Goal: Book appointment/travel/reservation

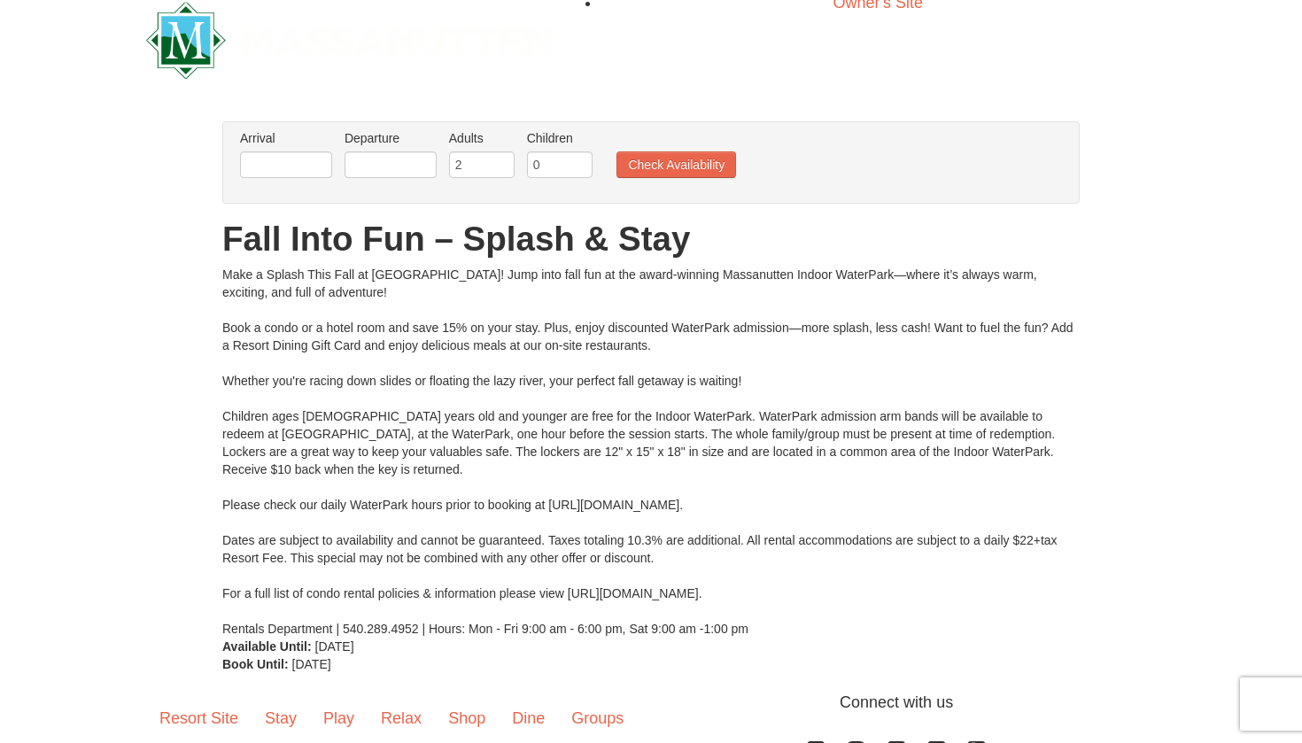
scroll to position [25, 0]
click at [289, 162] on input "text" at bounding box center [286, 164] width 92 height 27
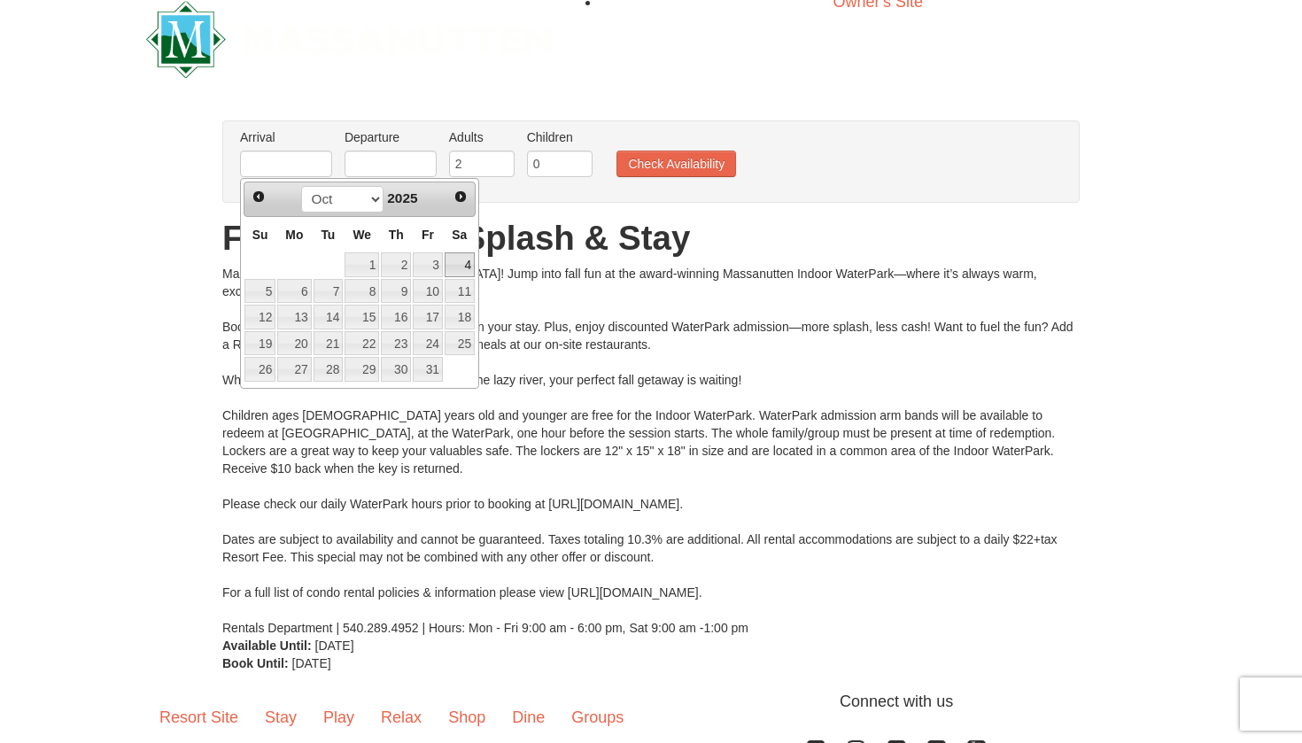
click at [458, 265] on link "4" at bounding box center [460, 265] width 30 height 25
type input "[DATE]"
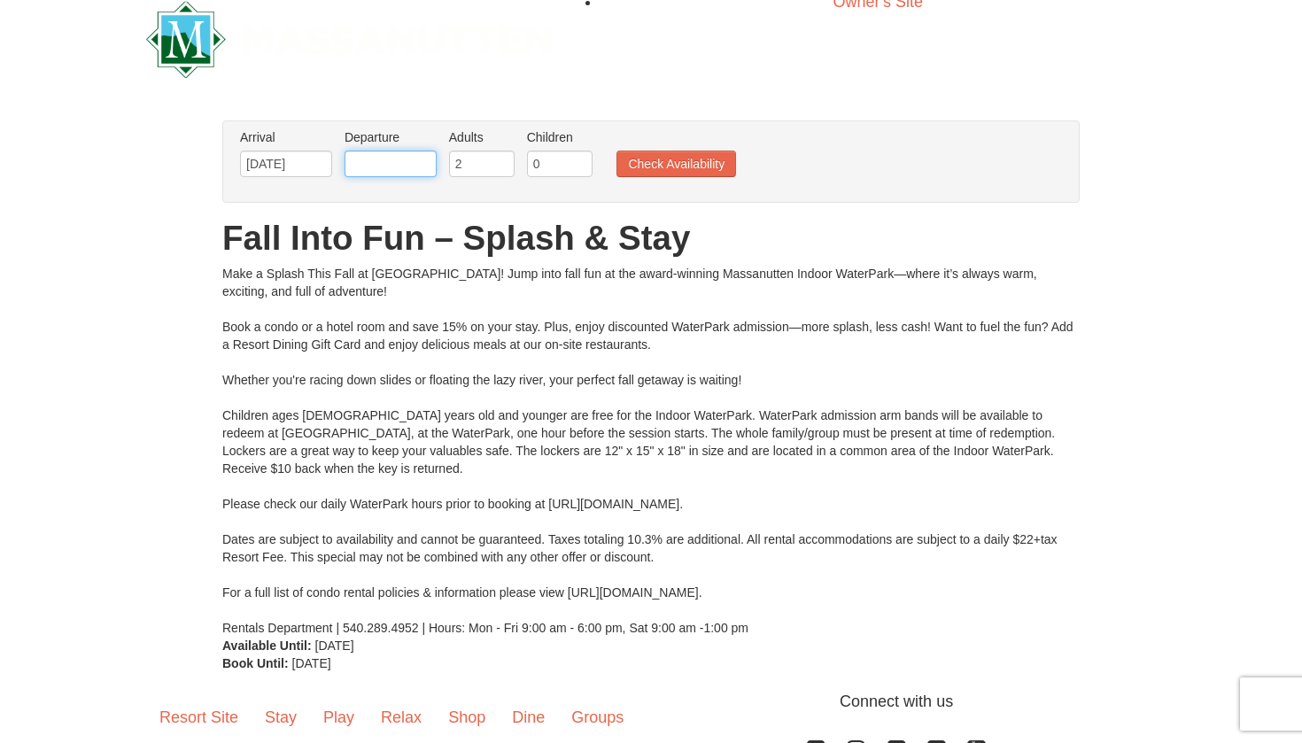
click at [402, 175] on input "text" at bounding box center [391, 164] width 92 height 27
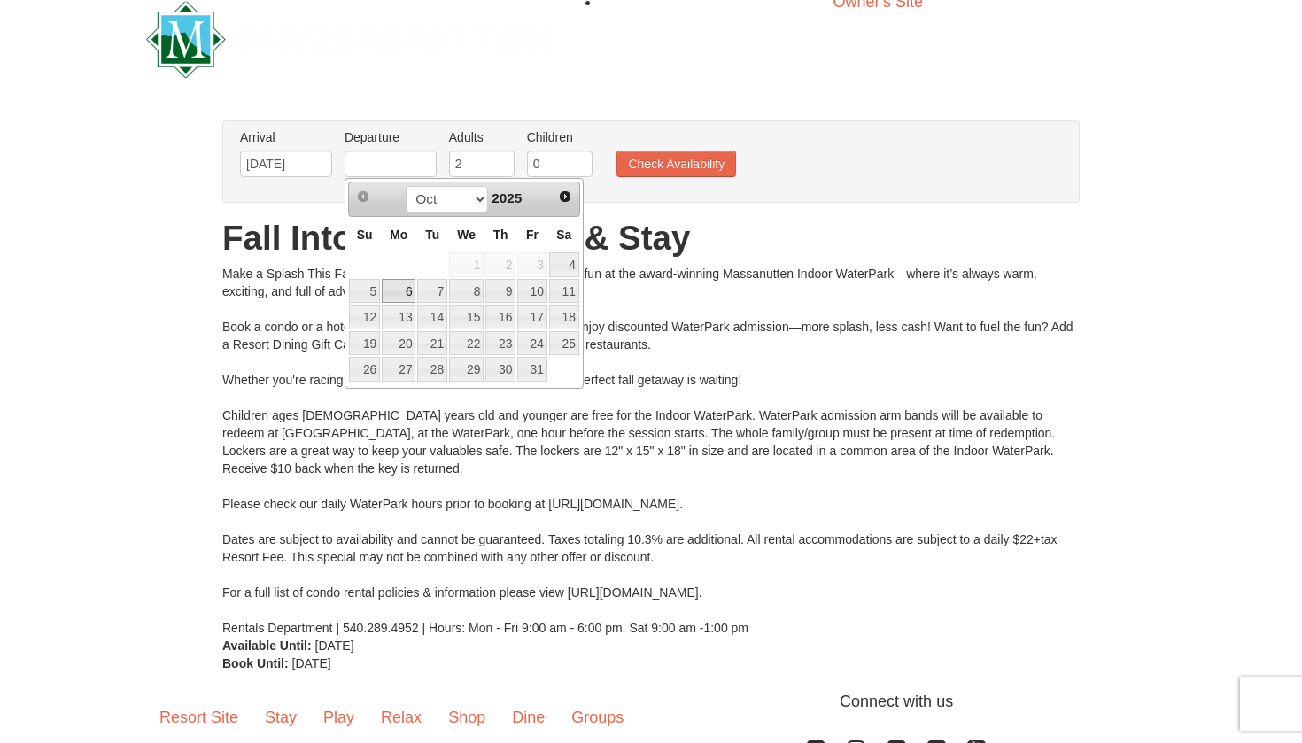
click at [406, 286] on link "6" at bounding box center [399, 291] width 34 height 25
type input "[DATE]"
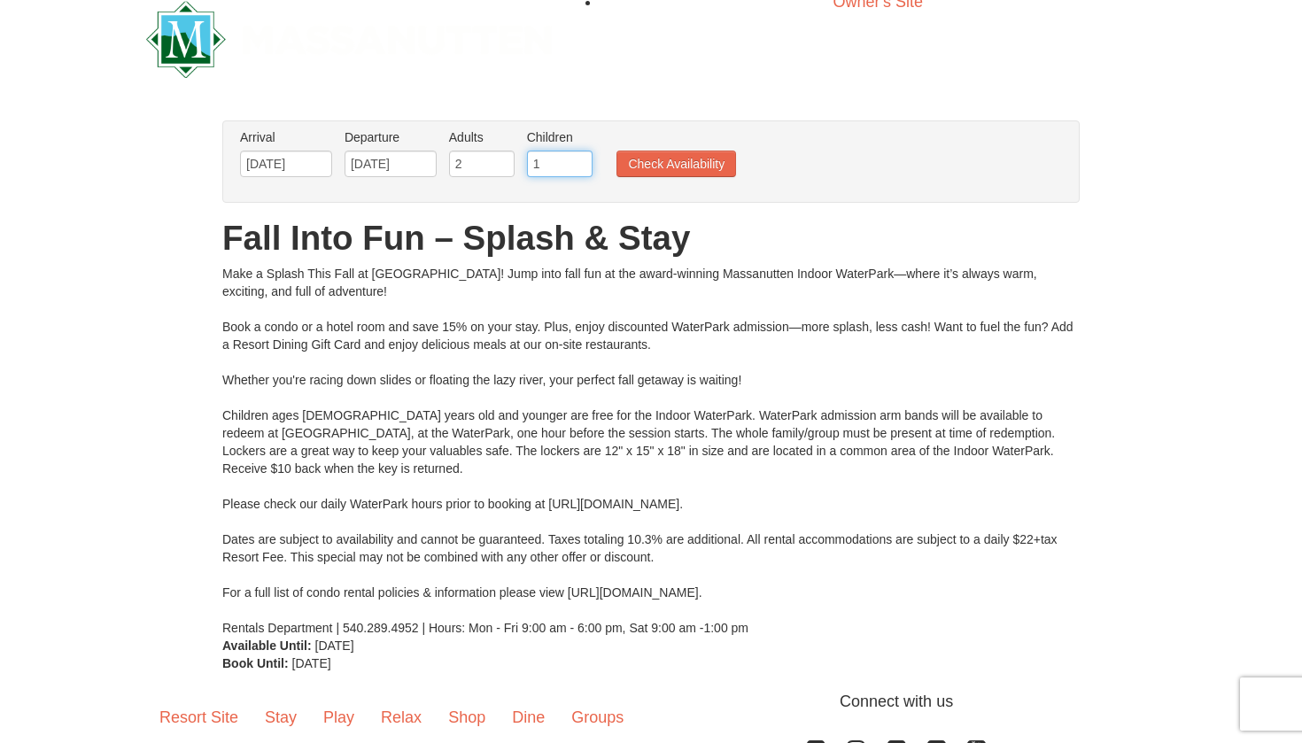
click at [580, 163] on input "1" at bounding box center [560, 164] width 66 height 27
type input "2"
click at [580, 163] on input "2" at bounding box center [560, 164] width 66 height 27
click at [658, 170] on button "Check Availability" at bounding box center [677, 164] width 120 height 27
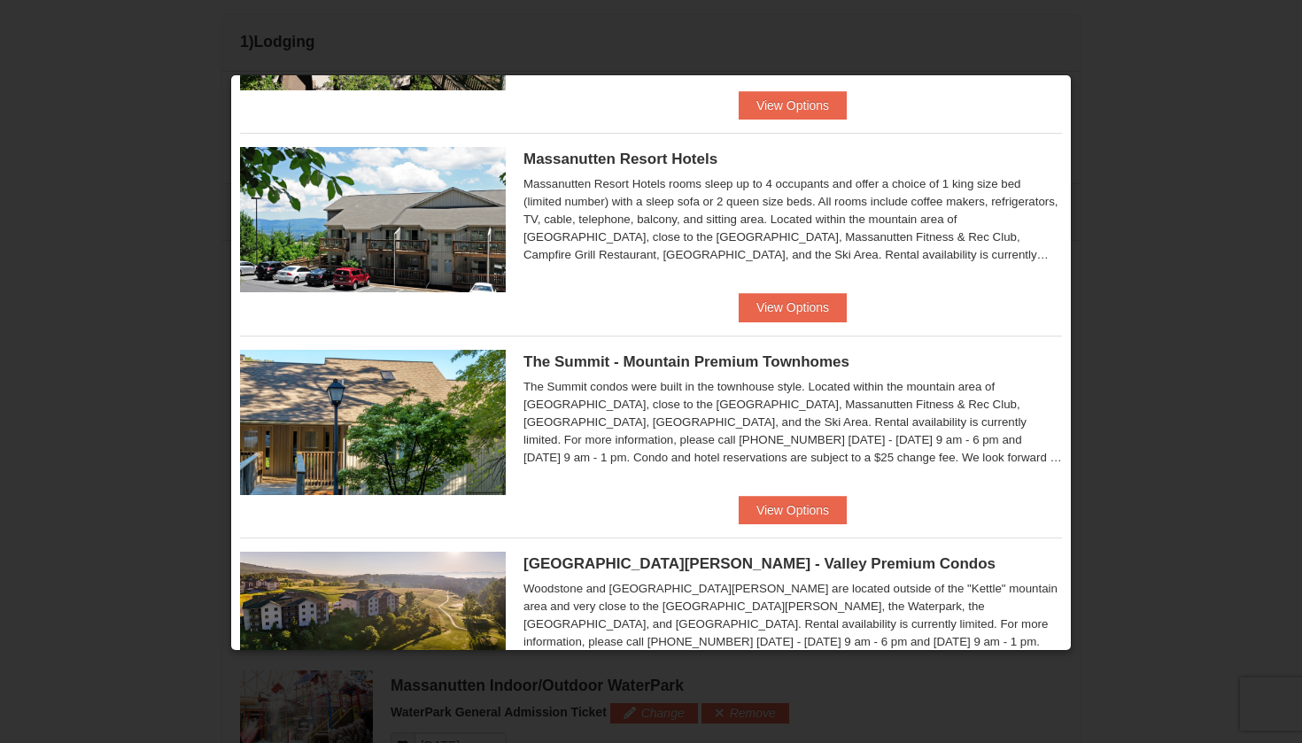
scroll to position [588, 0]
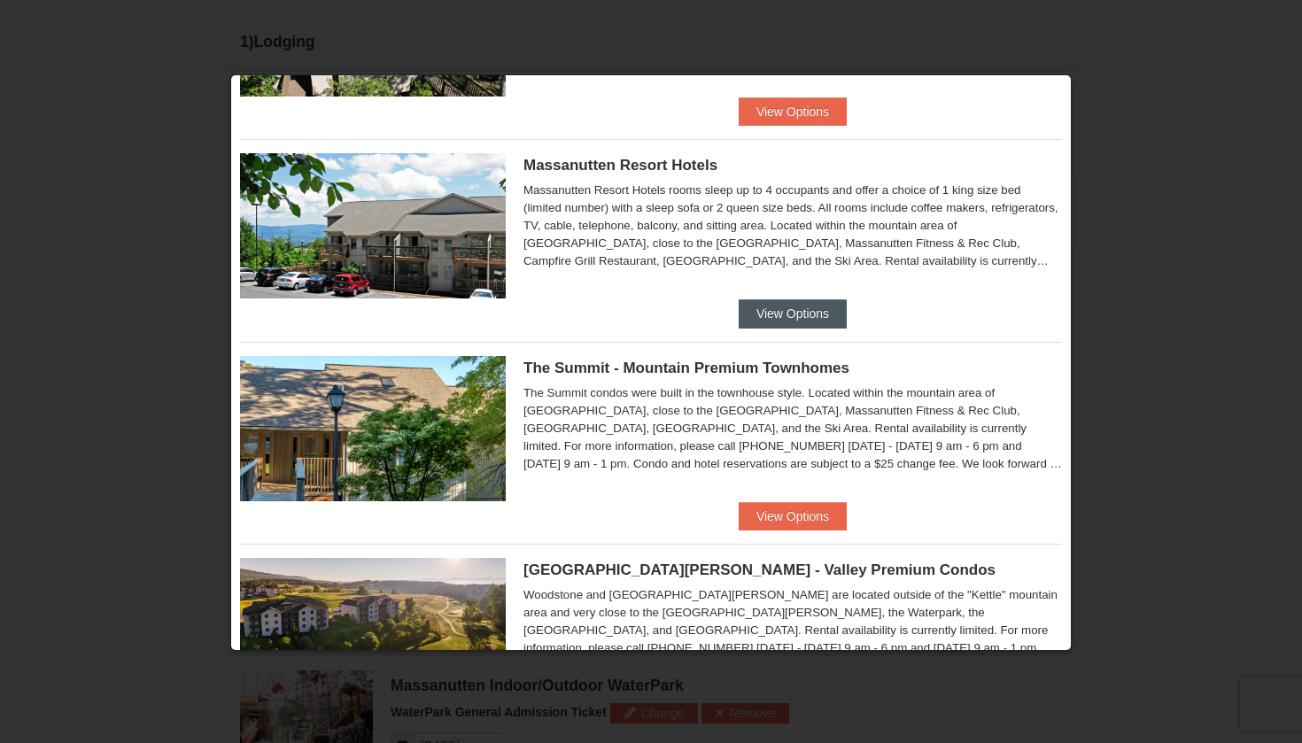
click at [774, 310] on button "View Options" at bounding box center [793, 313] width 108 height 28
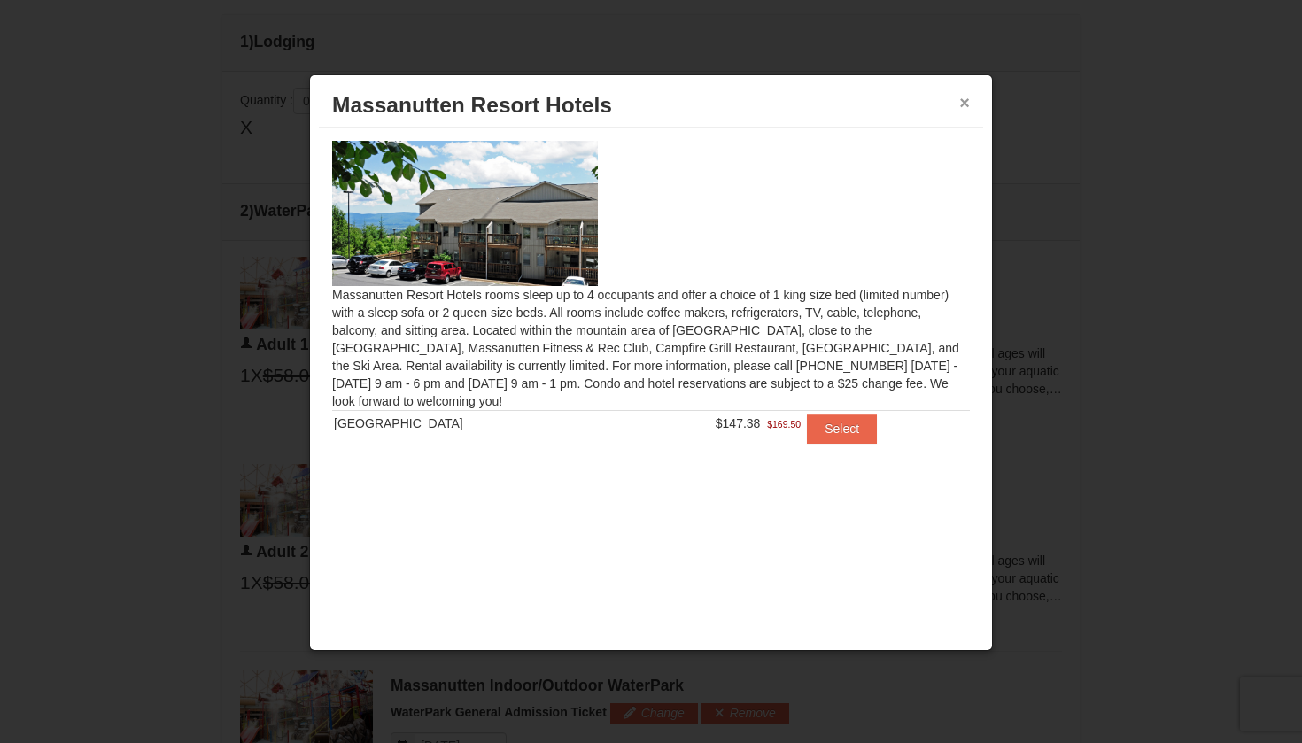
click at [965, 101] on button "×" at bounding box center [965, 103] width 11 height 18
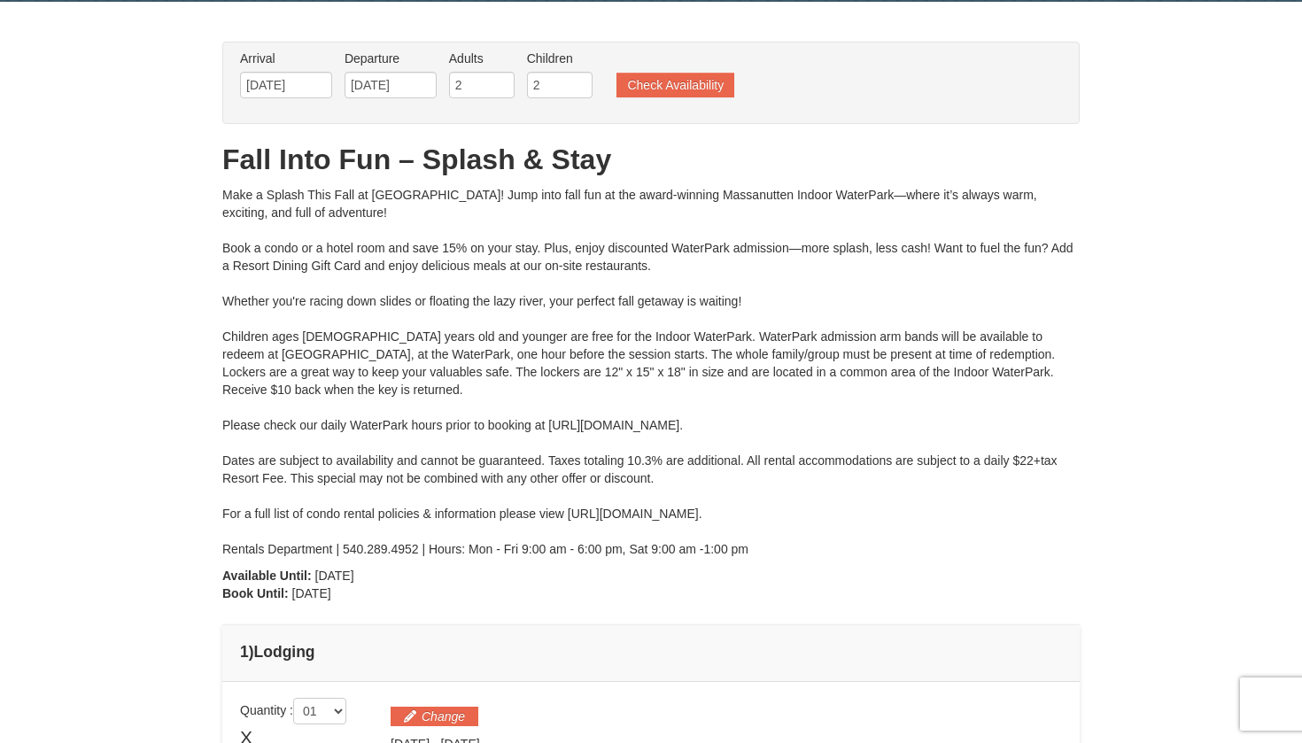
scroll to position [58, 0]
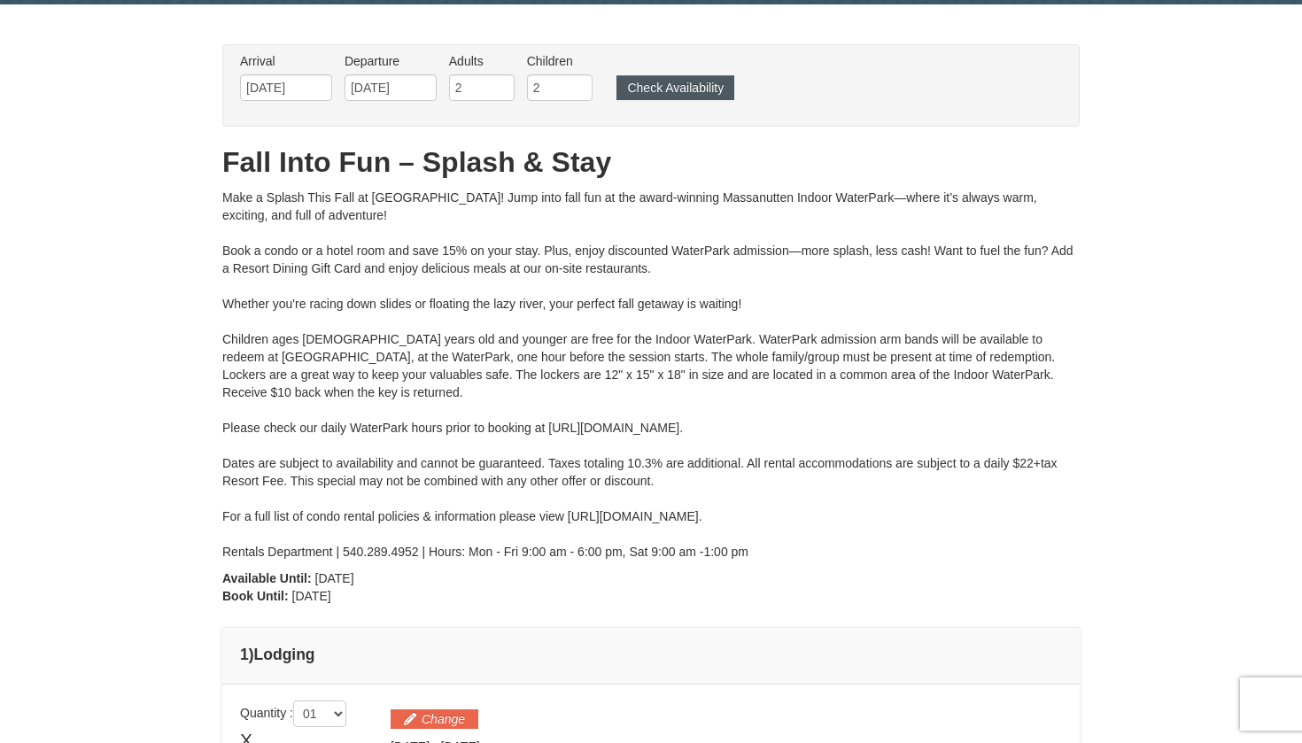
click at [709, 92] on button "Check Availability" at bounding box center [676, 87] width 118 height 25
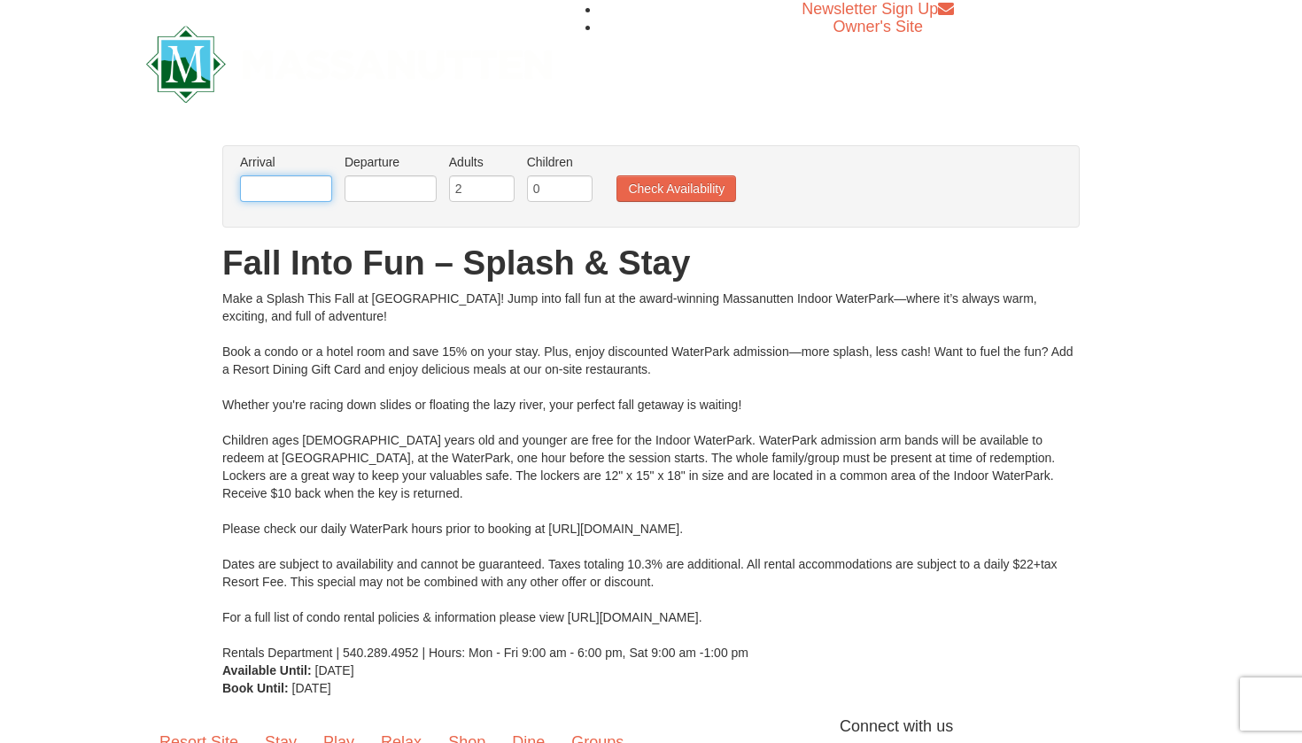
click at [313, 184] on input "text" at bounding box center [286, 188] width 92 height 27
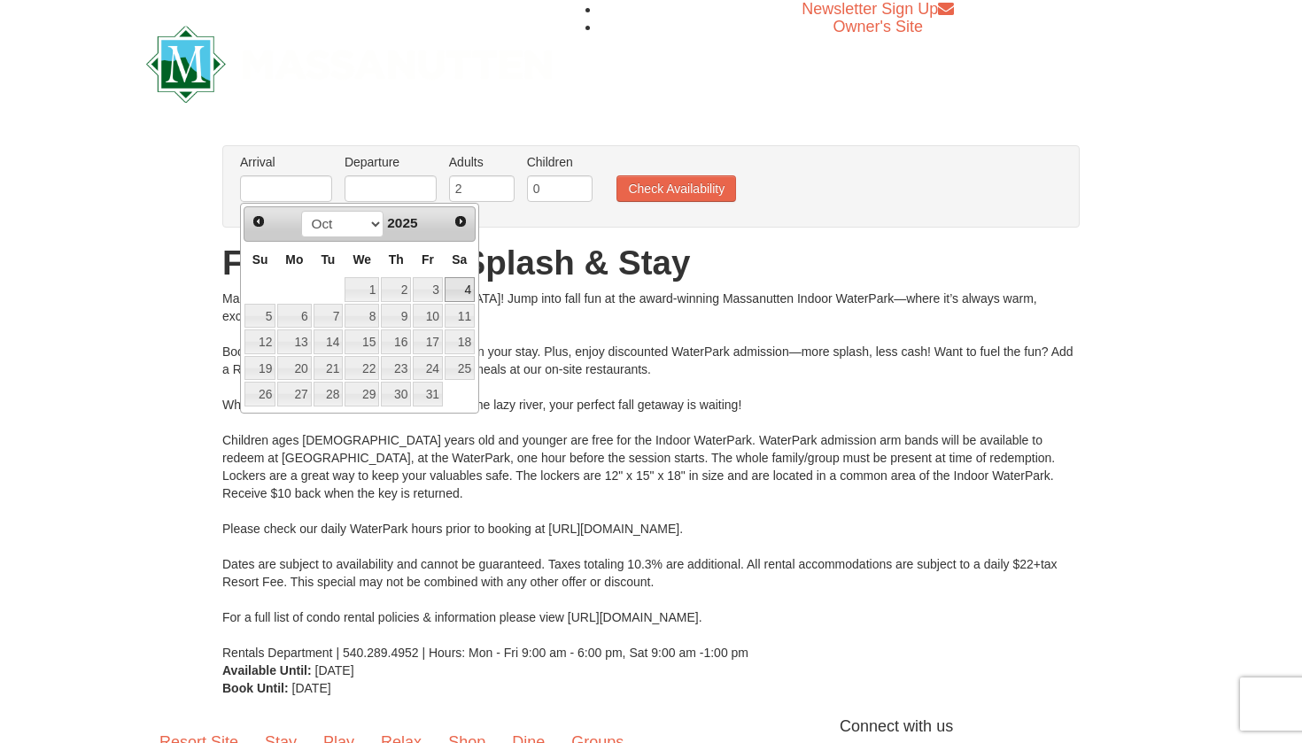
click at [461, 297] on link "4" at bounding box center [460, 289] width 30 height 25
type input "[DATE]"
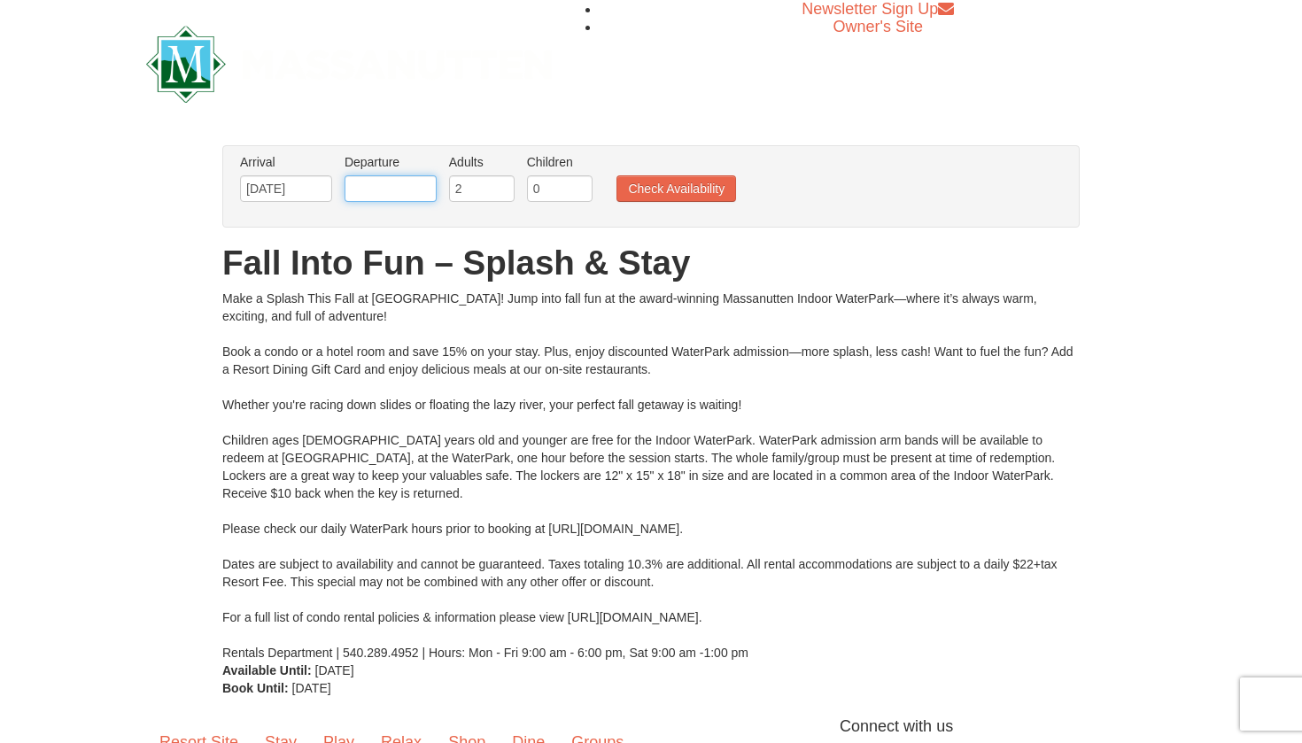
click at [368, 193] on input "text" at bounding box center [391, 188] width 92 height 27
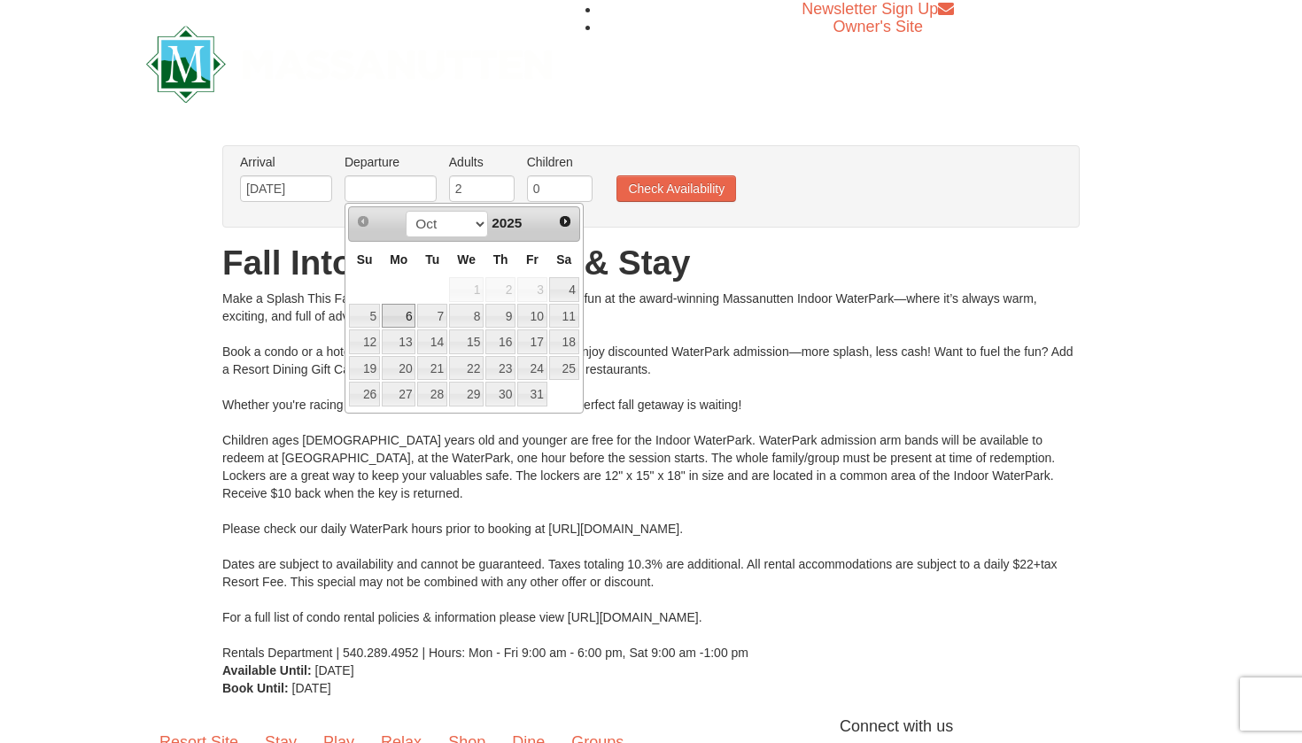
click at [406, 309] on link "6" at bounding box center [399, 316] width 34 height 25
type input "[DATE]"
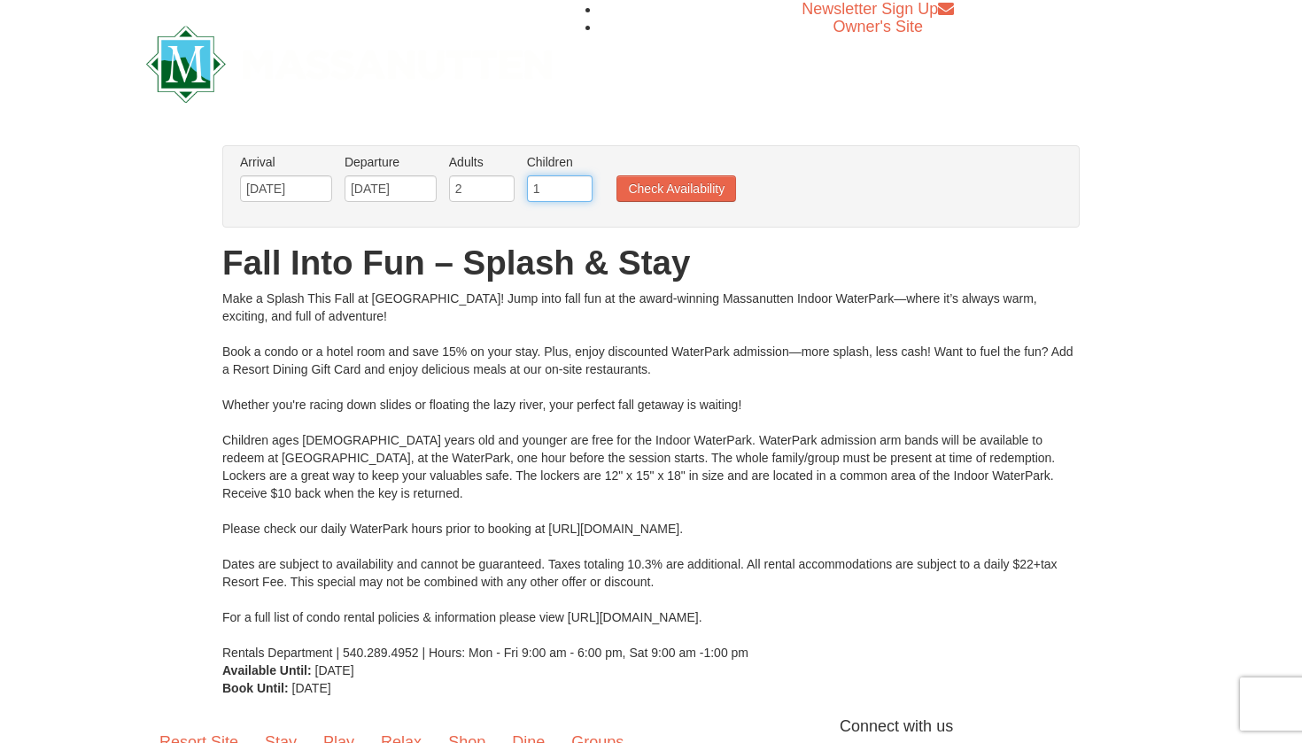
click at [575, 187] on input "1" at bounding box center [560, 188] width 66 height 27
type input "2"
click at [575, 187] on input "2" at bounding box center [560, 188] width 66 height 27
click at [641, 201] on button "Check Availability" at bounding box center [677, 188] width 120 height 27
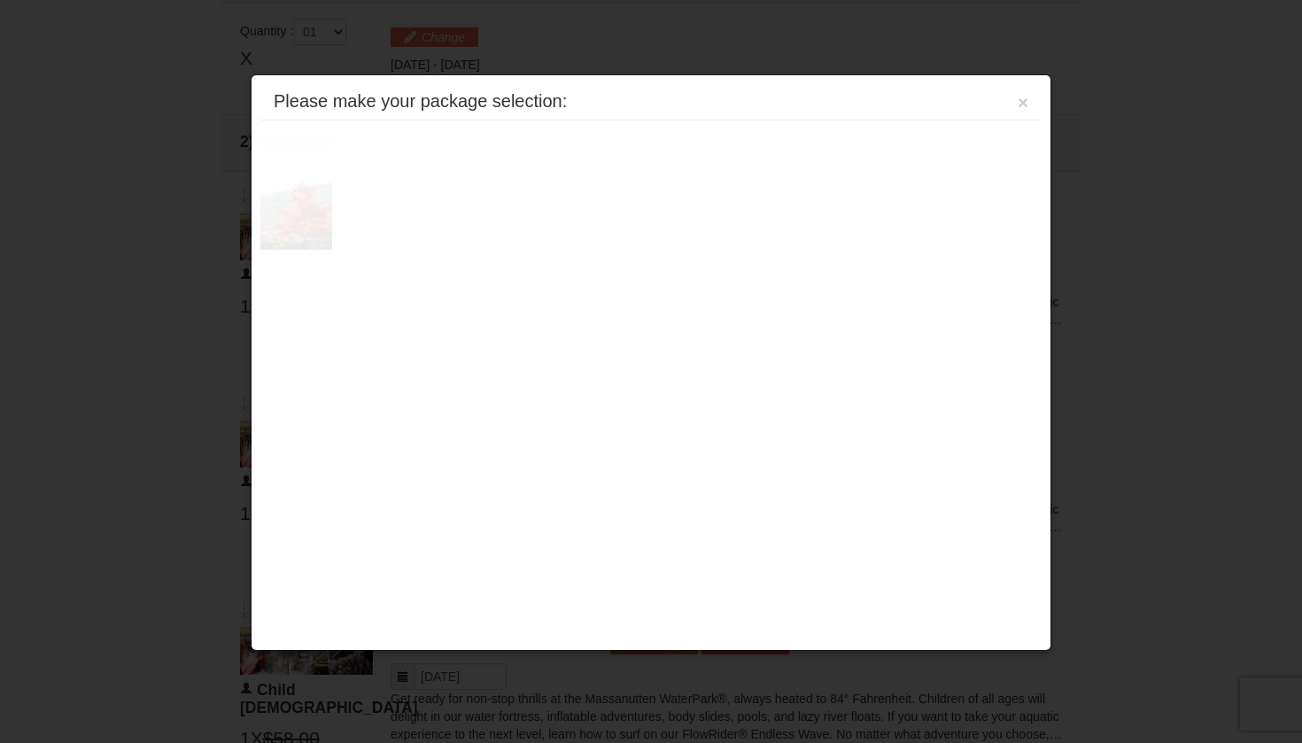
scroll to position [754, 0]
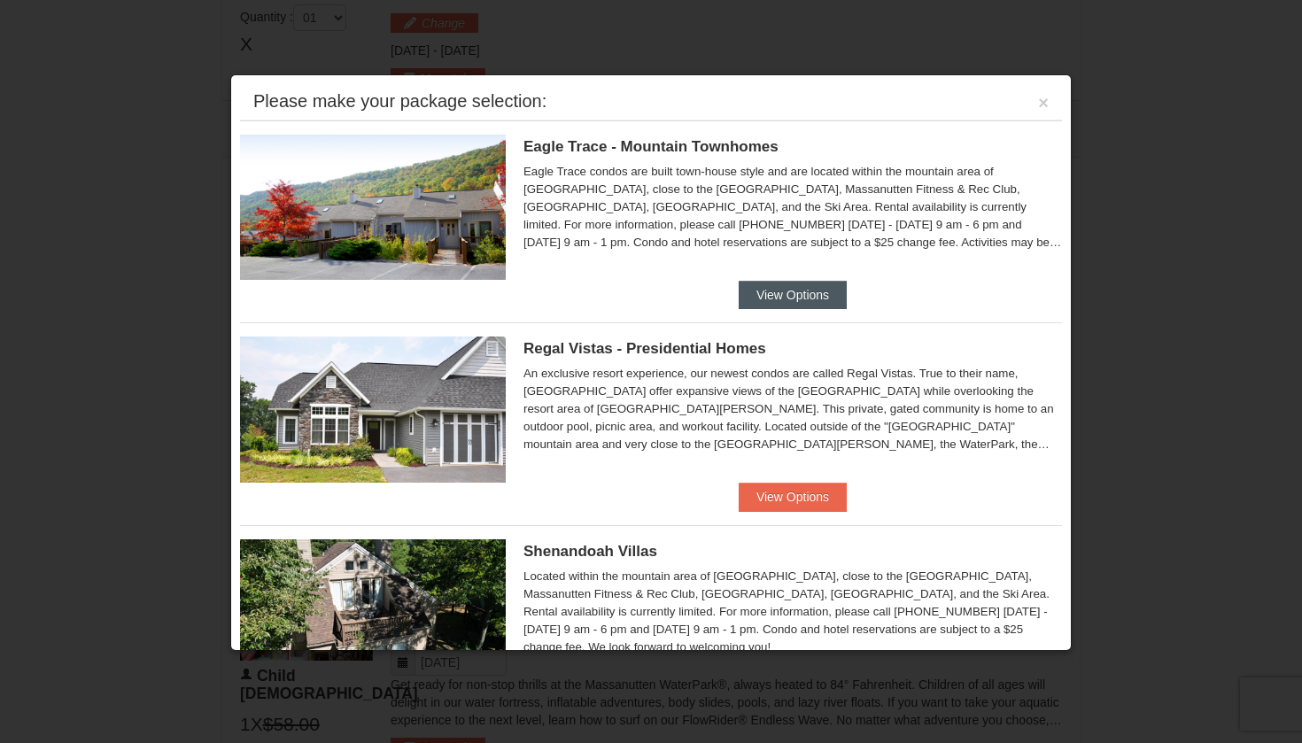
click at [809, 299] on button "View Options" at bounding box center [793, 295] width 108 height 28
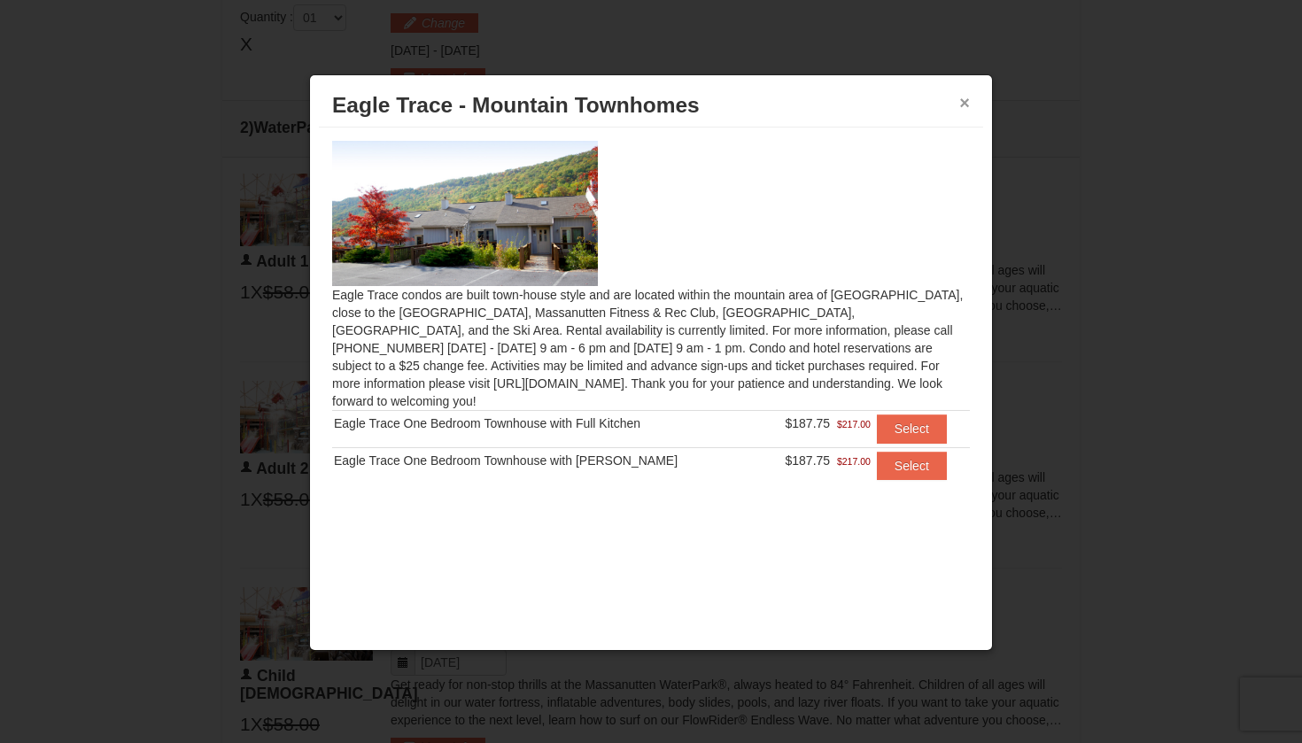
click at [965, 107] on button "×" at bounding box center [965, 103] width 11 height 18
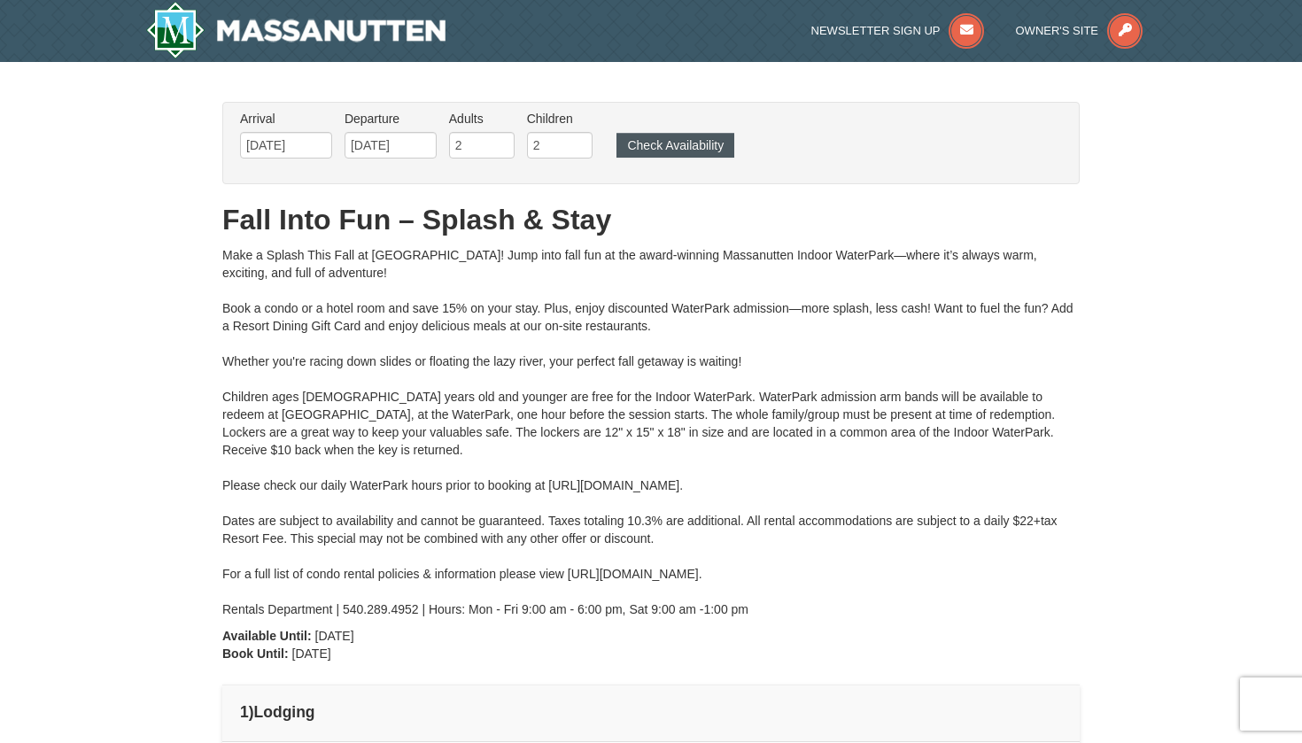
scroll to position [0, 0]
click at [657, 152] on button "Check Availability" at bounding box center [676, 145] width 118 height 25
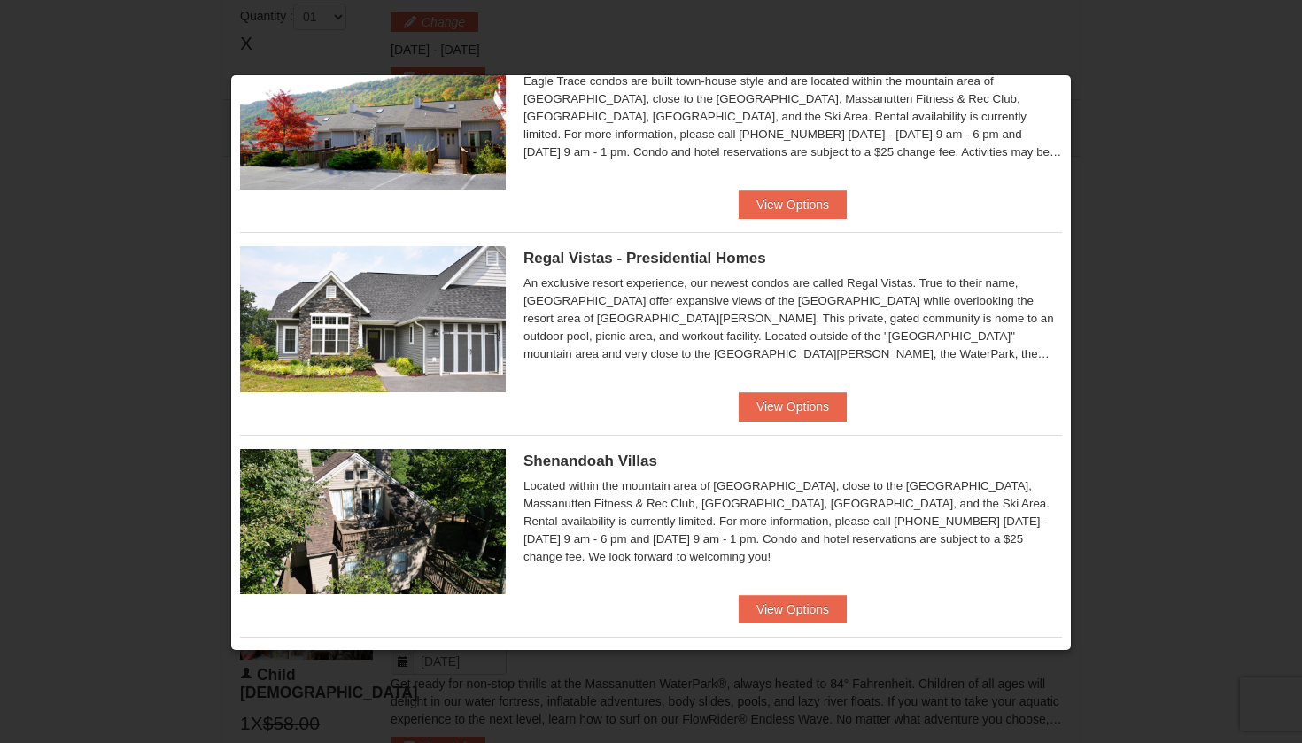
scroll to position [94, 0]
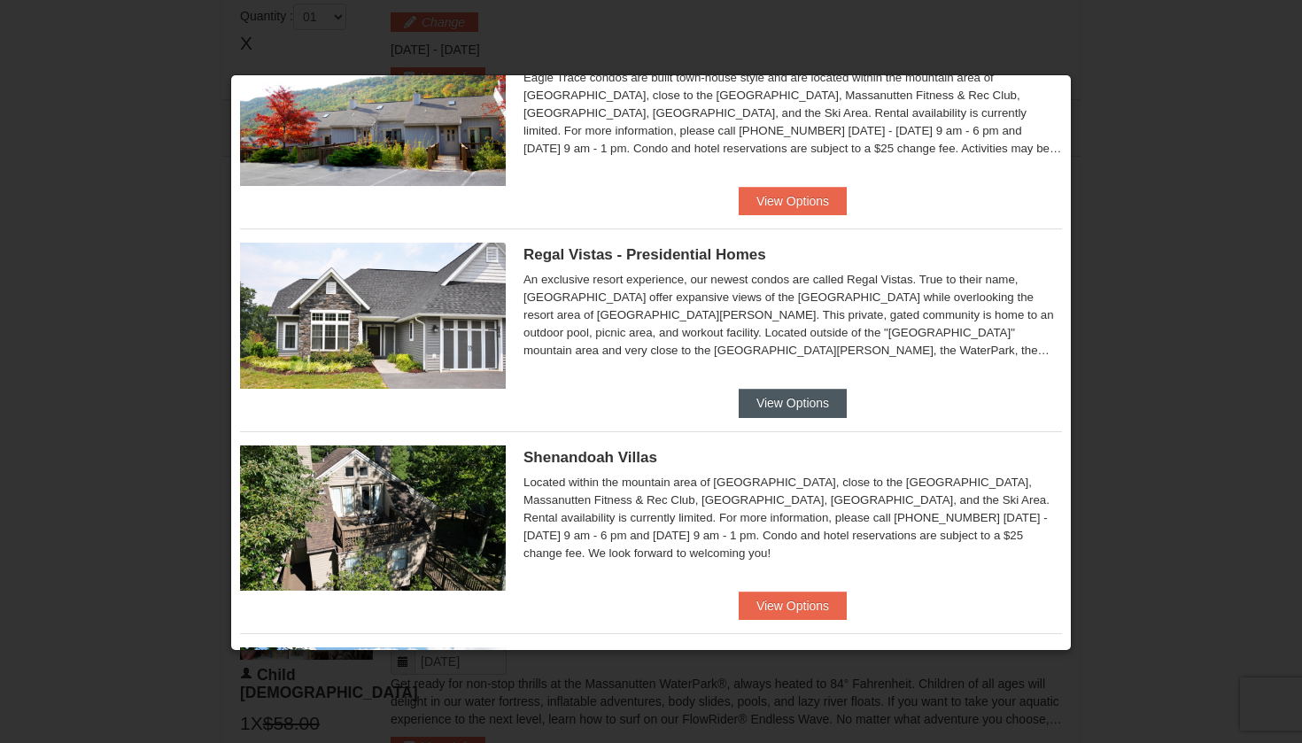
click at [806, 411] on button "View Options" at bounding box center [793, 403] width 108 height 28
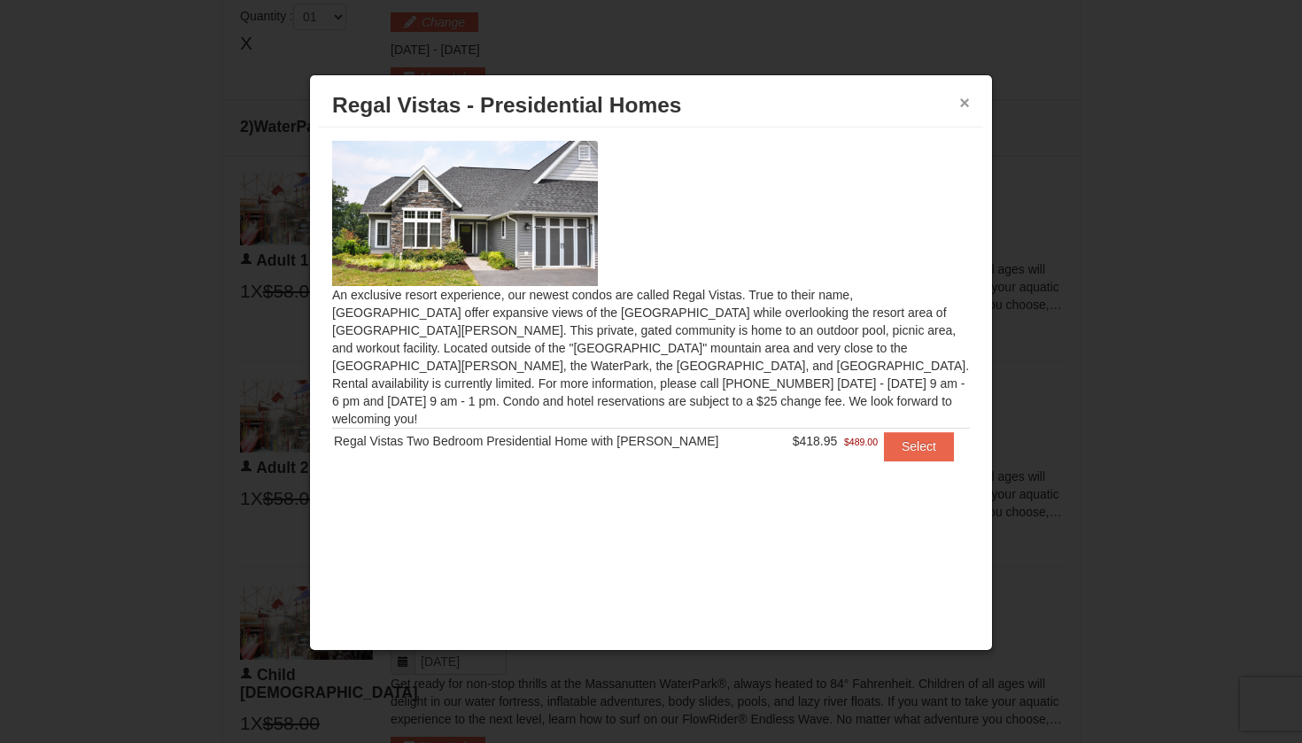
click at [965, 105] on button "×" at bounding box center [965, 103] width 11 height 18
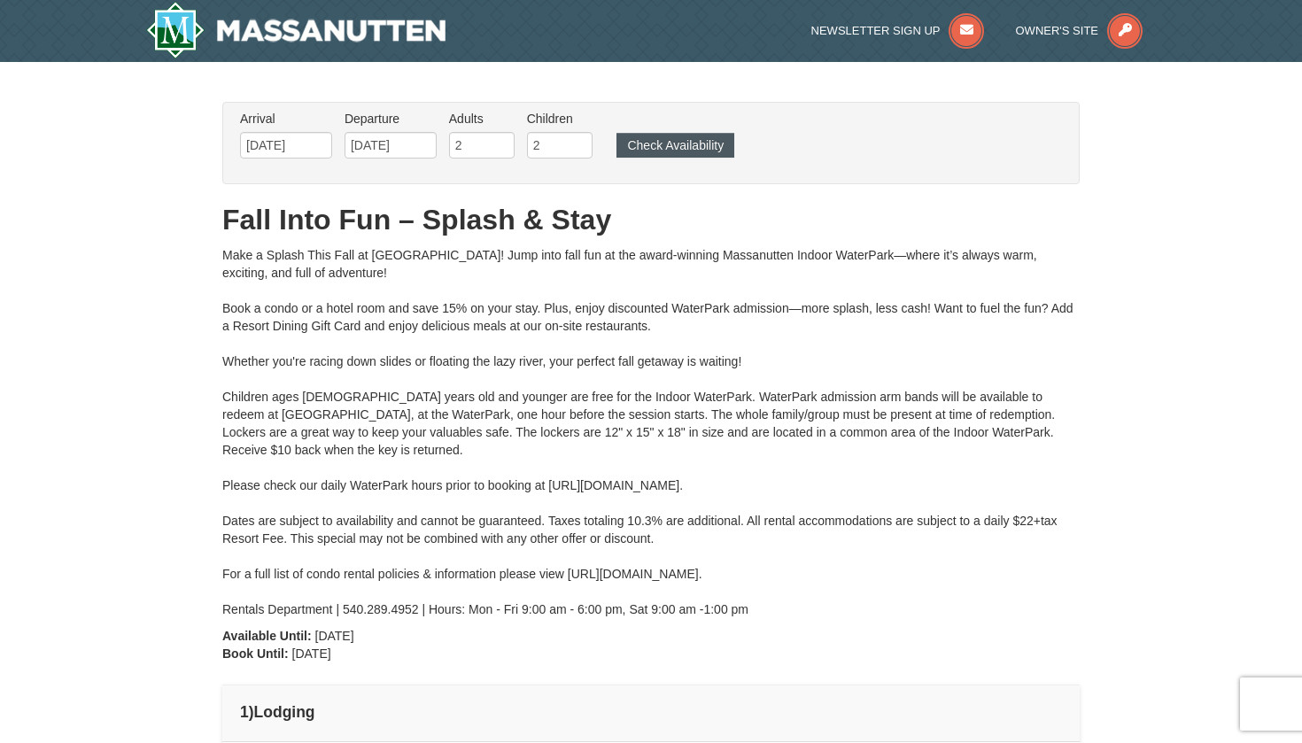
scroll to position [0, 0]
click at [648, 152] on button "Check Availability" at bounding box center [676, 145] width 118 height 25
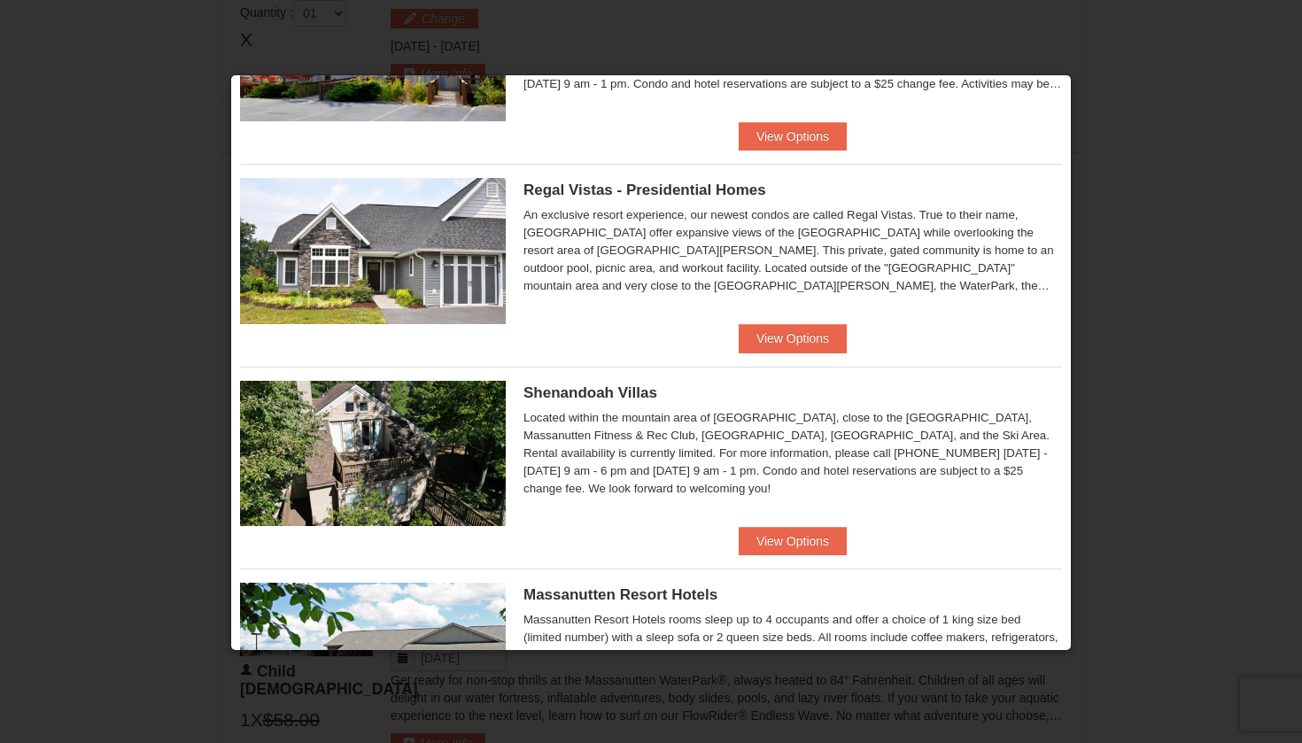
scroll to position [168, 0]
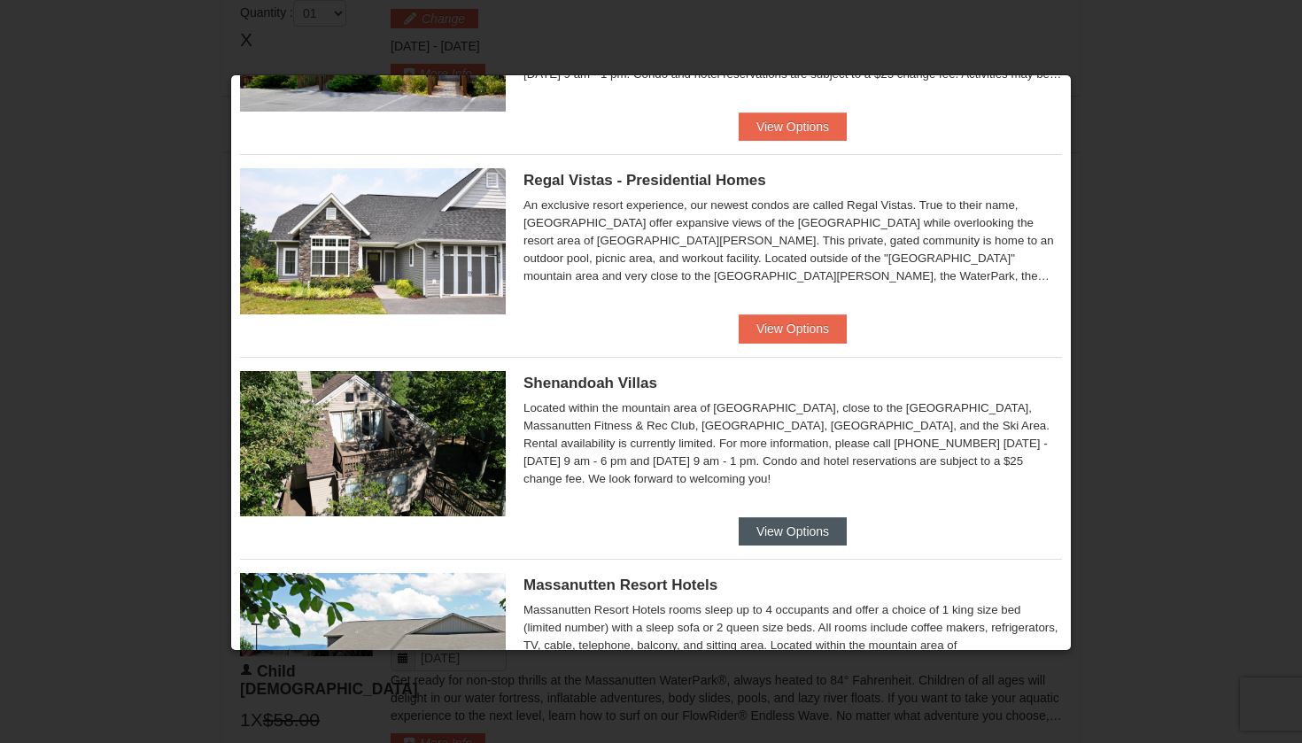
click at [791, 539] on button "View Options" at bounding box center [793, 531] width 108 height 28
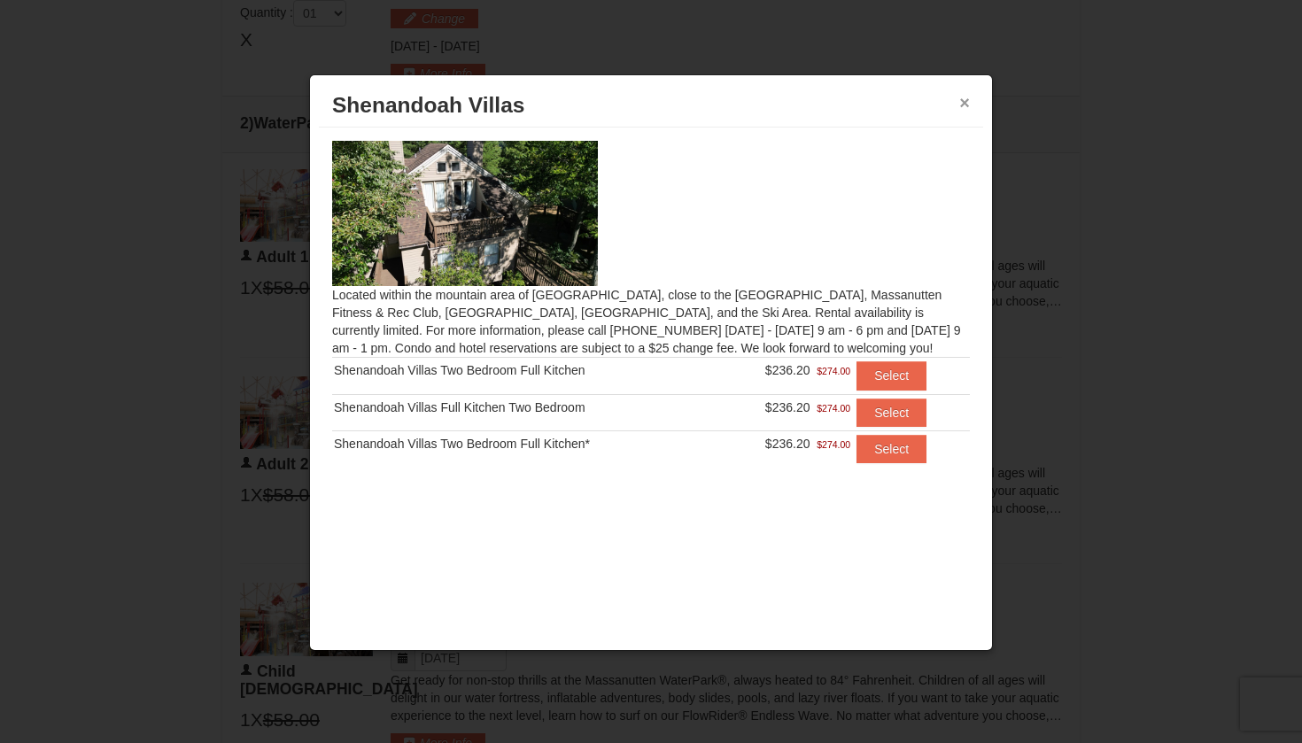
click at [966, 104] on button "×" at bounding box center [965, 103] width 11 height 18
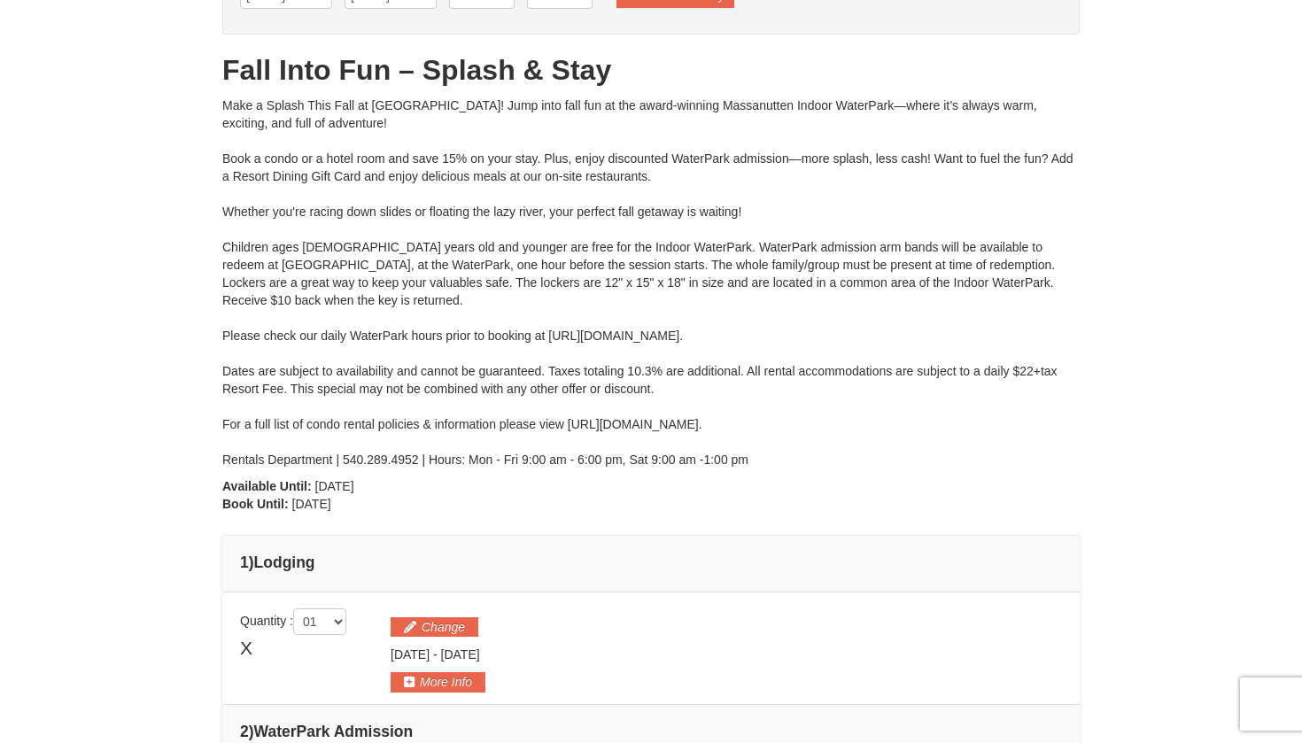
scroll to position [57, 0]
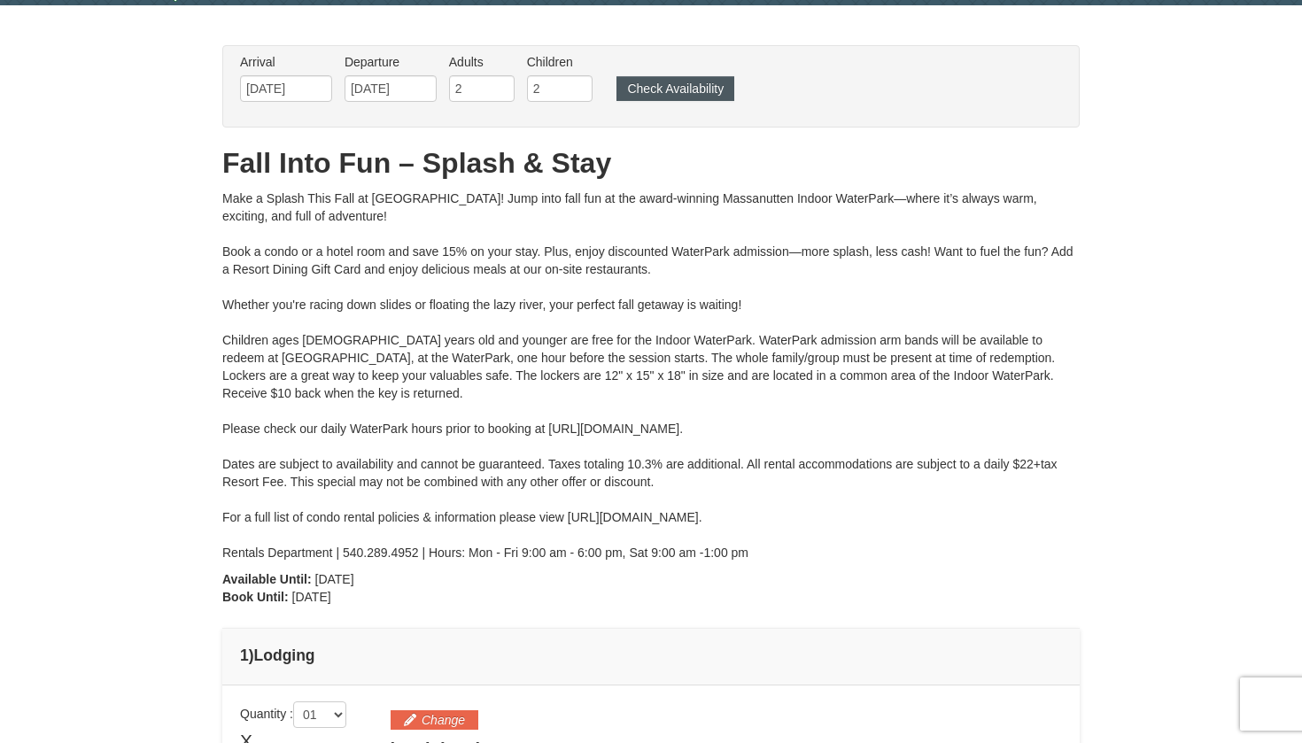
click at [703, 93] on button "Check Availability" at bounding box center [676, 88] width 118 height 25
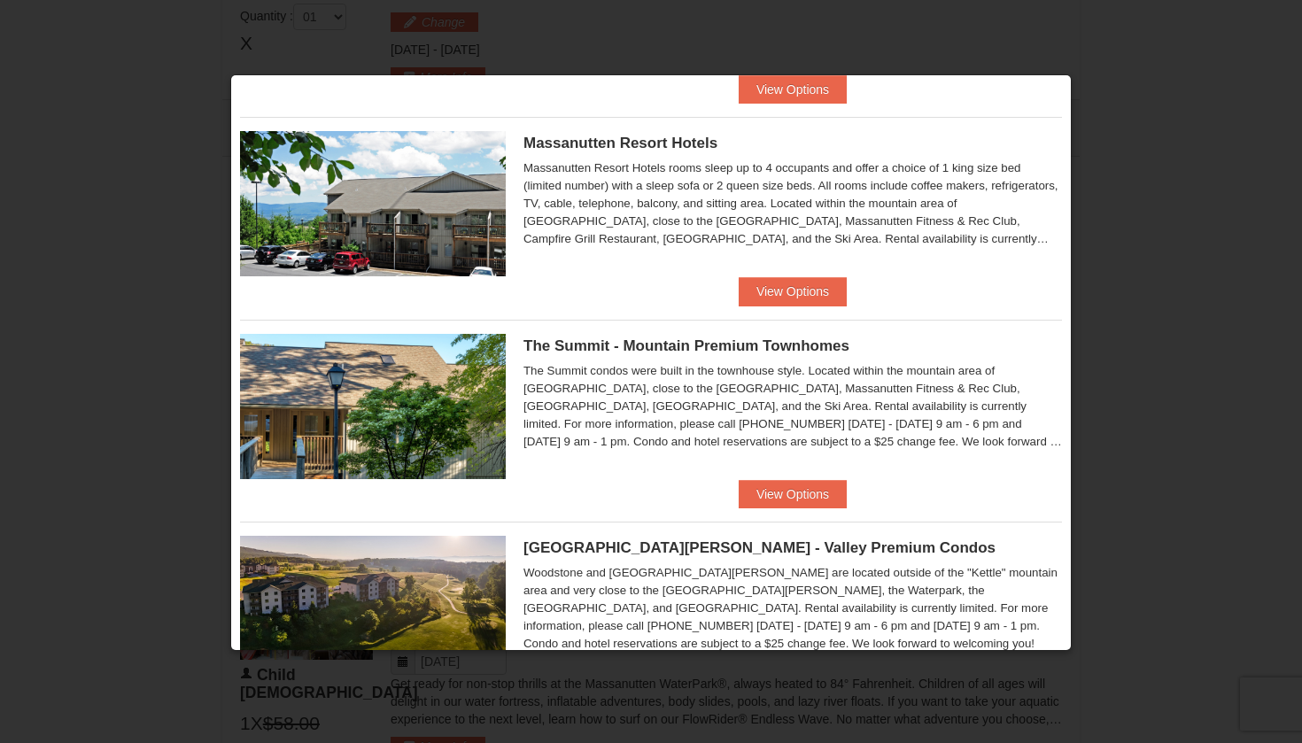
scroll to position [612, 0]
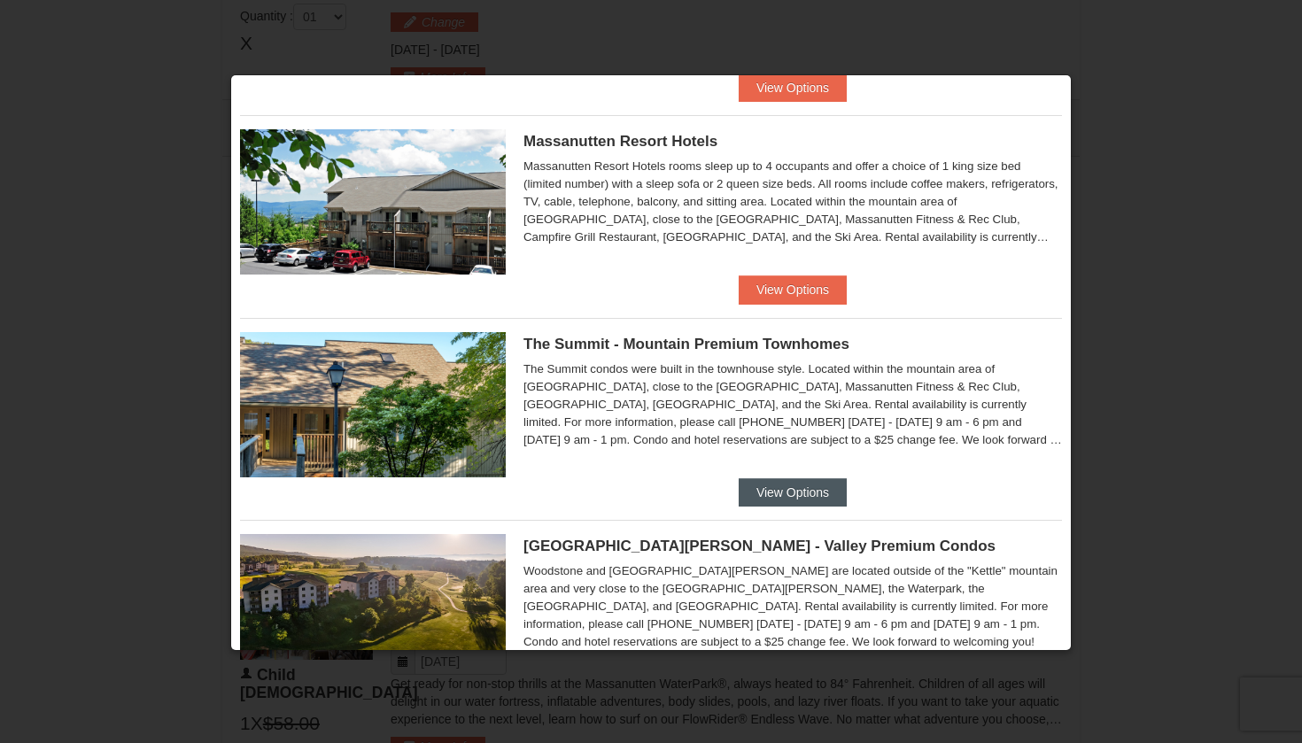
click at [774, 489] on button "View Options" at bounding box center [793, 492] width 108 height 28
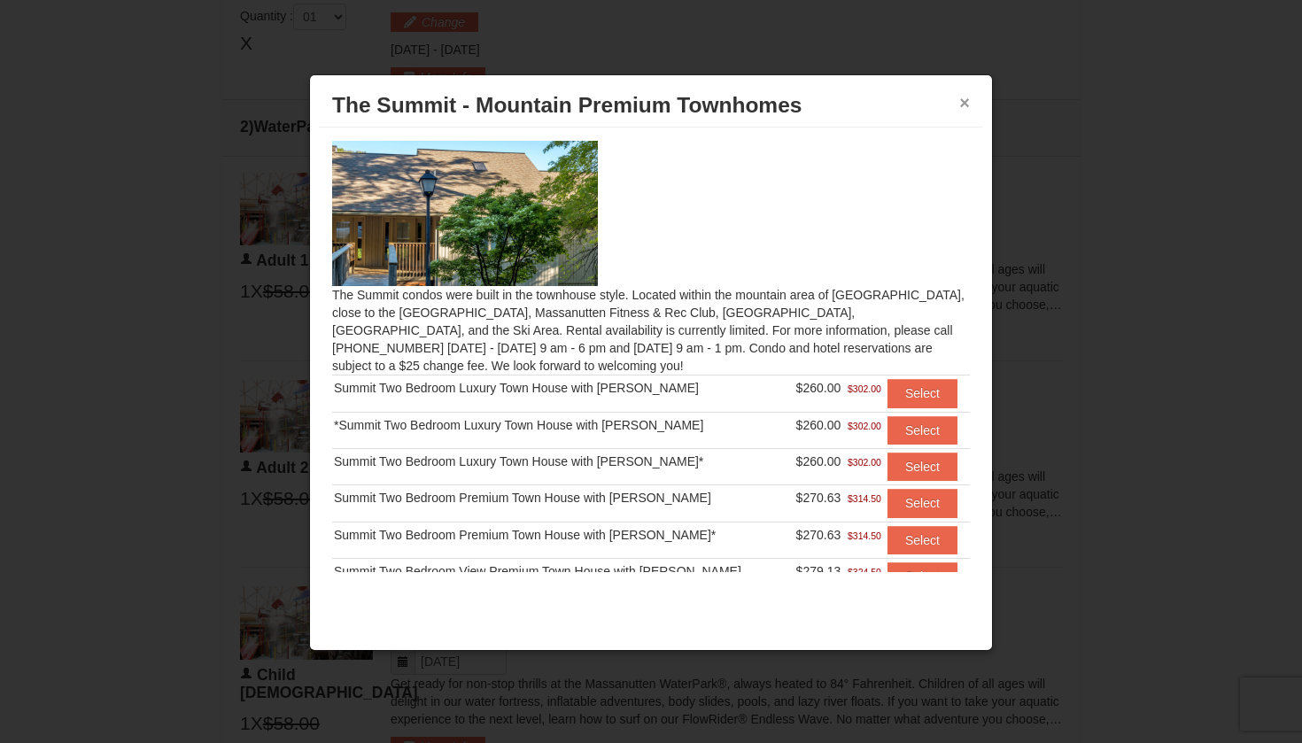
click at [965, 101] on button "×" at bounding box center [965, 103] width 11 height 18
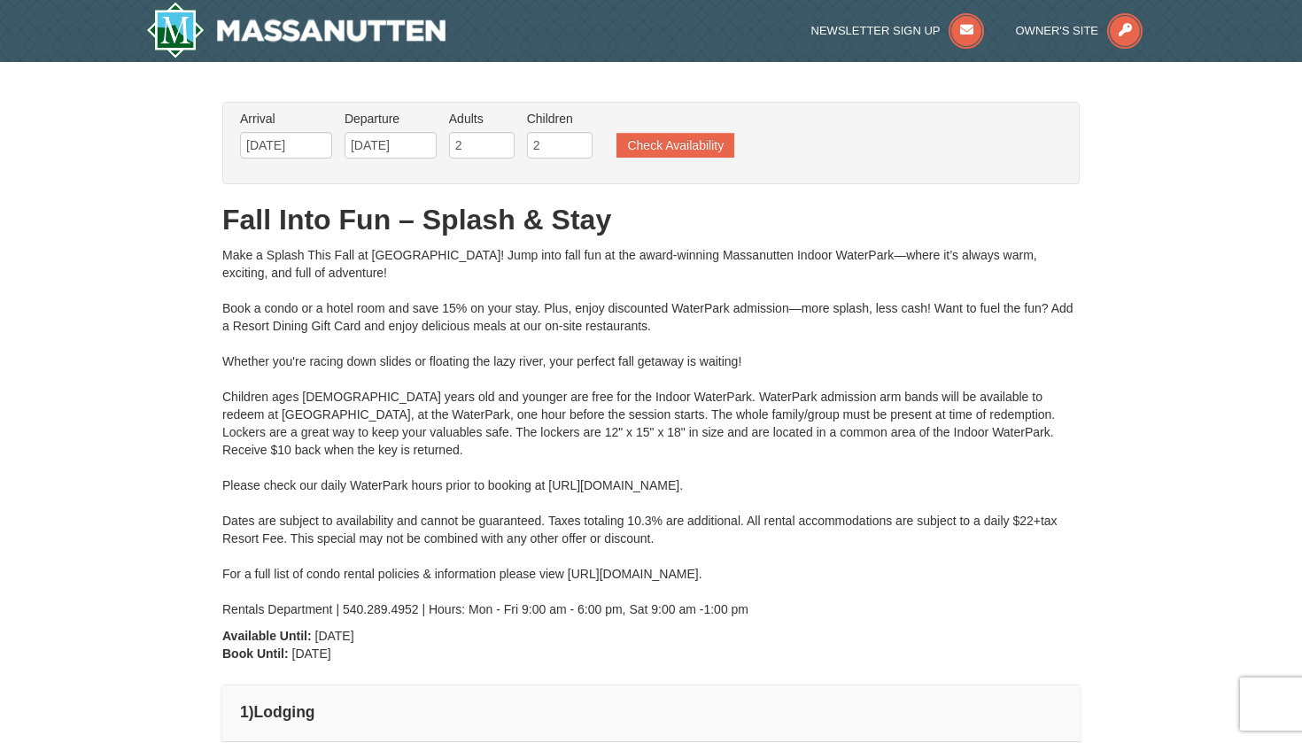
scroll to position [0, 0]
click at [717, 155] on button "Check Availability" at bounding box center [676, 145] width 118 height 25
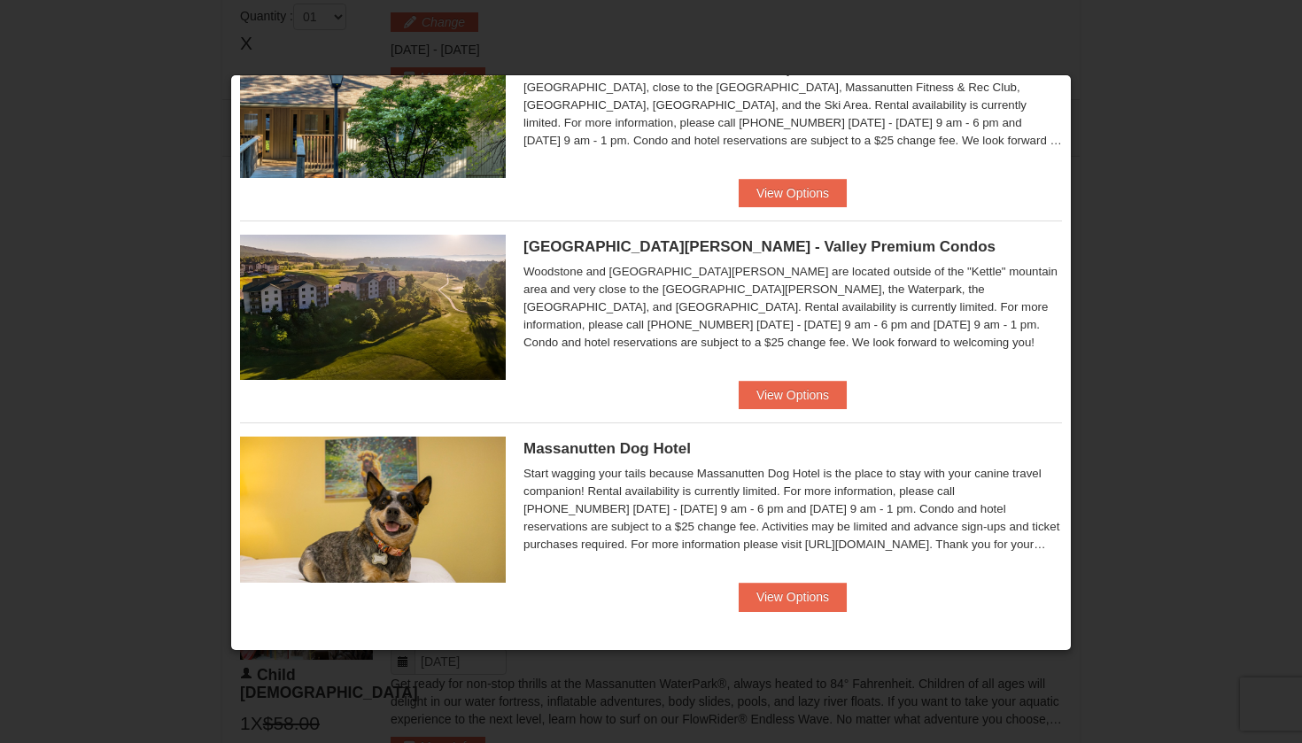
scroll to position [911, 0]
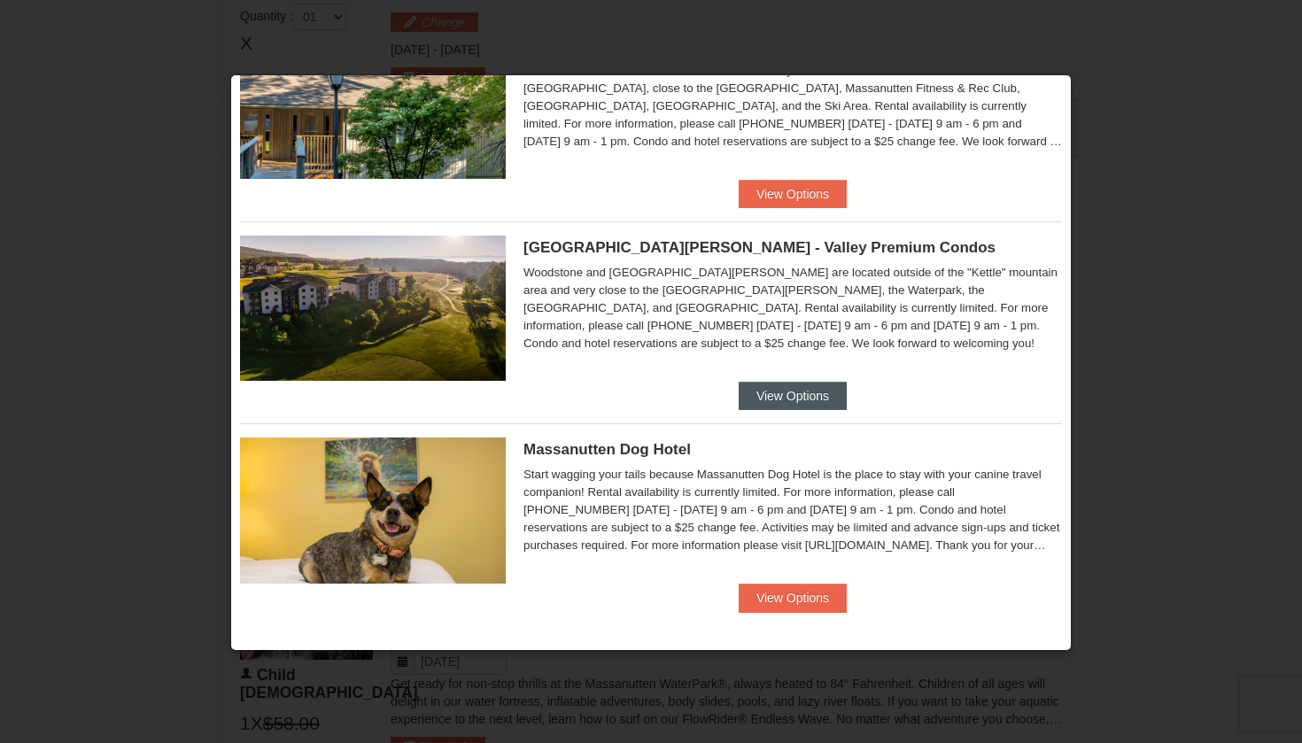
click at [785, 394] on button "View Options" at bounding box center [793, 396] width 108 height 28
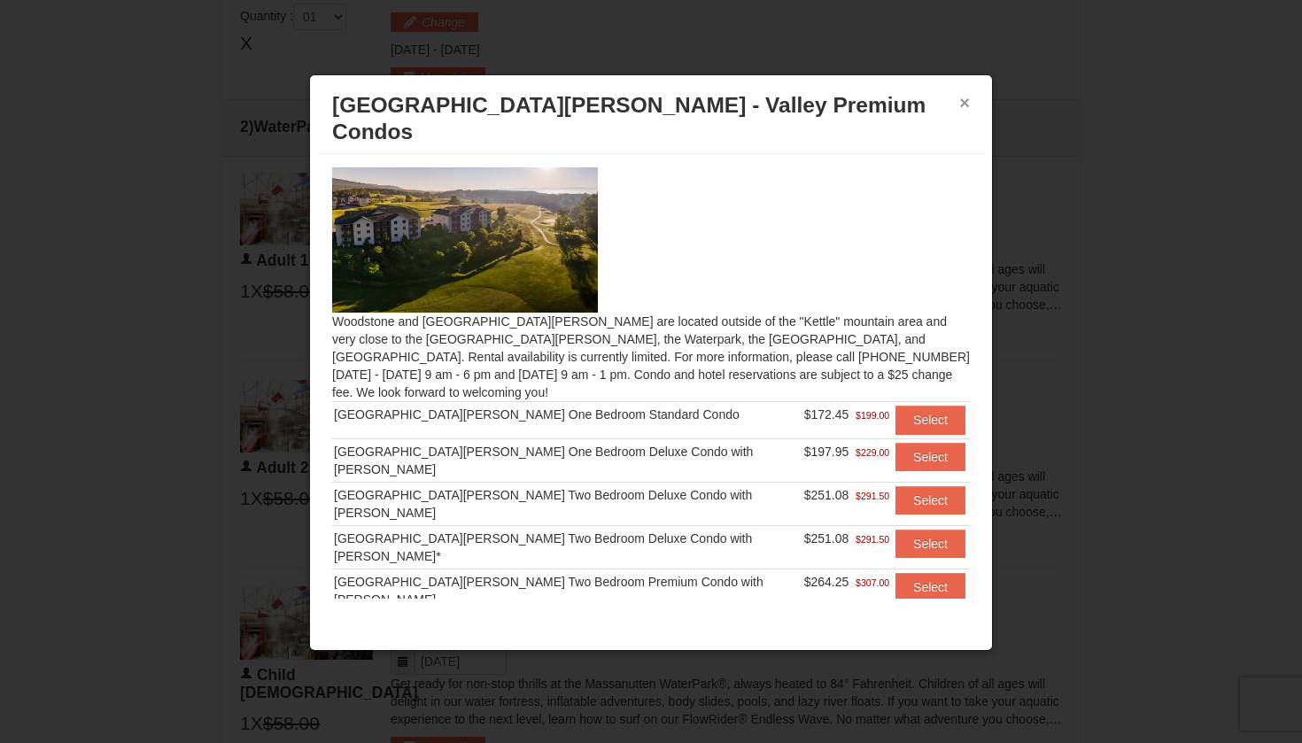
click at [968, 105] on button "×" at bounding box center [965, 103] width 11 height 18
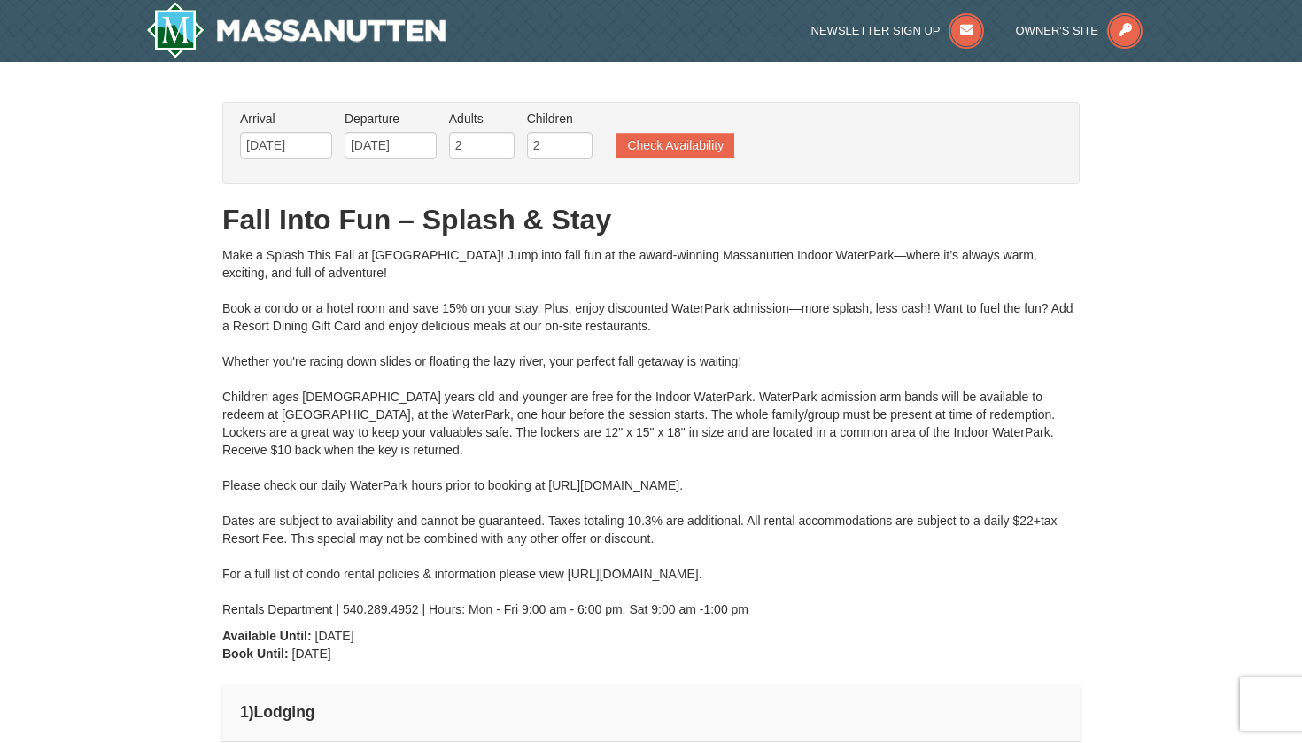
scroll to position [0, 0]
click at [691, 142] on button "Check Availability" at bounding box center [676, 145] width 118 height 25
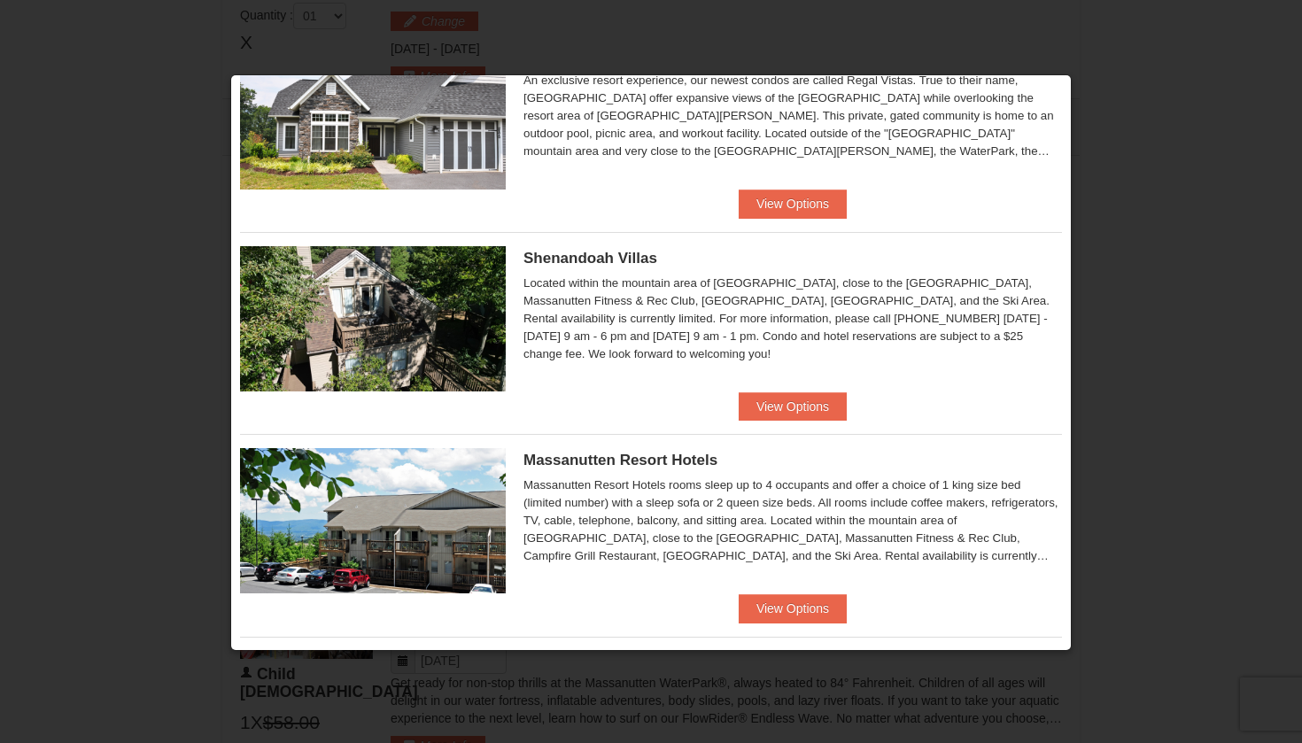
scroll to position [415, 0]
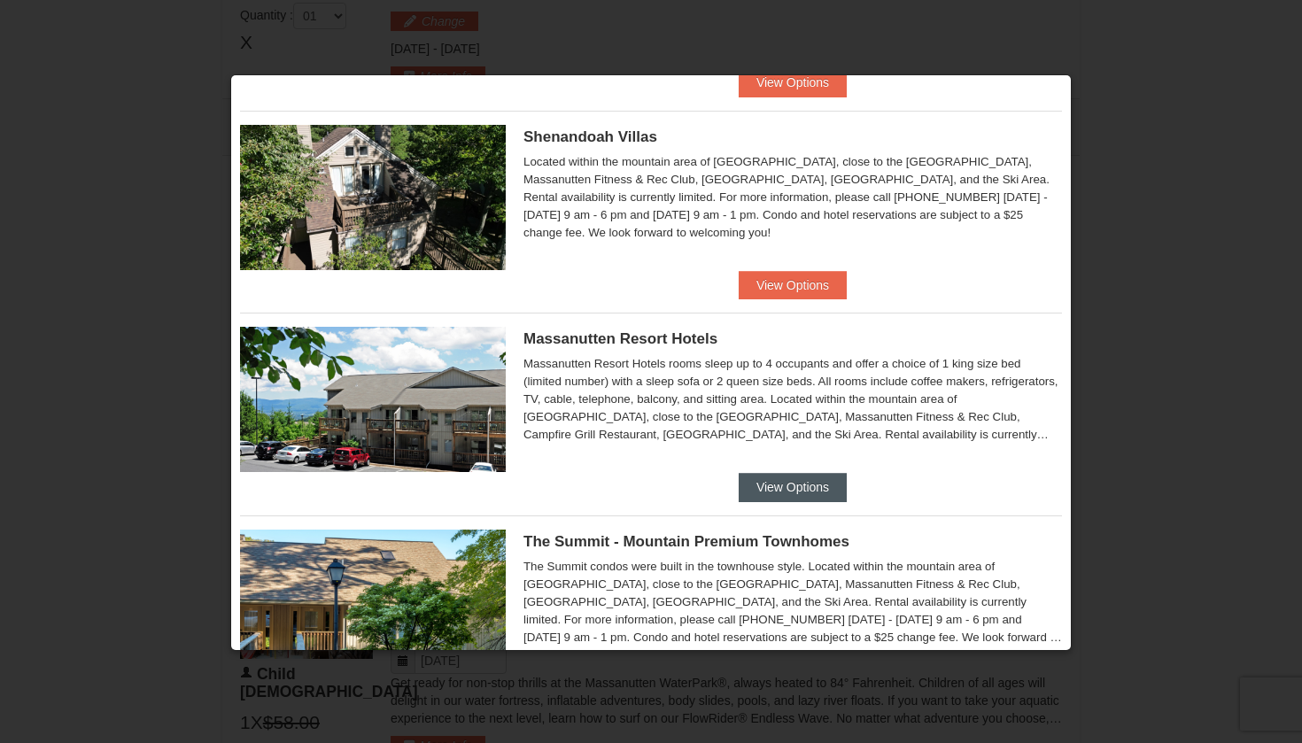
click at [806, 485] on button "View Options" at bounding box center [793, 487] width 108 height 28
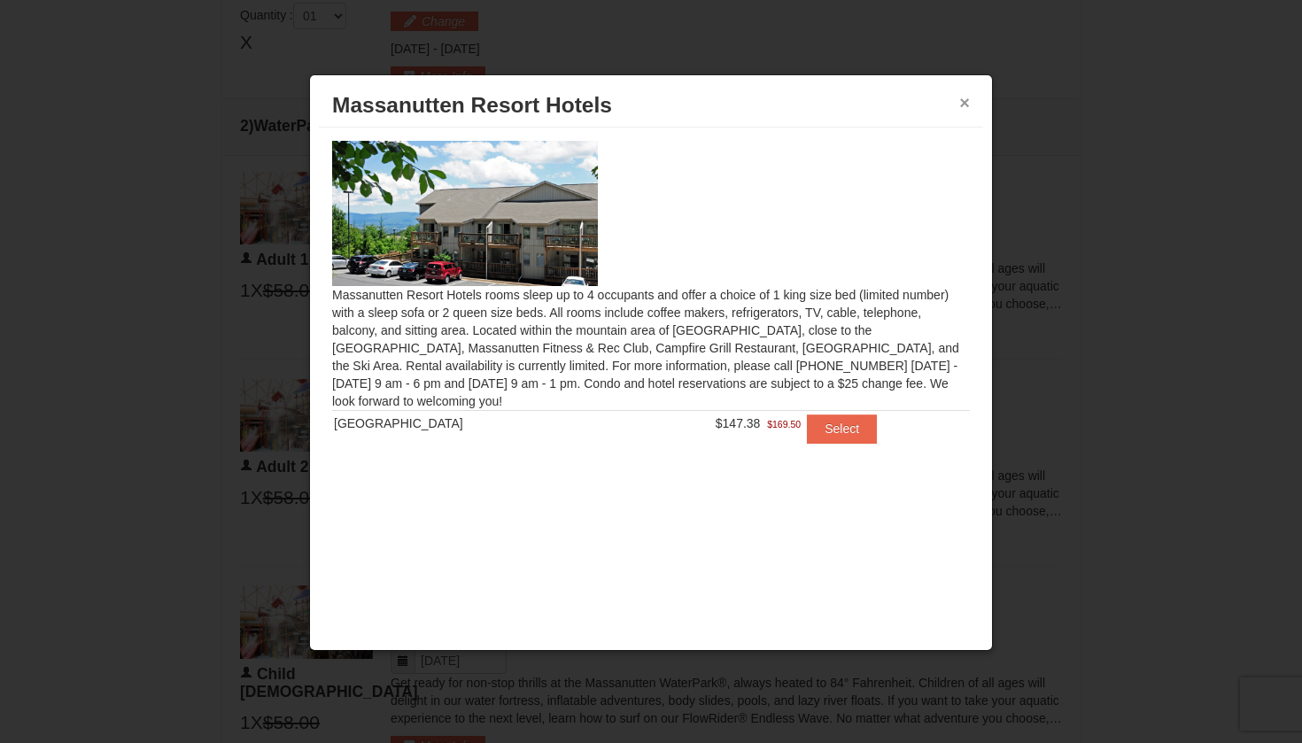
click at [964, 106] on button "×" at bounding box center [965, 103] width 11 height 18
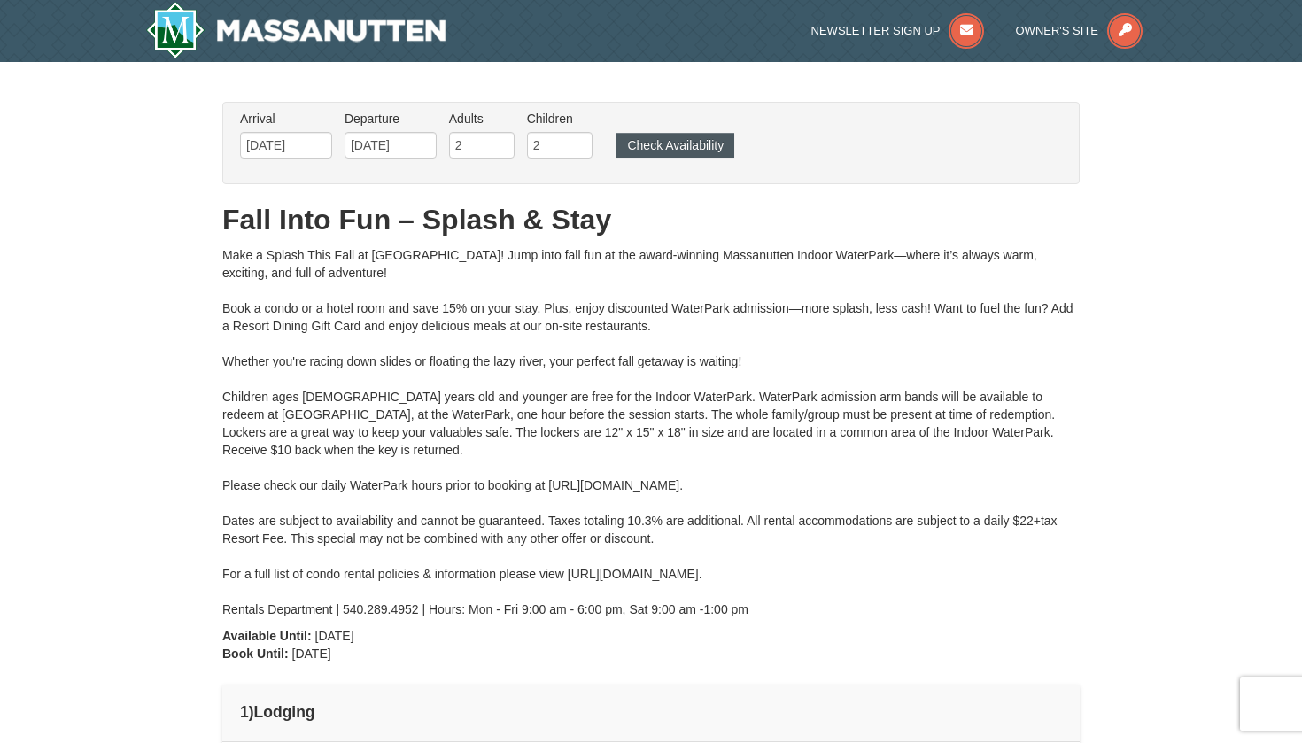
scroll to position [0, 0]
click at [717, 146] on button "Check Availability" at bounding box center [676, 145] width 118 height 25
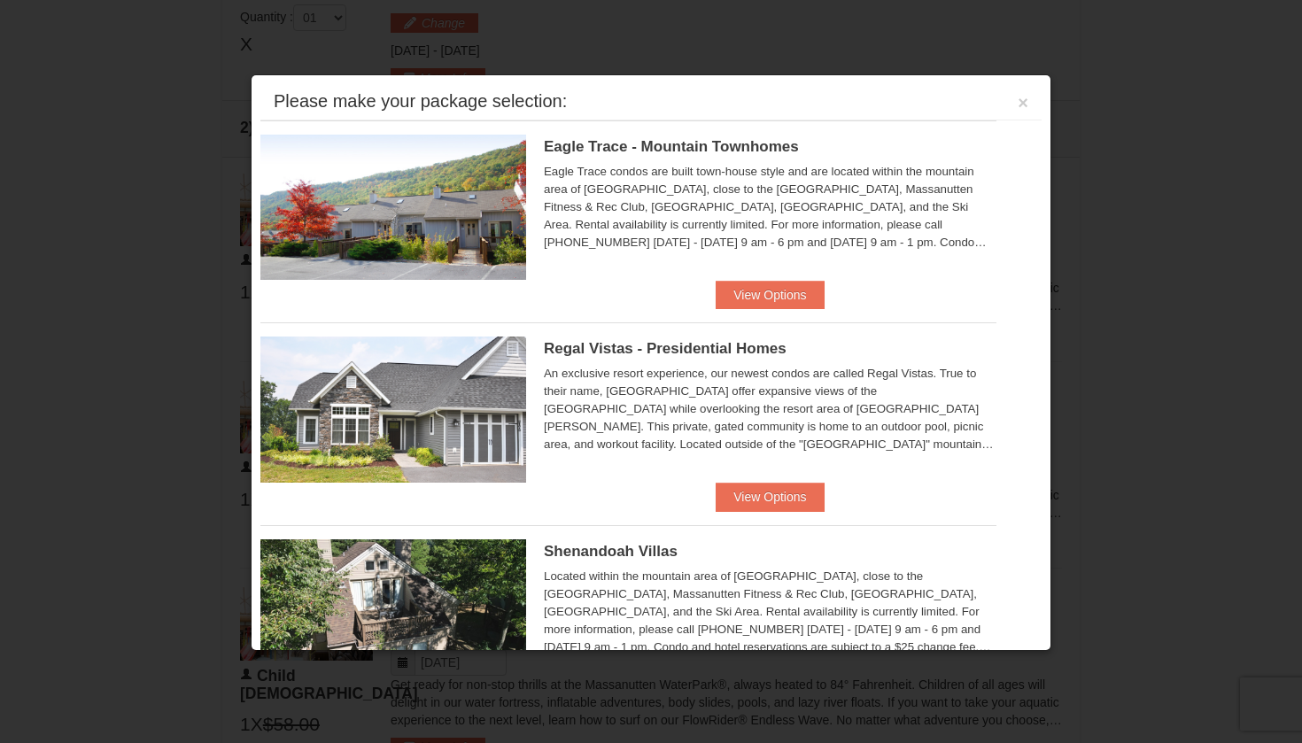
scroll to position [755, 0]
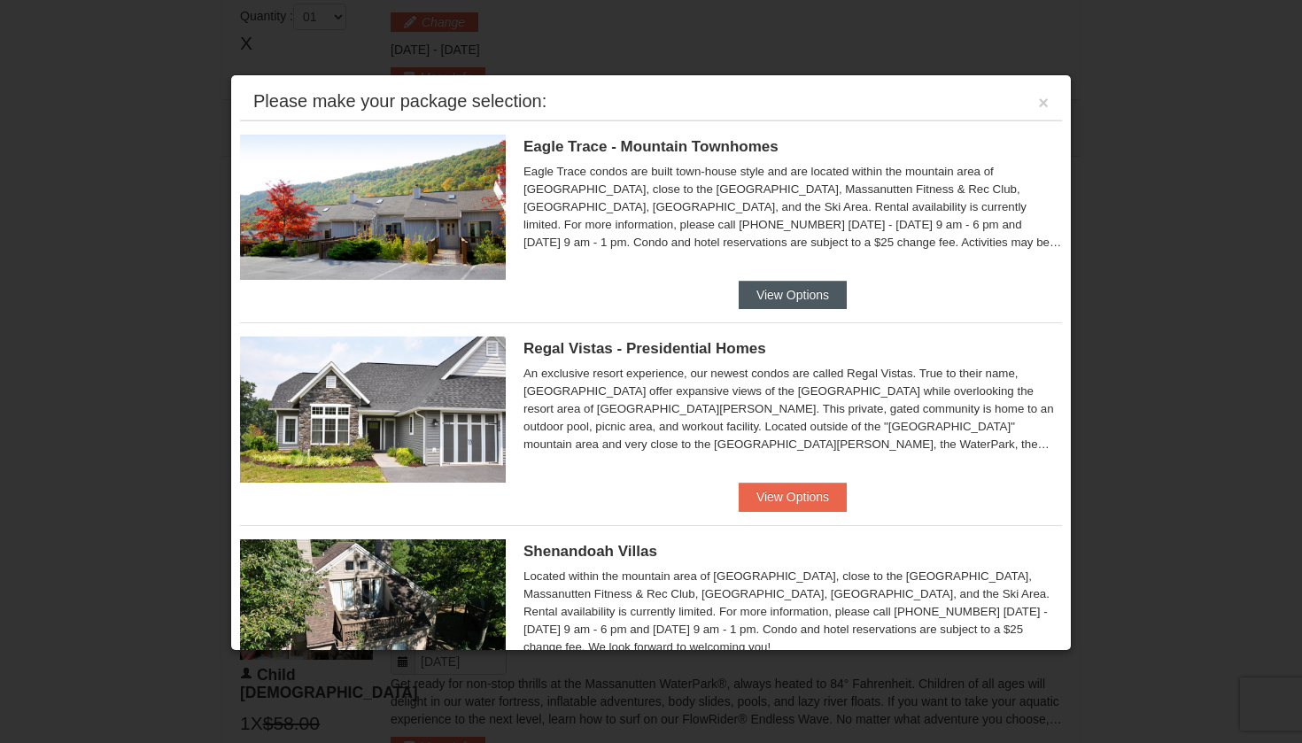
click at [786, 288] on button "View Options" at bounding box center [793, 295] width 108 height 28
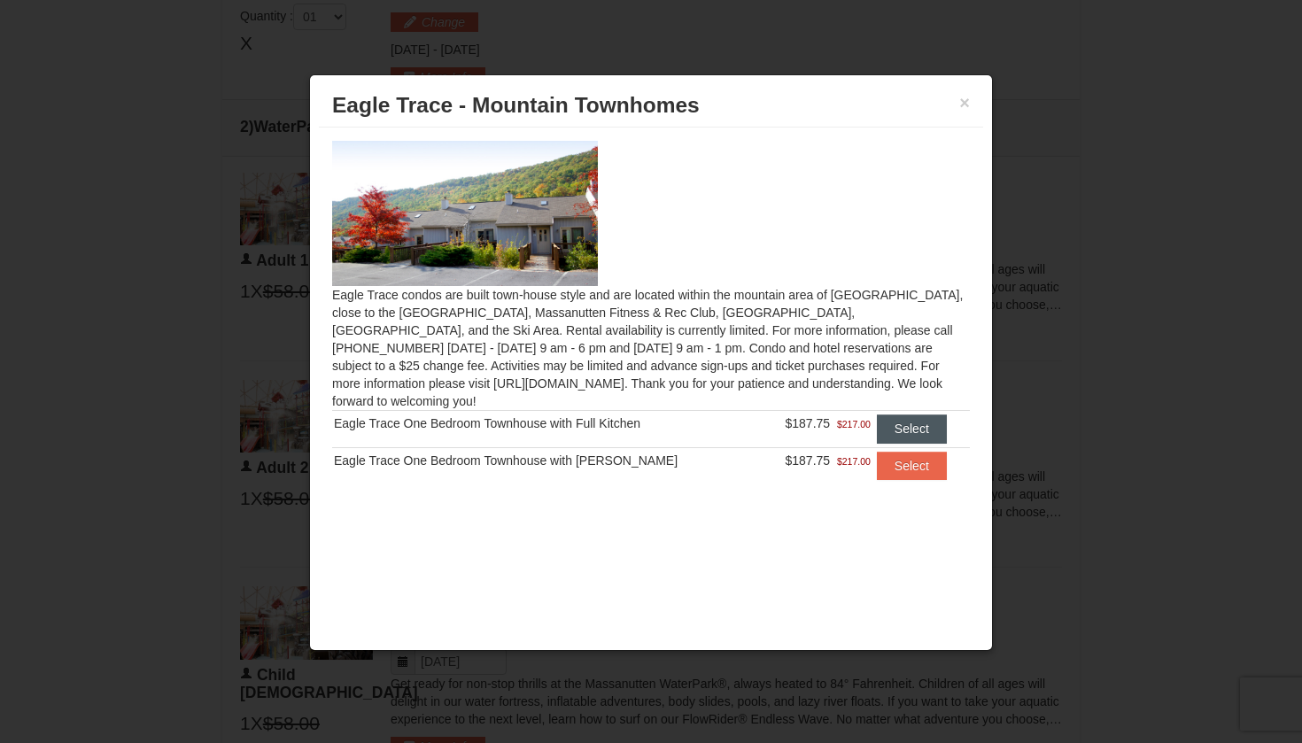
click at [912, 415] on button "Select" at bounding box center [912, 429] width 70 height 28
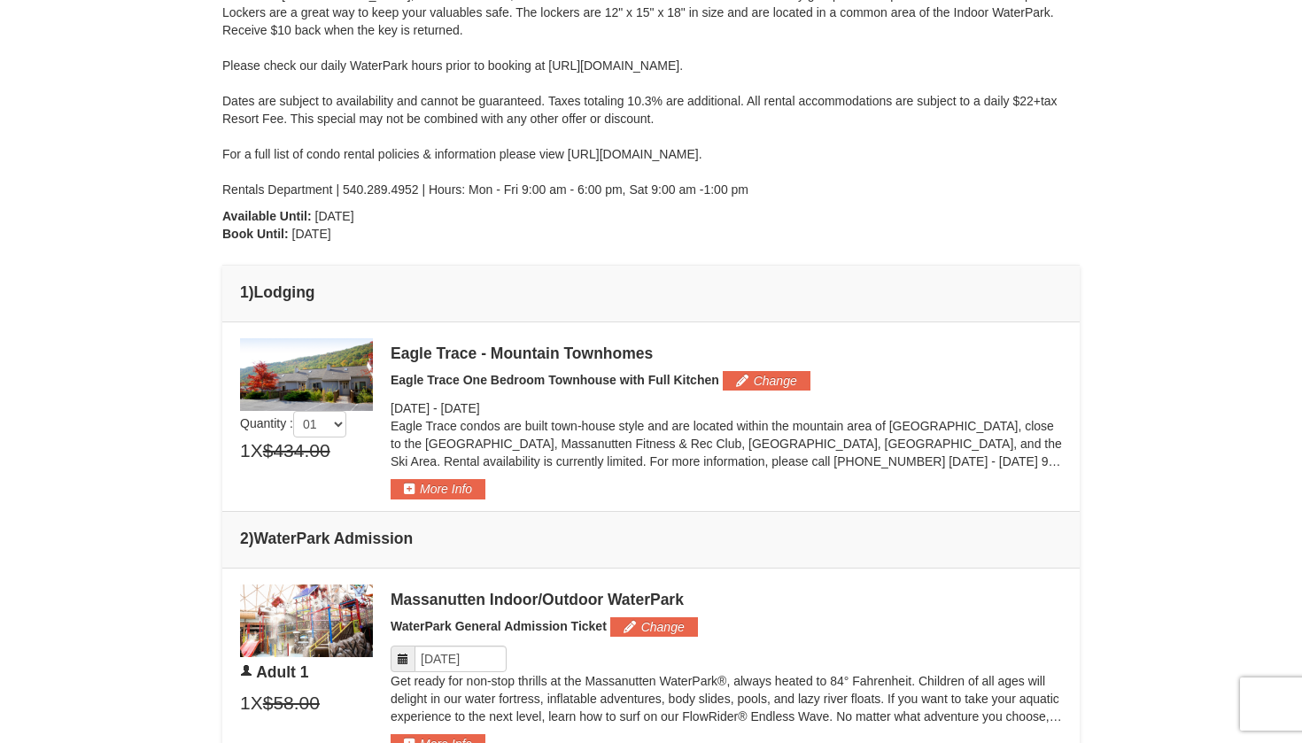
scroll to position [424, 0]
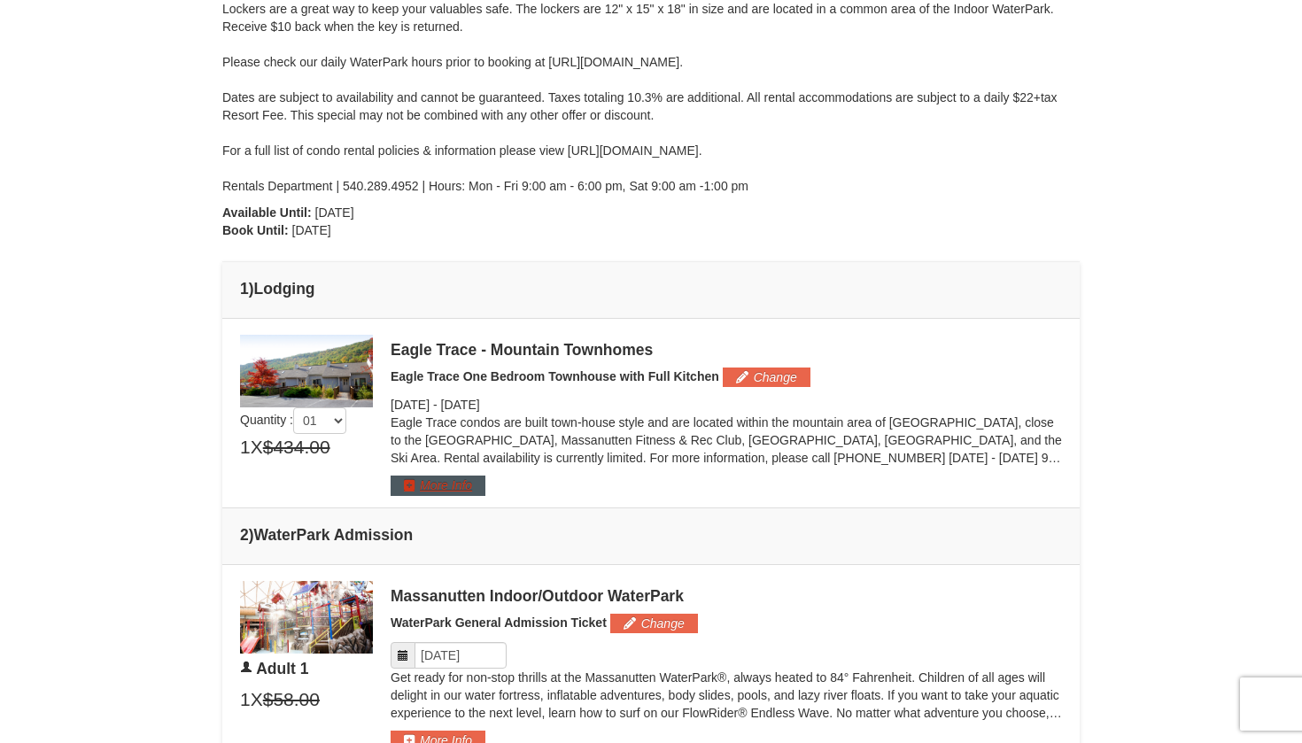
click at [401, 484] on button "More Info" at bounding box center [438, 485] width 95 height 19
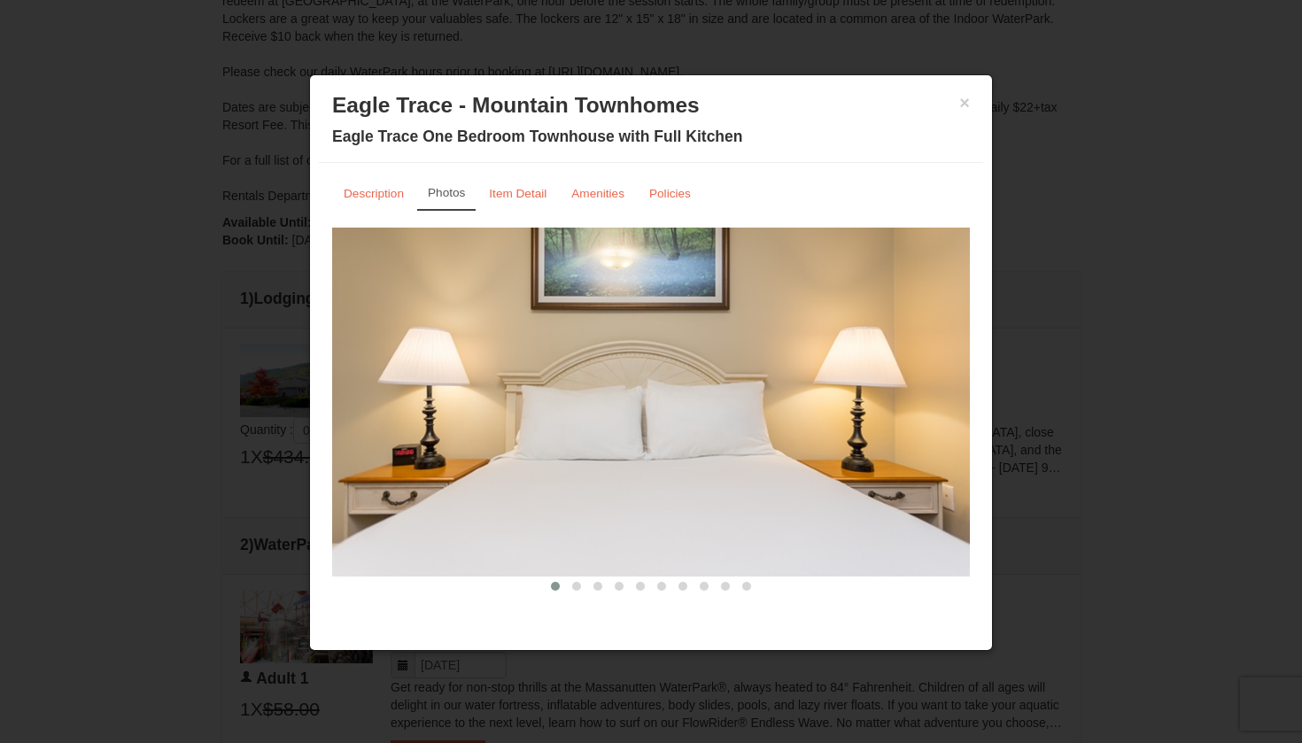
scroll to position [408, 0]
click at [629, 455] on img at bounding box center [651, 402] width 638 height 349
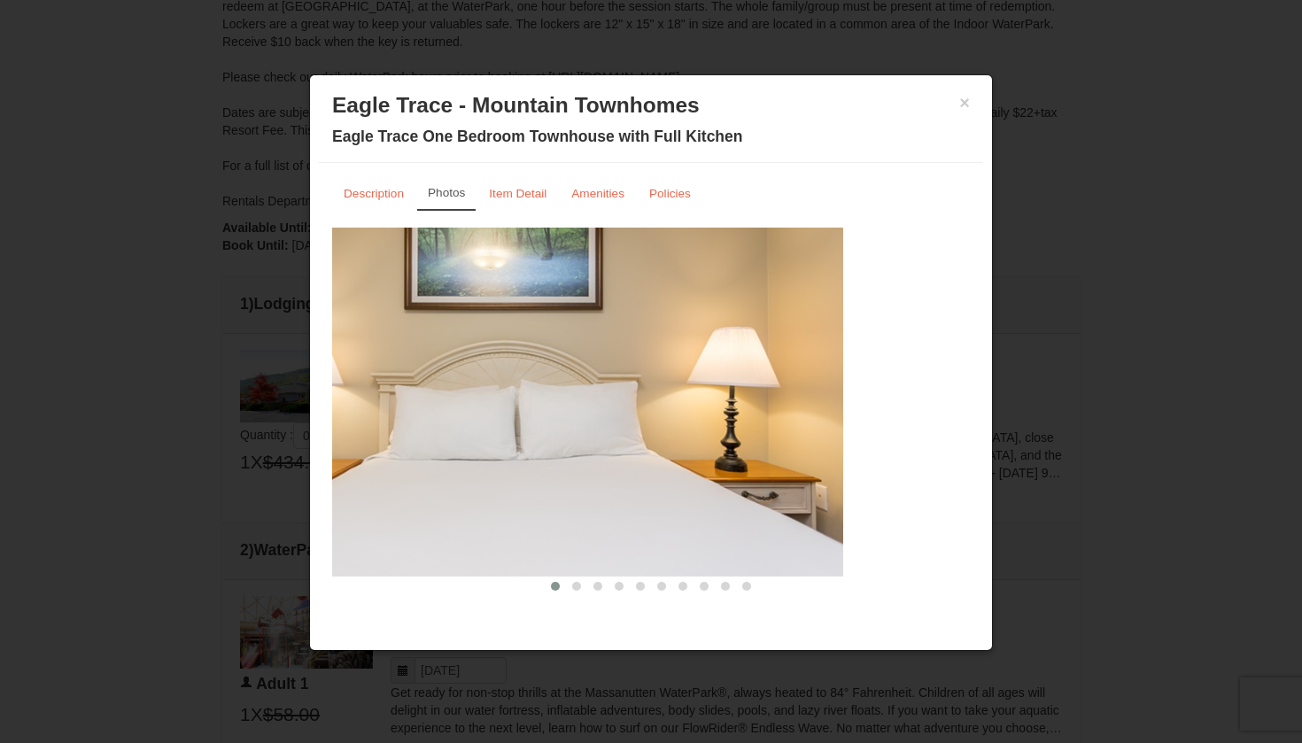
drag, startPoint x: 487, startPoint y: 463, endPoint x: 470, endPoint y: 463, distance: 17.7
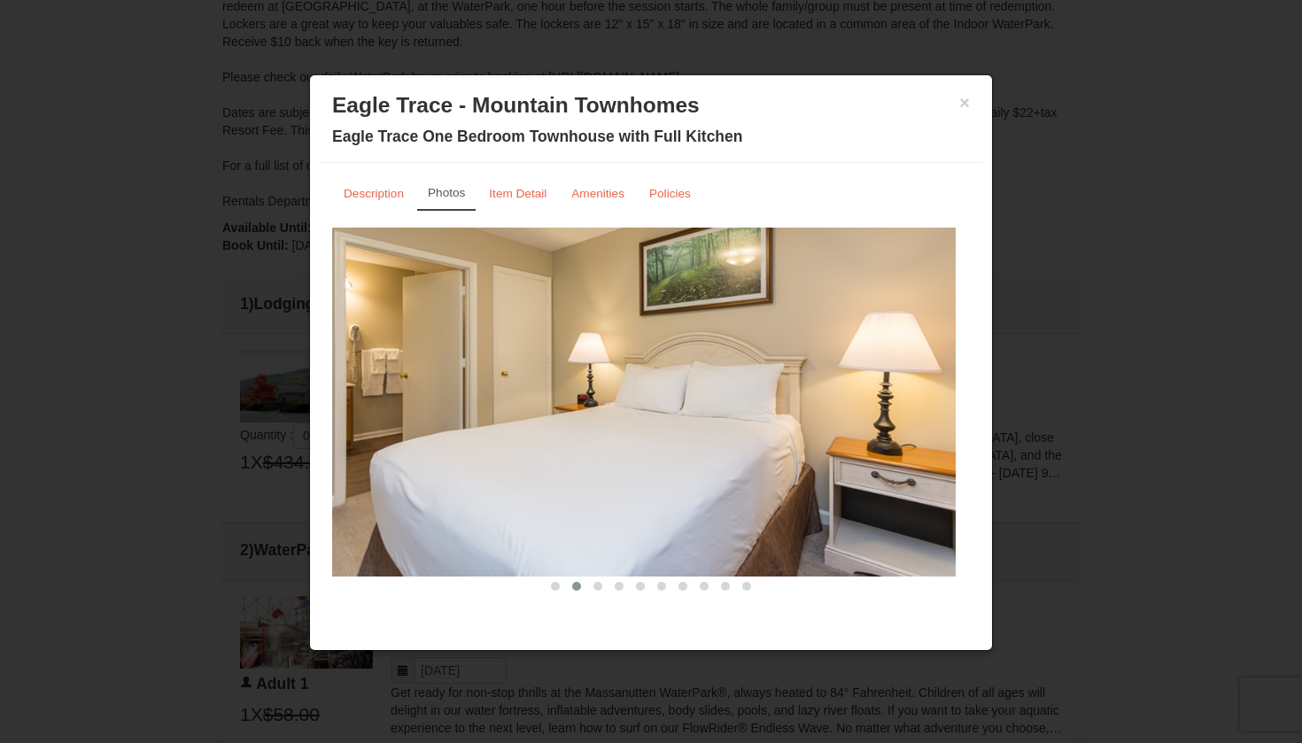
drag, startPoint x: 489, startPoint y: 480, endPoint x: 414, endPoint y: 480, distance: 75.3
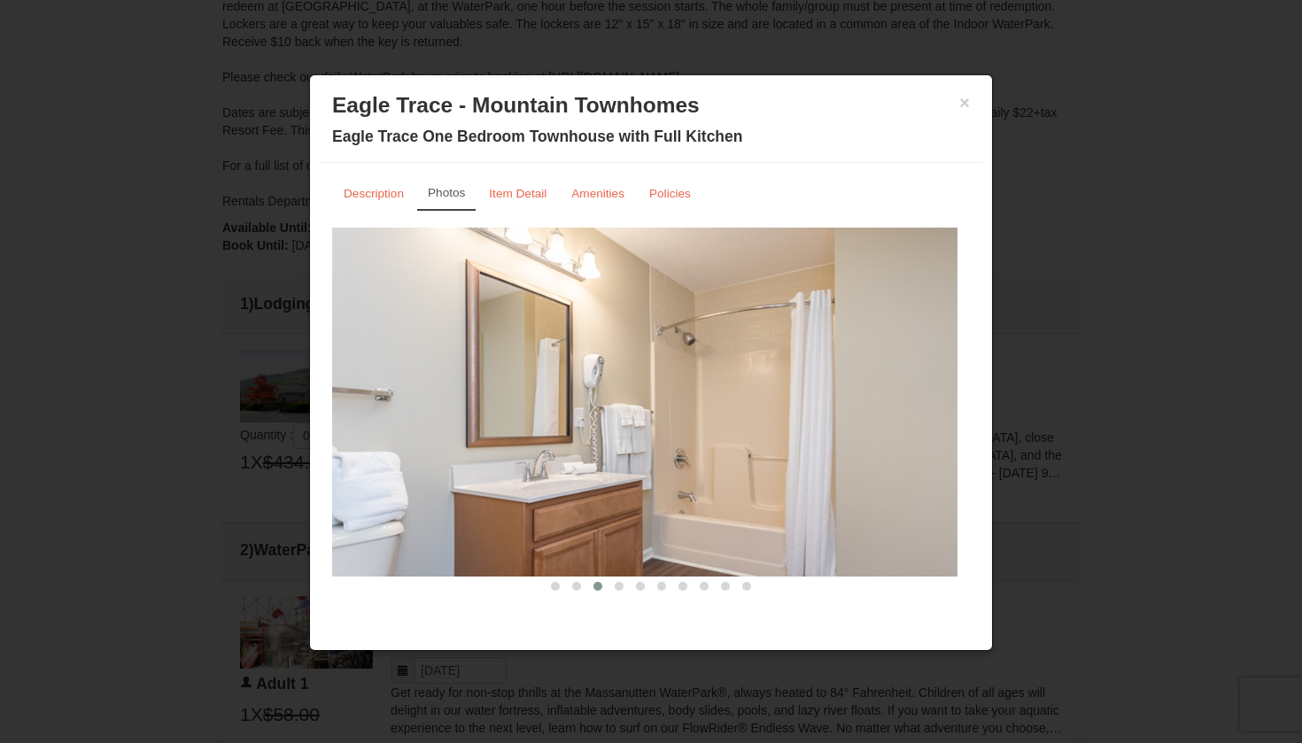
drag, startPoint x: 414, startPoint y: 480, endPoint x: 302, endPoint y: 480, distance: 111.6
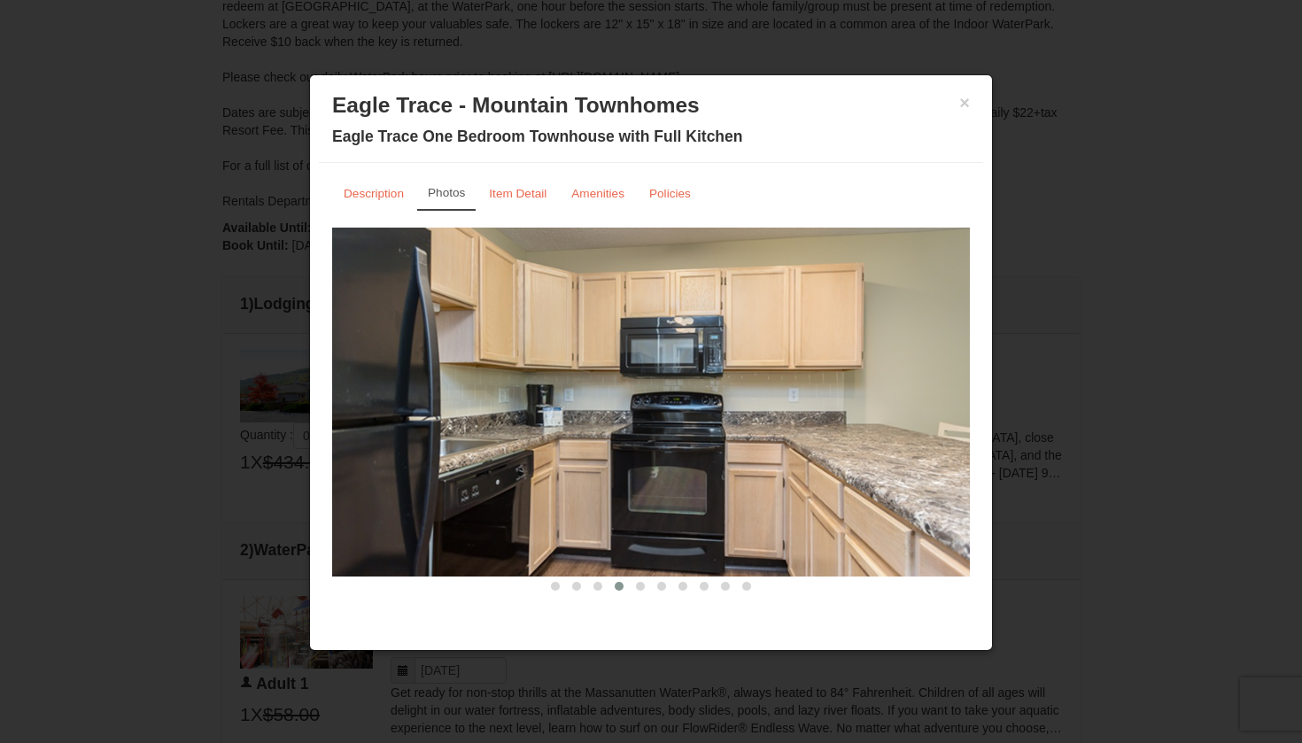
drag, startPoint x: 302, startPoint y: 480, endPoint x: 167, endPoint y: 480, distance: 134.7
click at [167, 480] on div at bounding box center [651, 371] width 1302 height 743
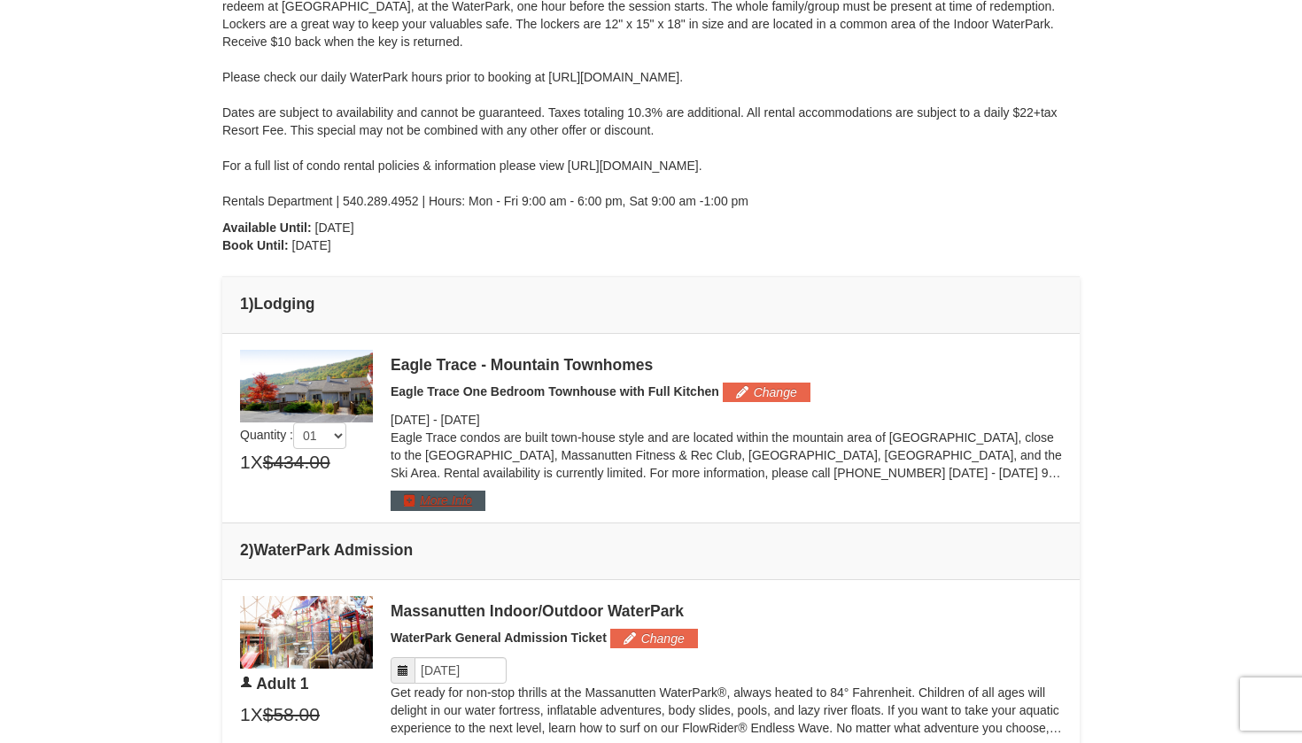
click at [468, 496] on button "More Info" at bounding box center [438, 500] width 95 height 19
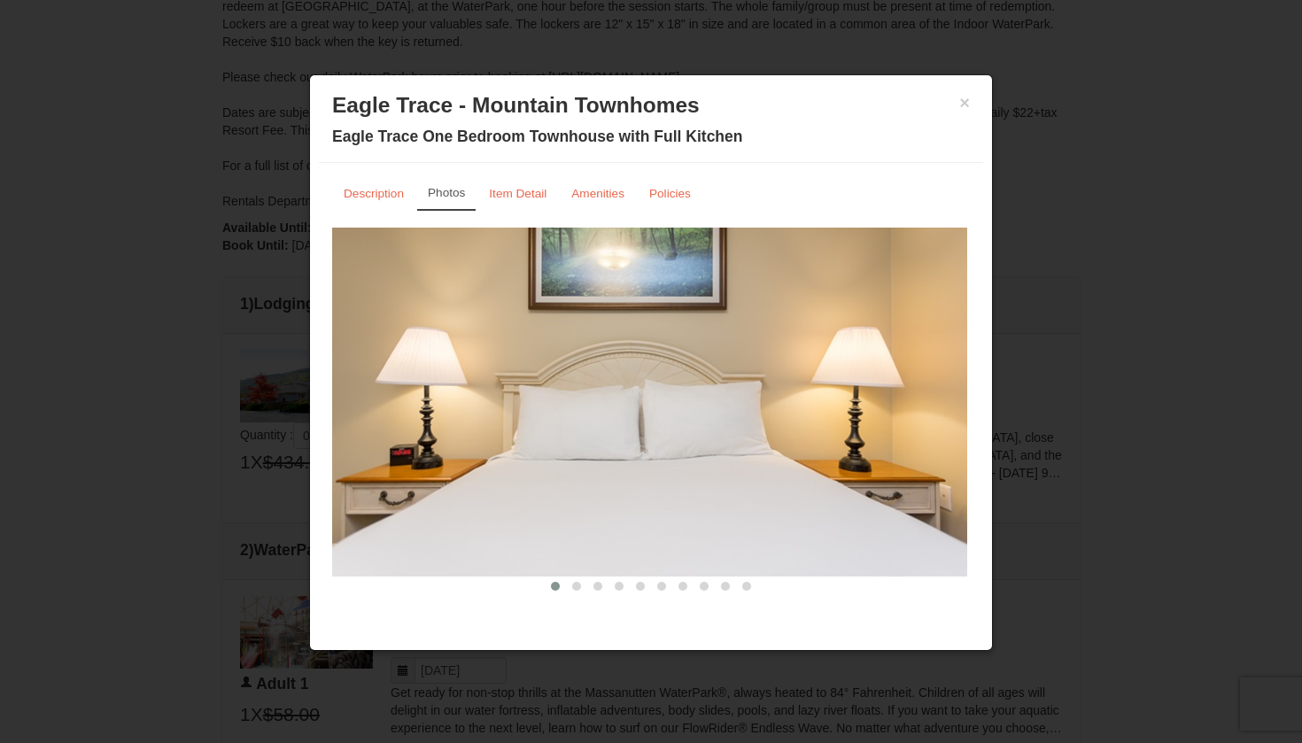
drag, startPoint x: 691, startPoint y: 446, endPoint x: 533, endPoint y: 446, distance: 158.6
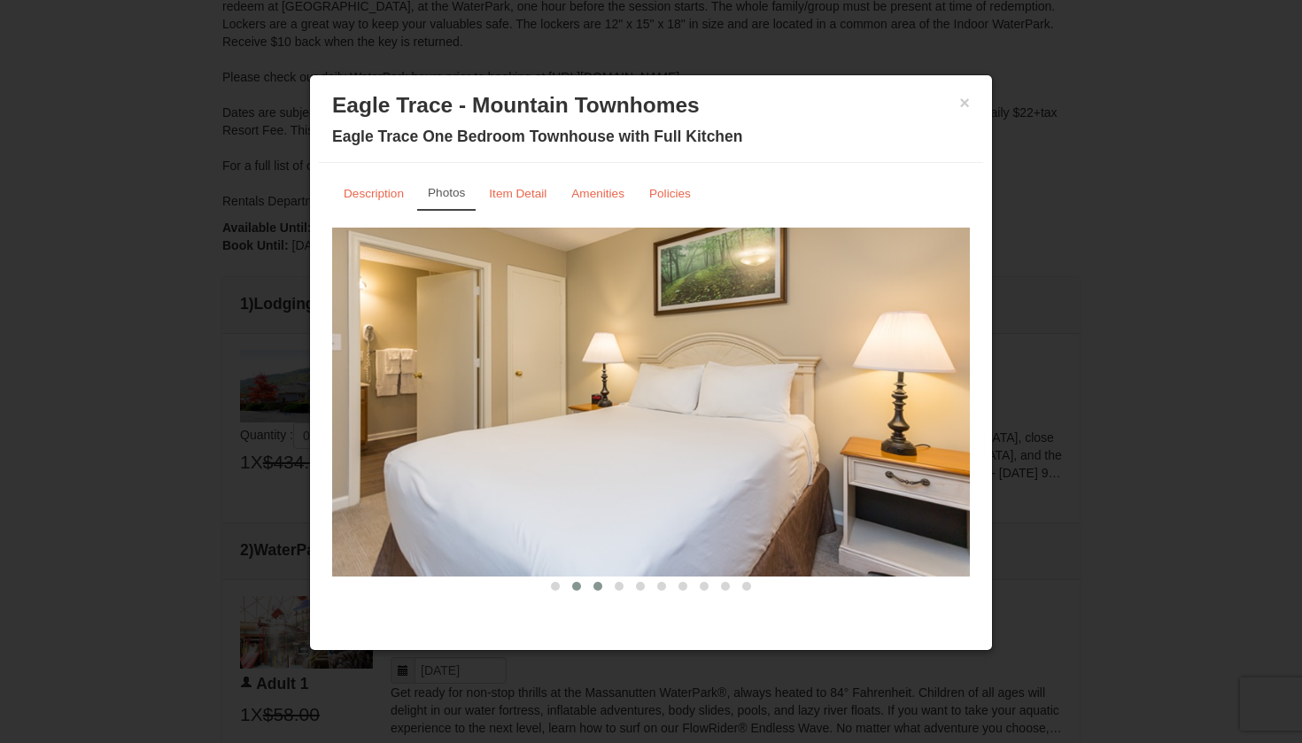
click at [602, 584] on span at bounding box center [598, 586] width 9 height 9
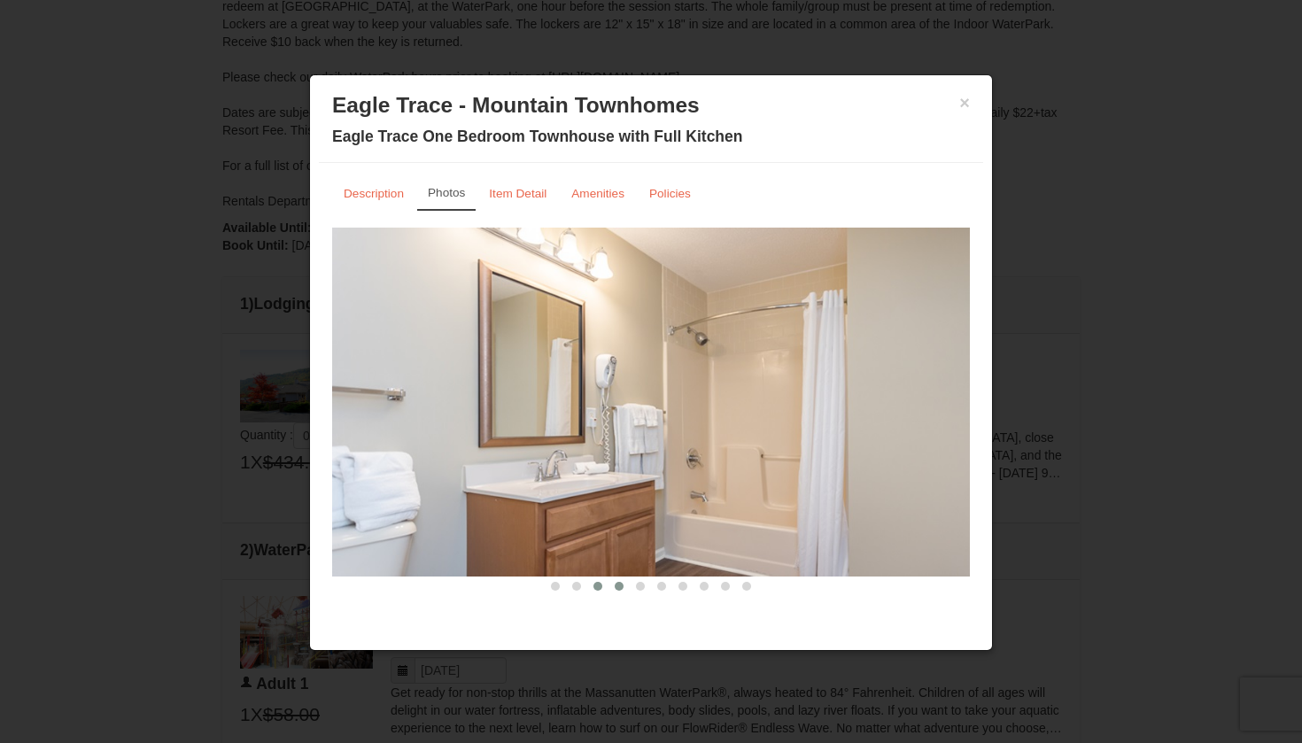
click at [624, 587] on button at bounding box center [619, 587] width 21 height 18
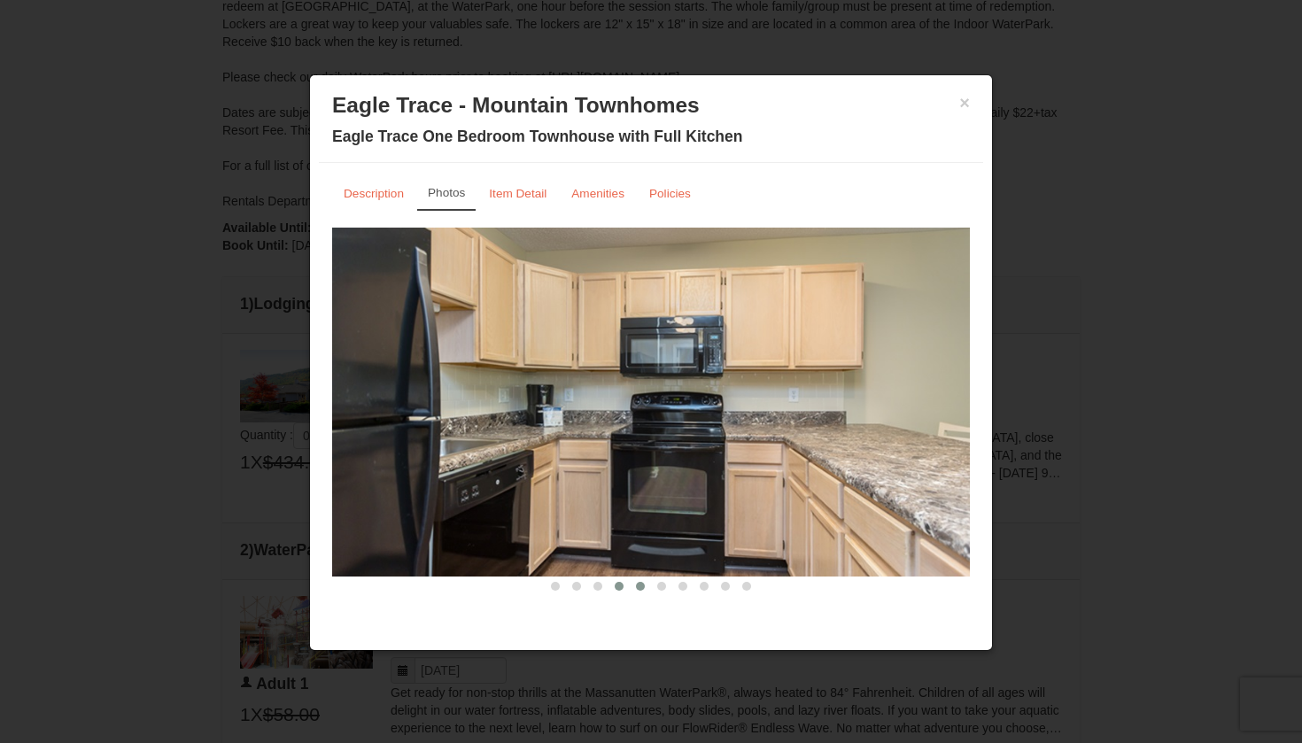
click at [641, 590] on span at bounding box center [640, 586] width 9 height 9
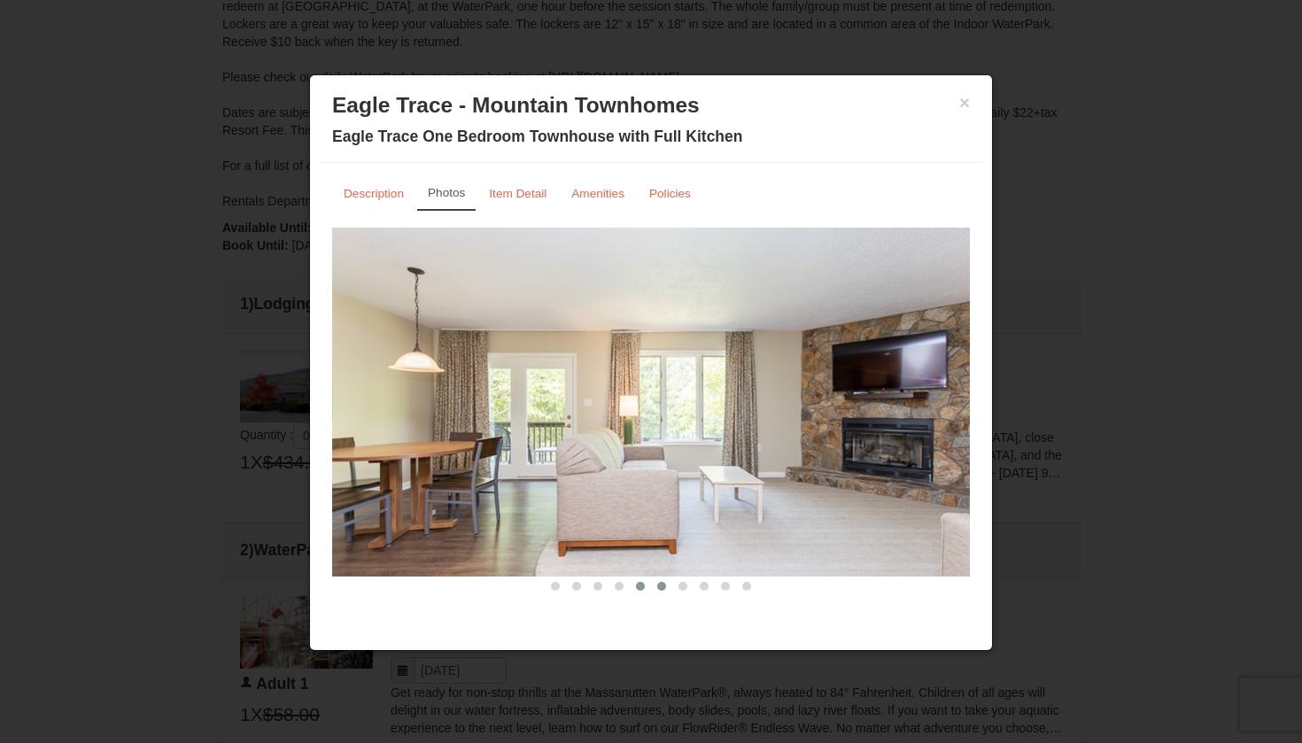
click at [667, 589] on button at bounding box center [661, 587] width 21 height 18
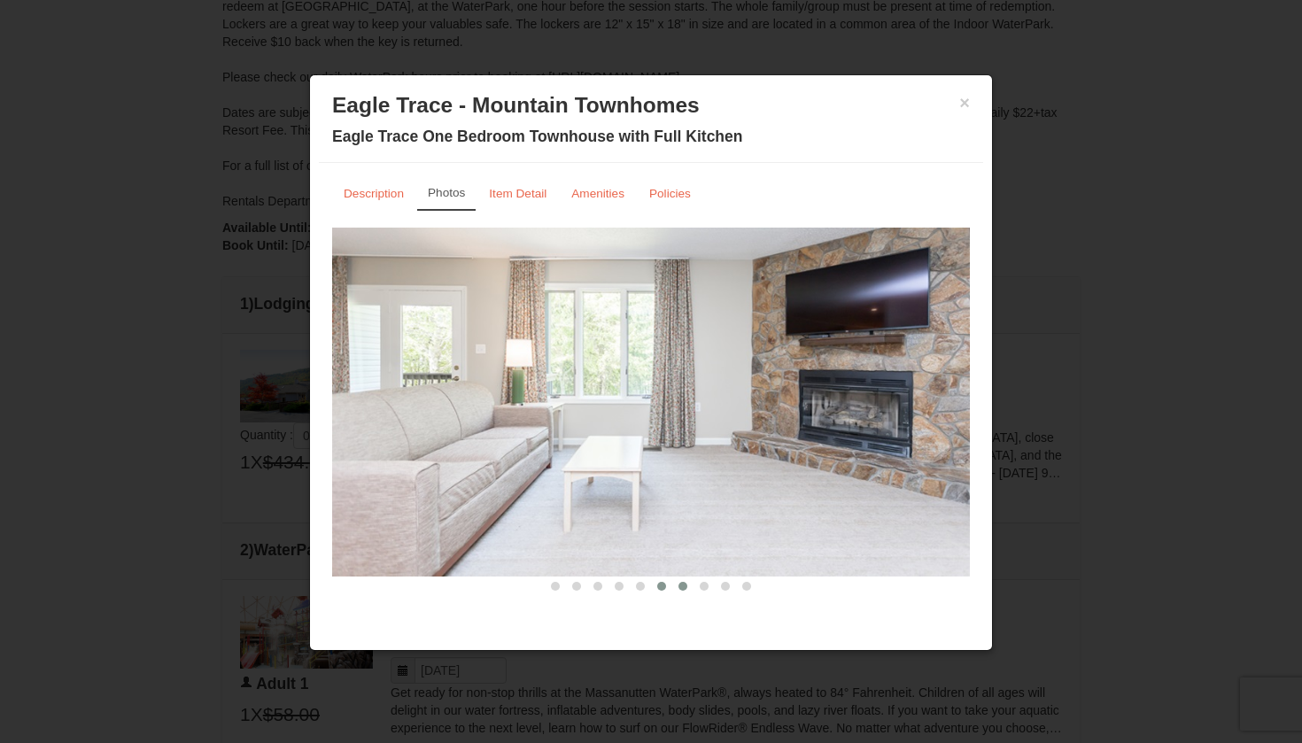
click at [687, 591] on button at bounding box center [683, 587] width 21 height 18
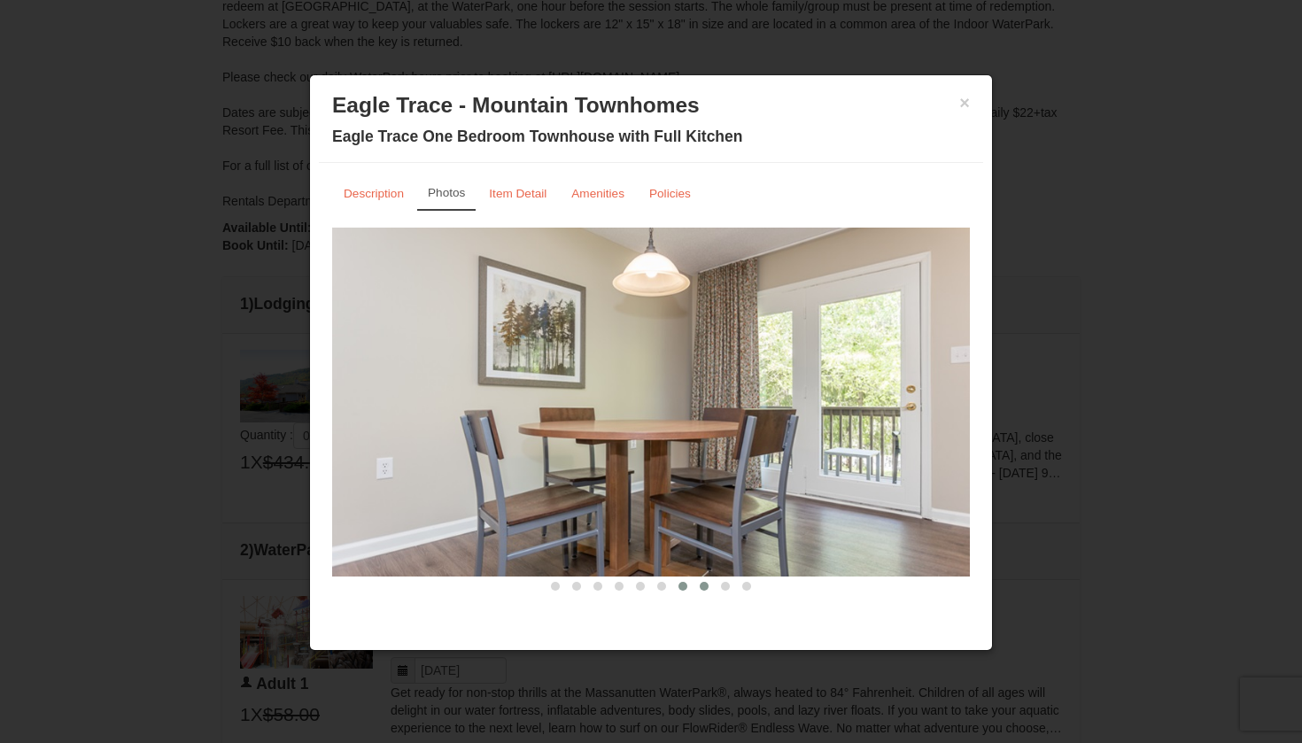
click at [705, 587] on span at bounding box center [704, 586] width 9 height 9
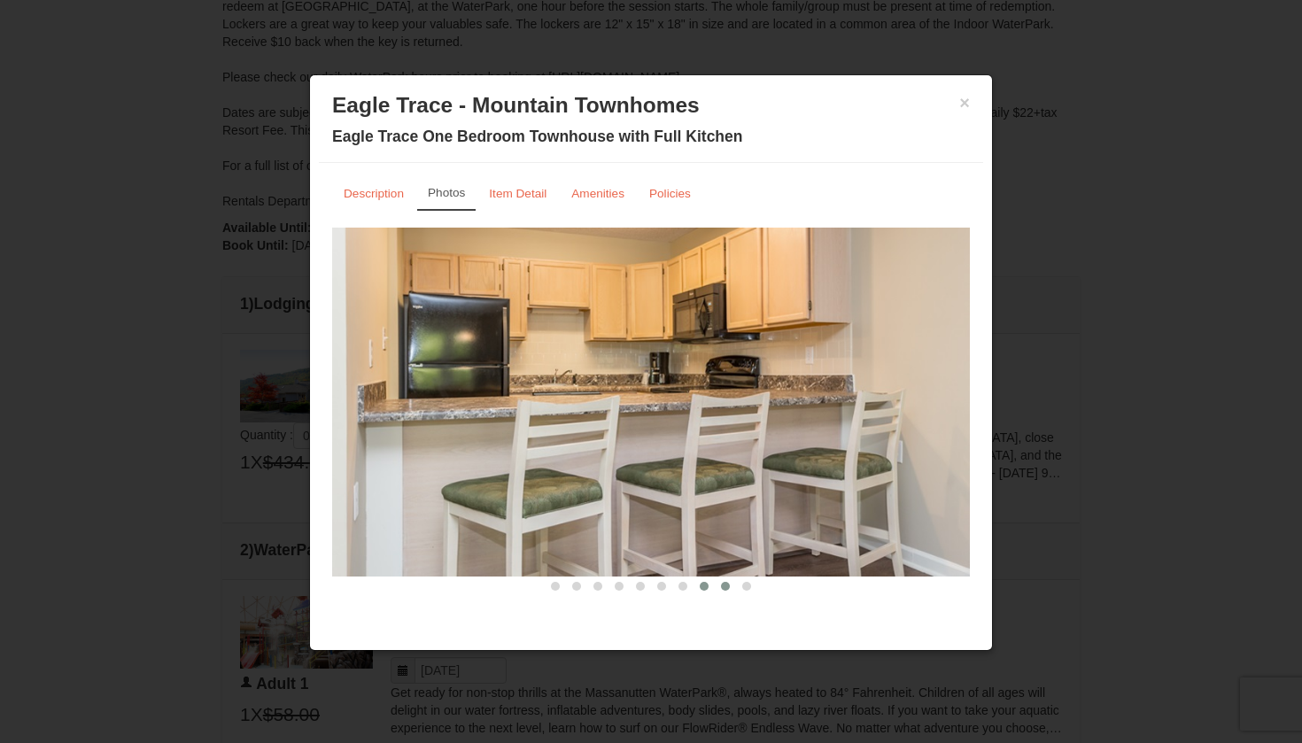
click at [731, 591] on button at bounding box center [725, 587] width 21 height 18
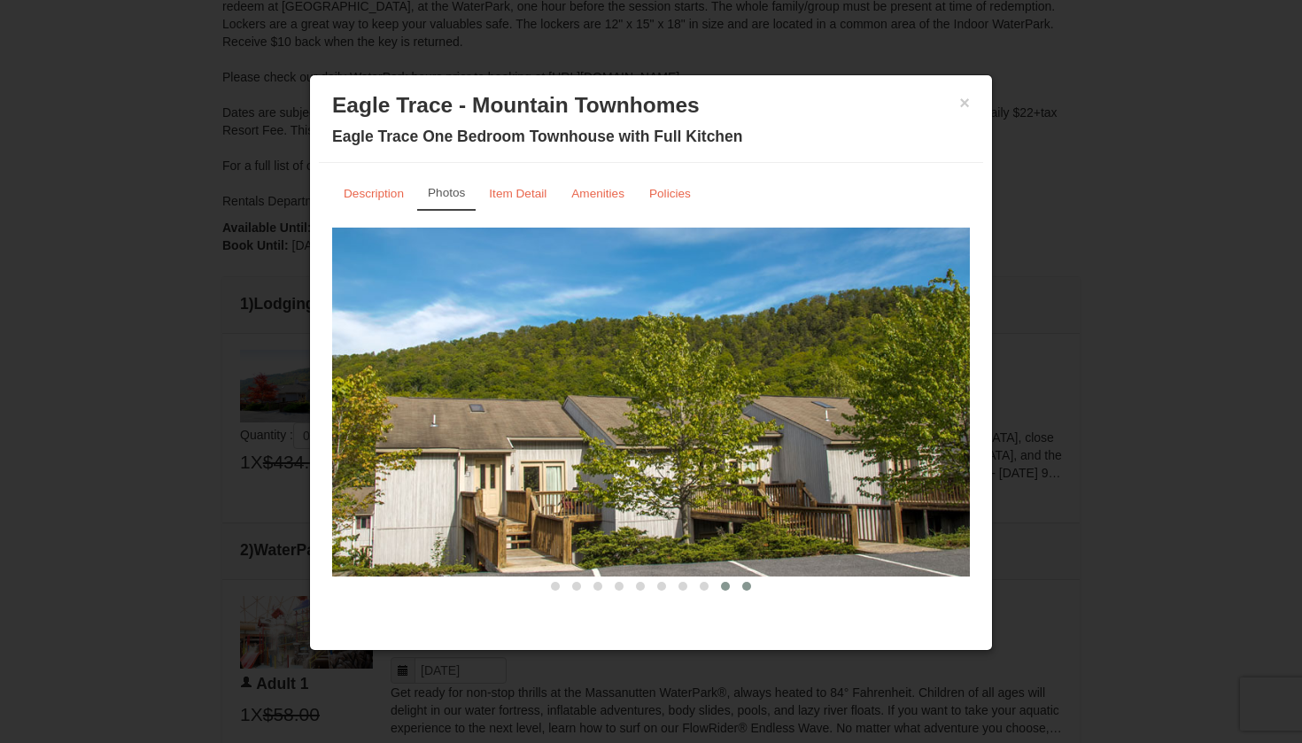
click at [748, 589] on span at bounding box center [747, 586] width 9 height 9
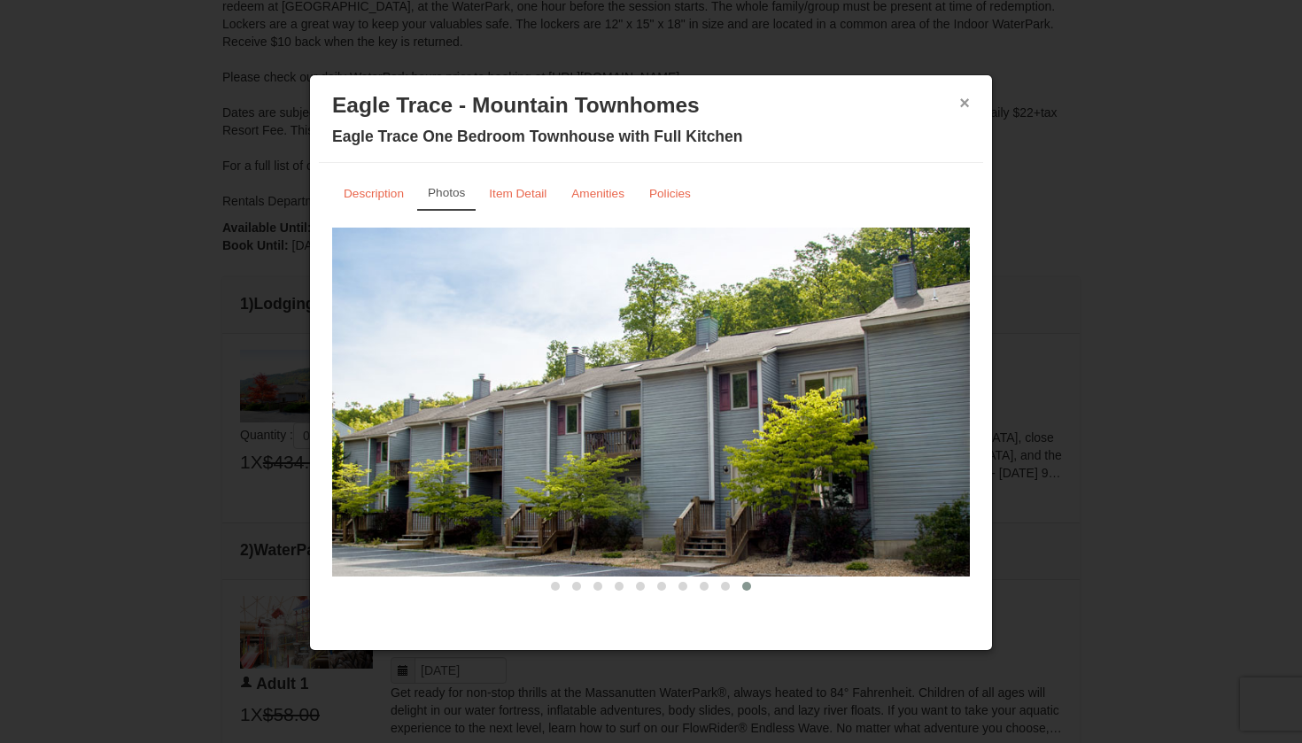
click at [962, 112] on button "×" at bounding box center [965, 103] width 11 height 18
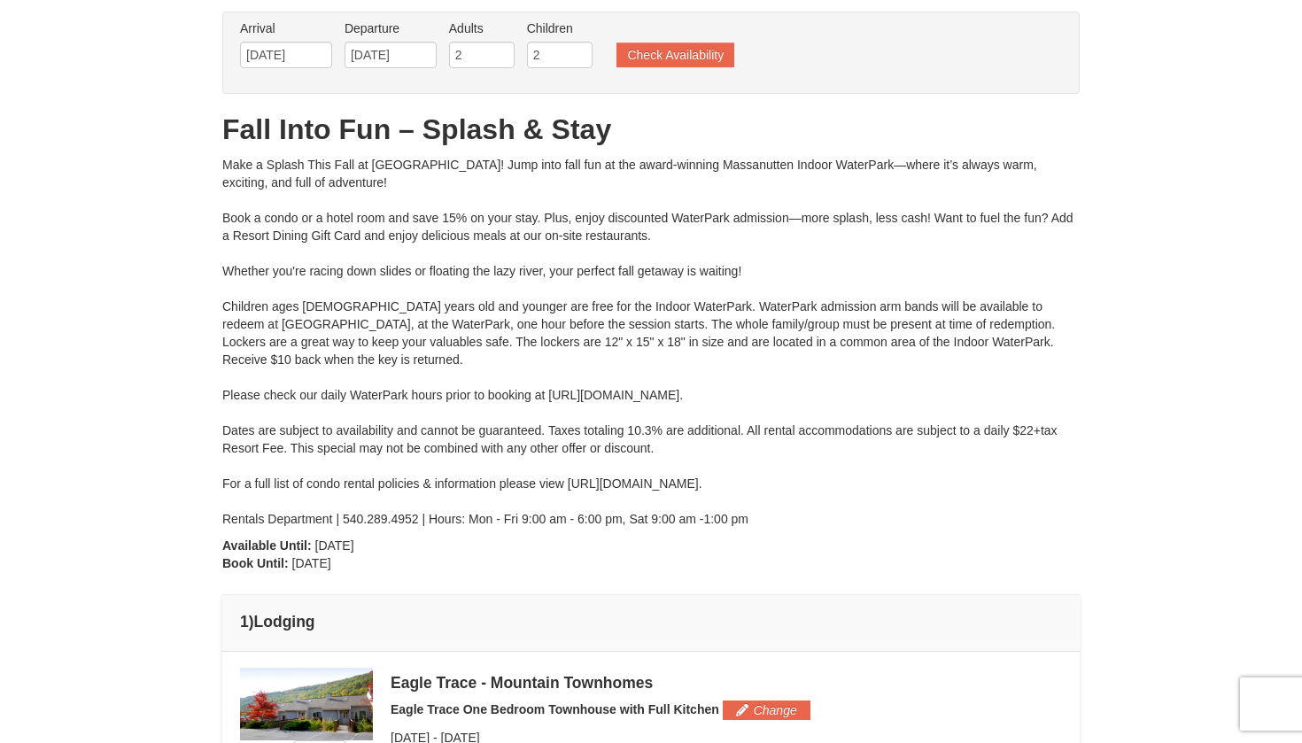
scroll to position [89, 0]
click at [710, 51] on button "Check Availability" at bounding box center [676, 55] width 118 height 25
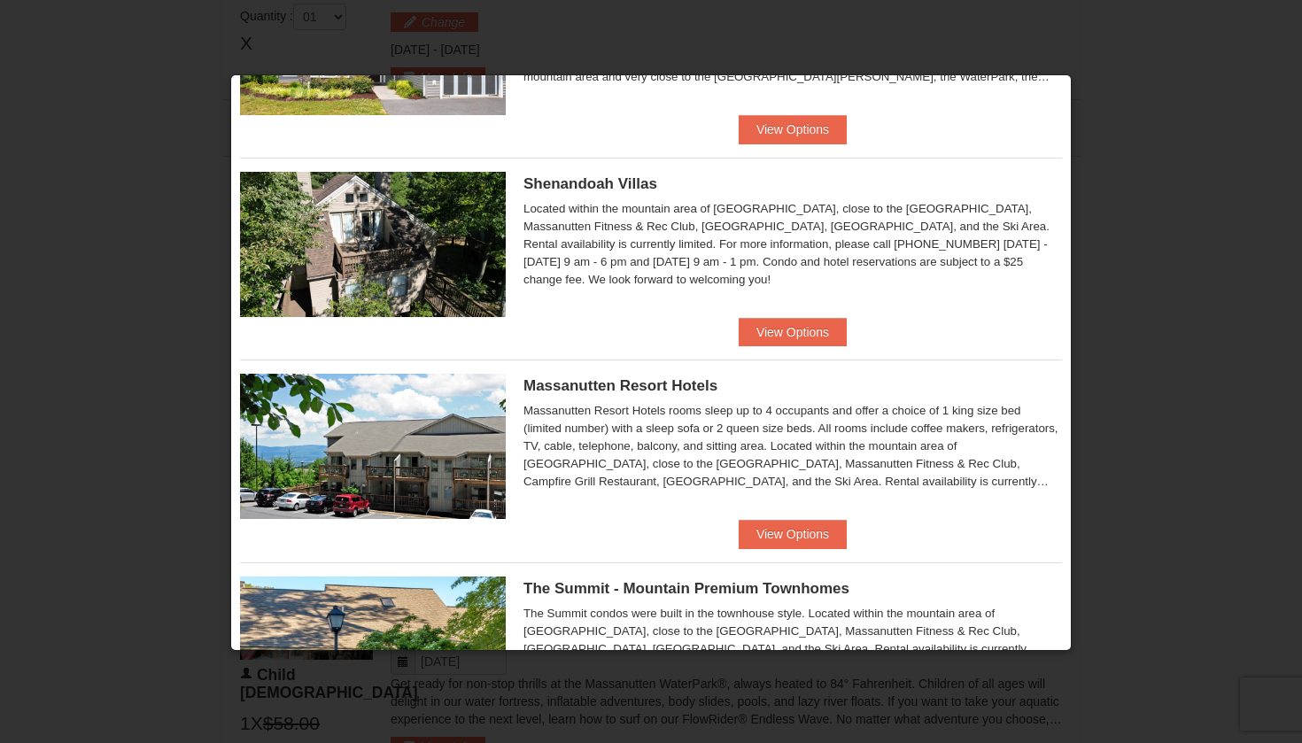
scroll to position [368, 0]
click at [771, 533] on button "View Options" at bounding box center [793, 534] width 108 height 28
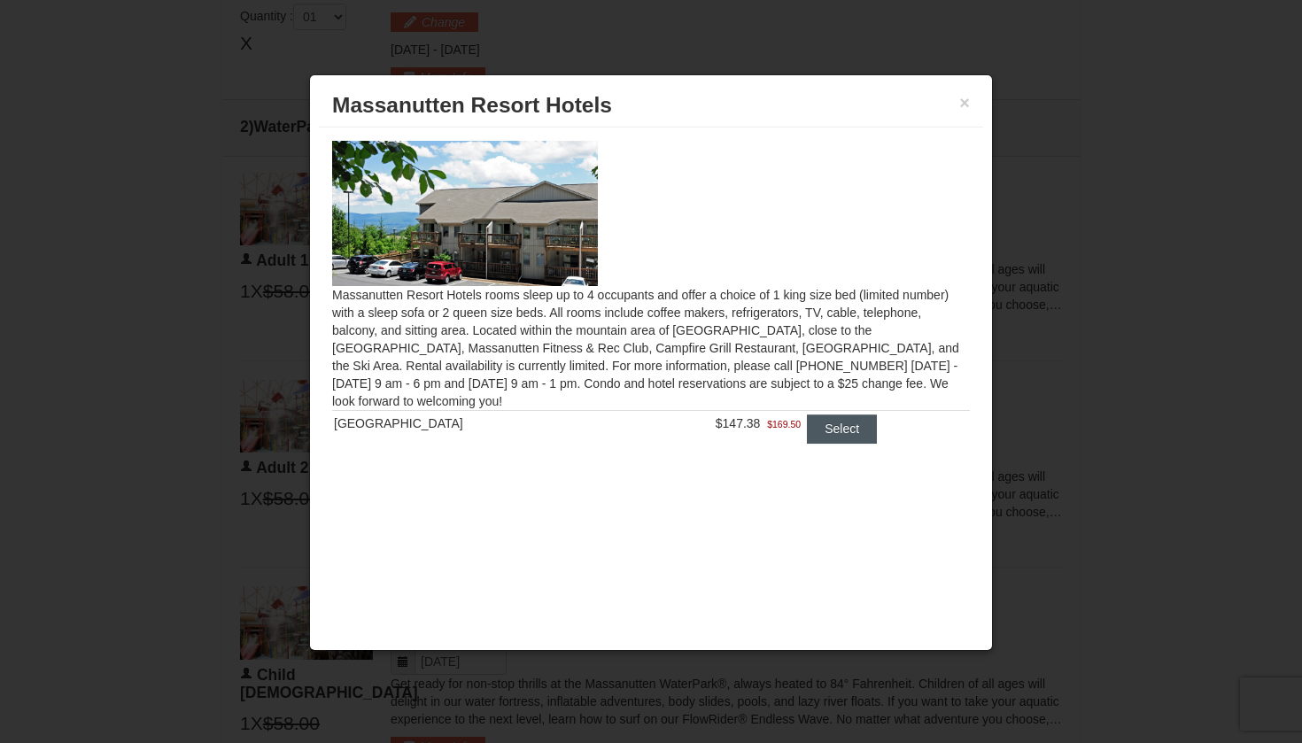
click at [807, 429] on button "Select" at bounding box center [842, 429] width 70 height 28
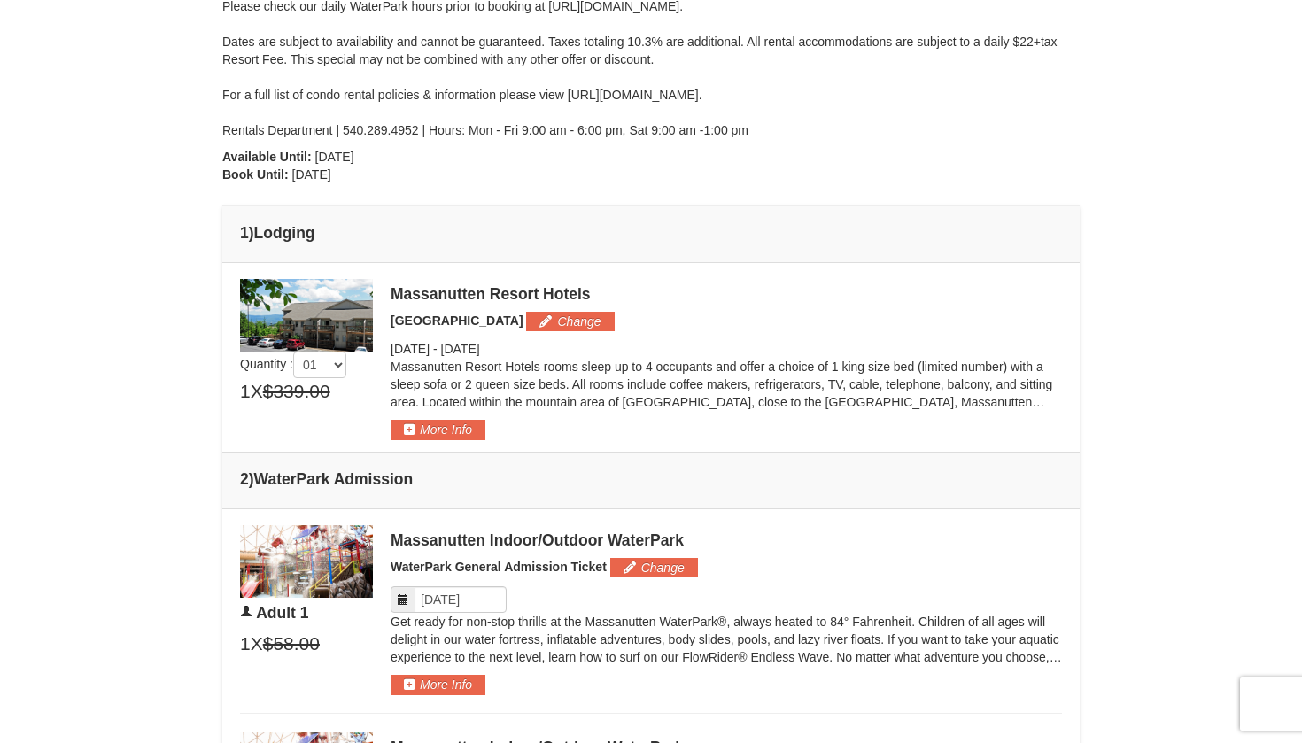
scroll to position [480, 0]
click at [476, 428] on button "More Info" at bounding box center [438, 428] width 95 height 19
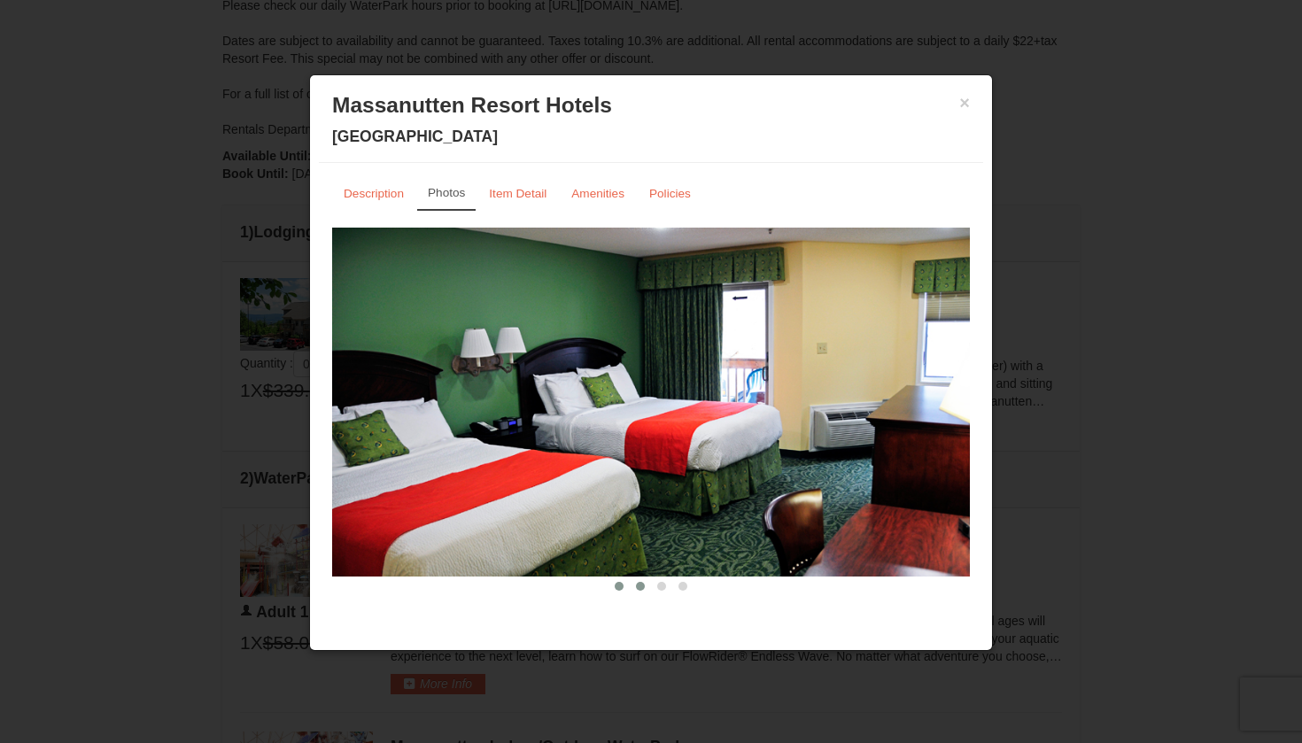
click at [649, 581] on button at bounding box center [640, 587] width 21 height 18
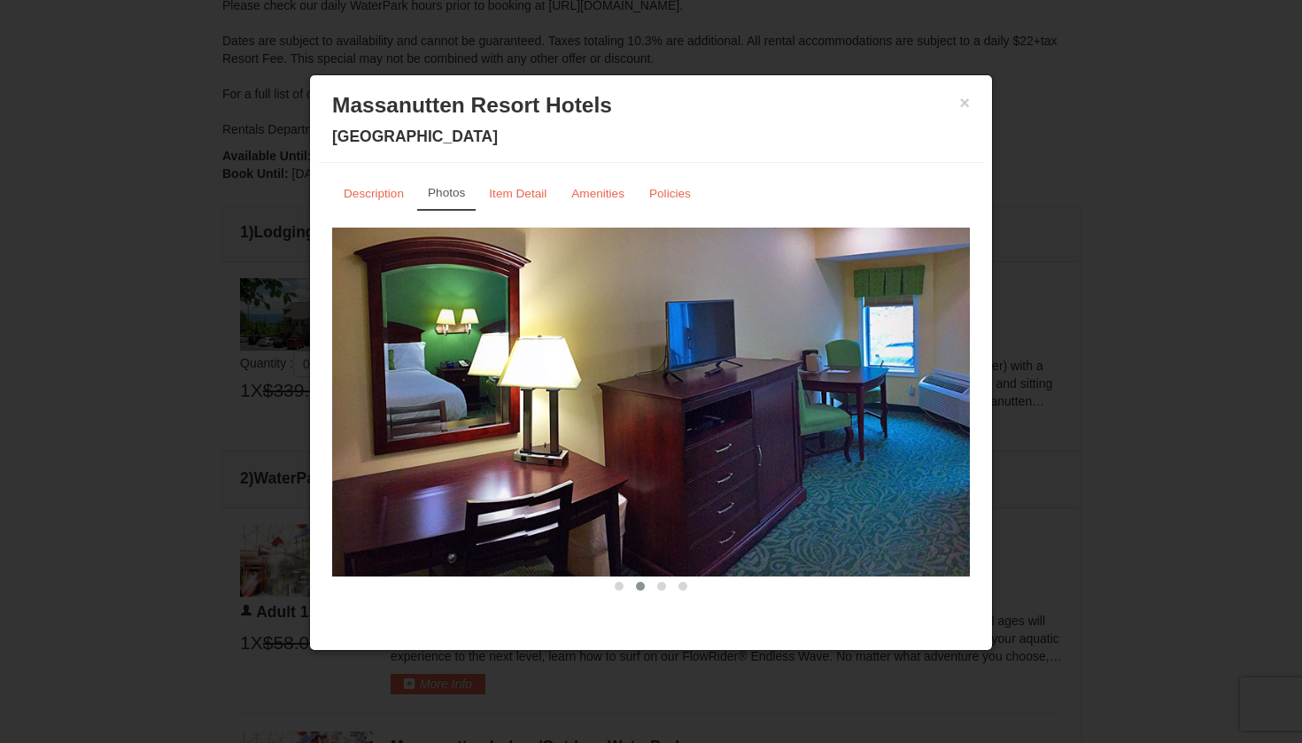
click at [649, 581] on button at bounding box center [640, 587] width 21 height 18
click at [663, 594] on button at bounding box center [661, 587] width 21 height 18
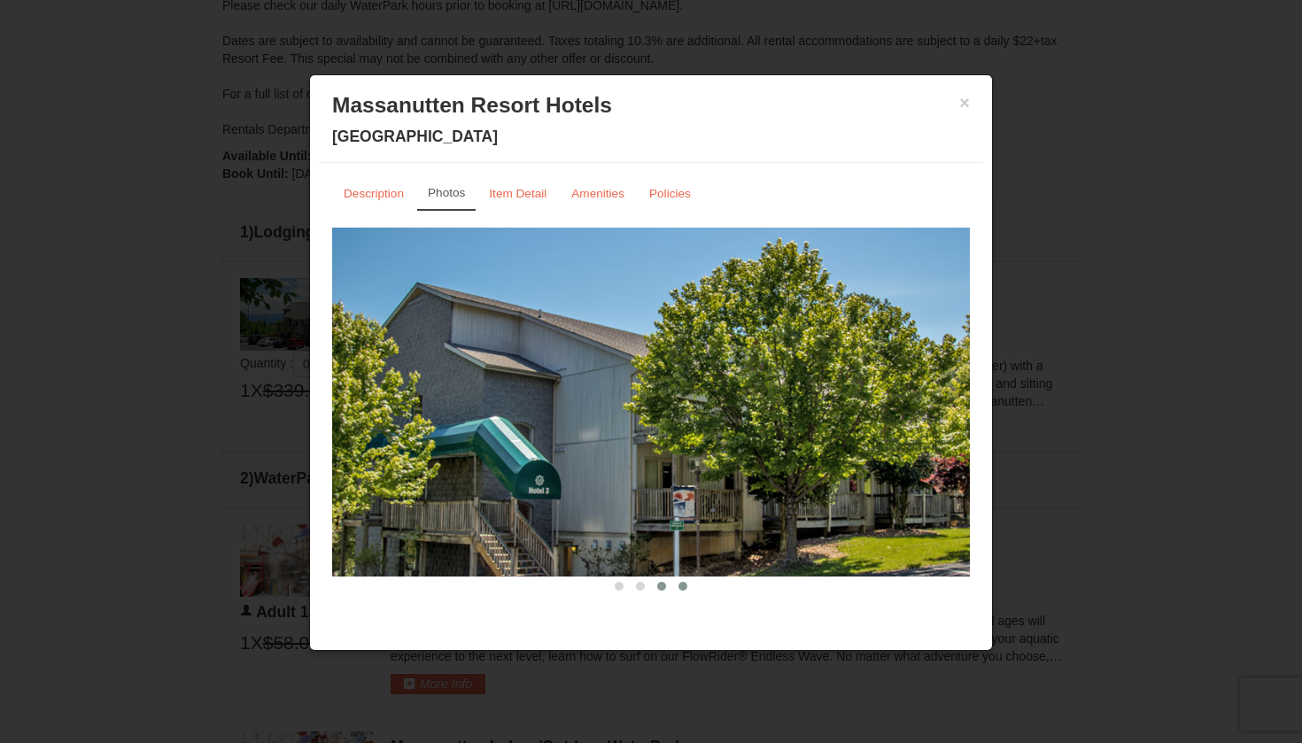
click at [690, 592] on button at bounding box center [683, 587] width 21 height 18
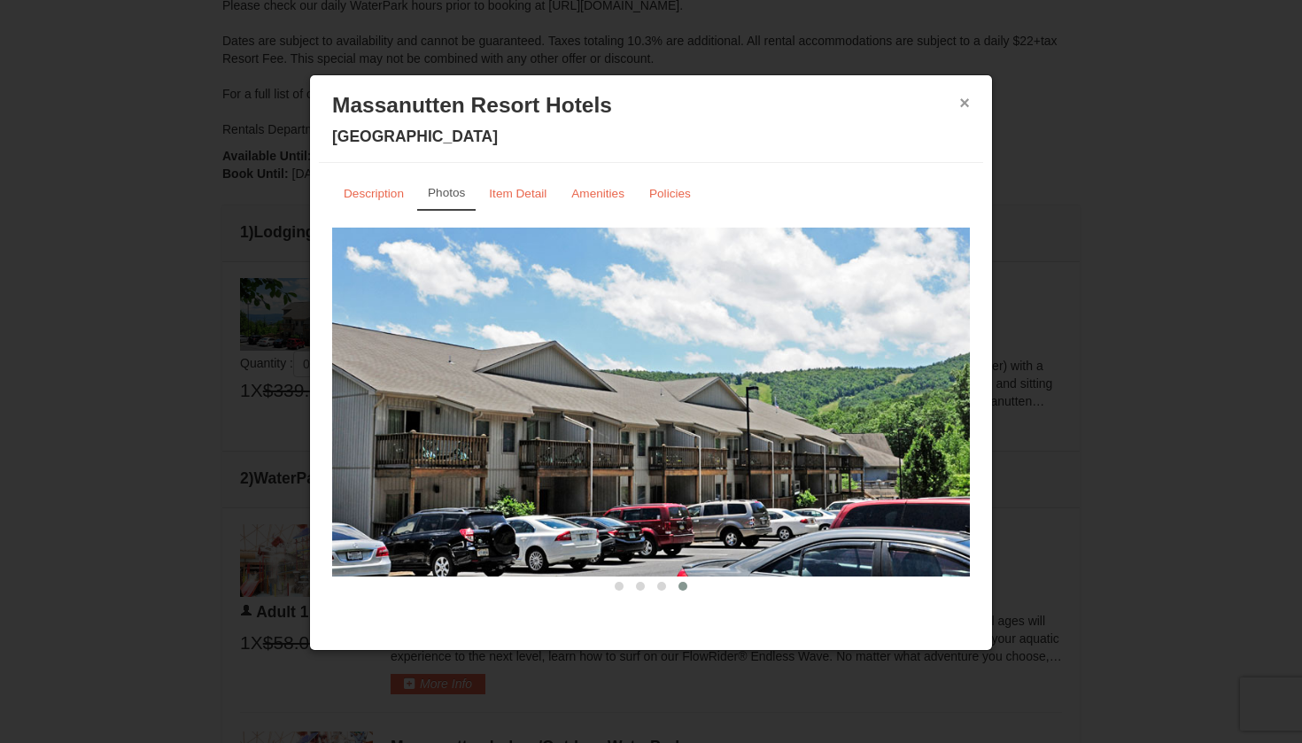
click at [965, 103] on button "×" at bounding box center [965, 103] width 11 height 18
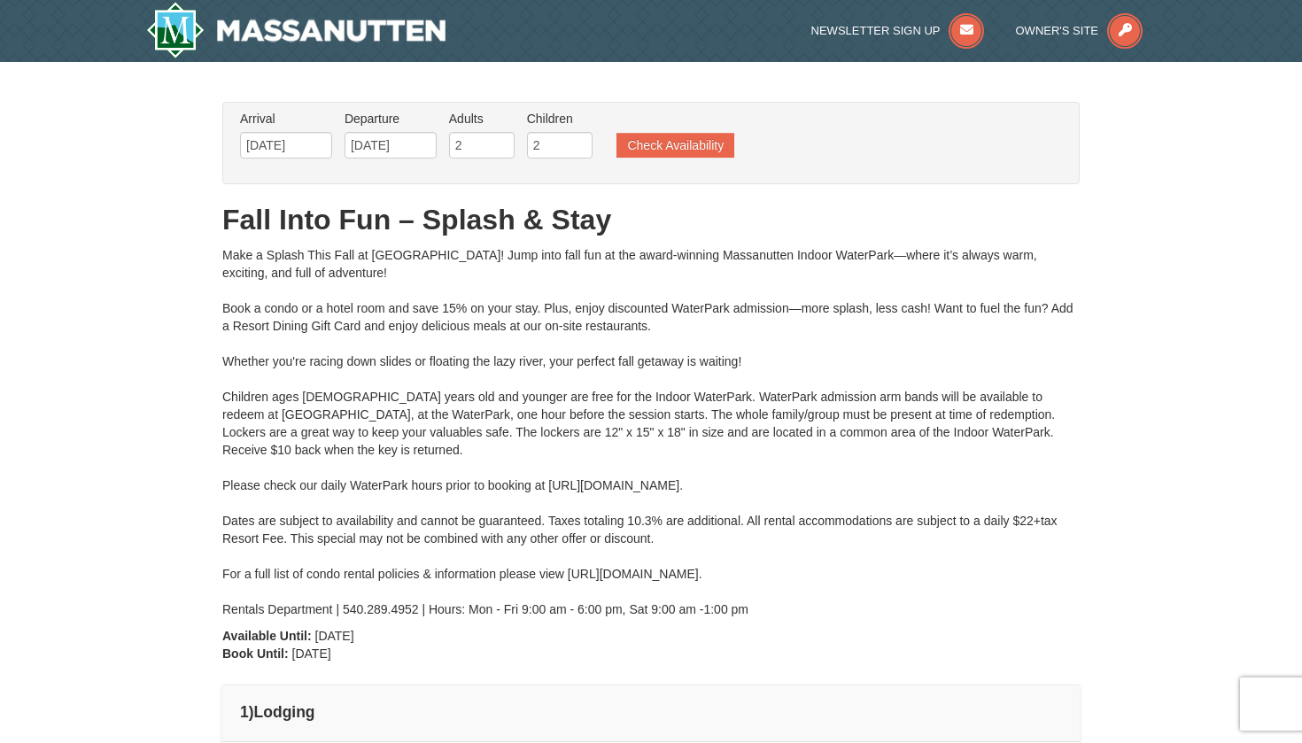
scroll to position [0, 0]
click at [687, 148] on button "Check Availability" at bounding box center [676, 145] width 118 height 25
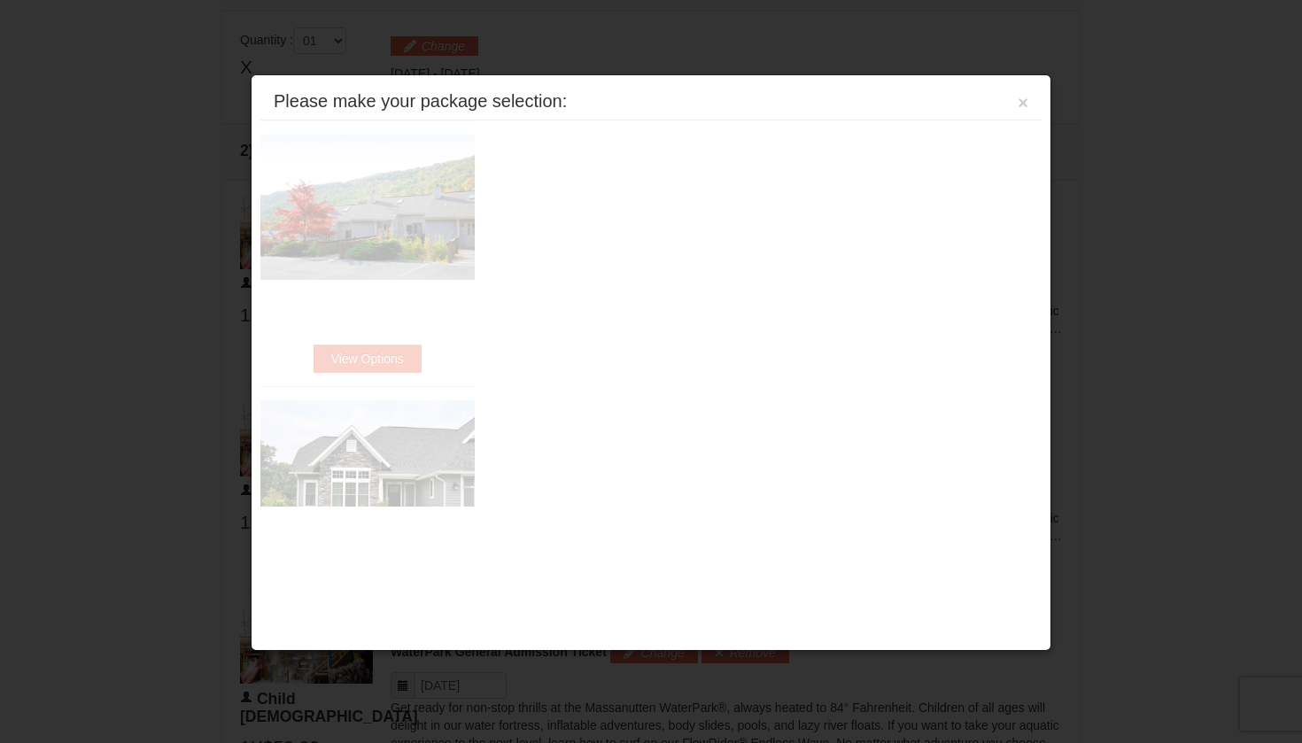
scroll to position [755, 0]
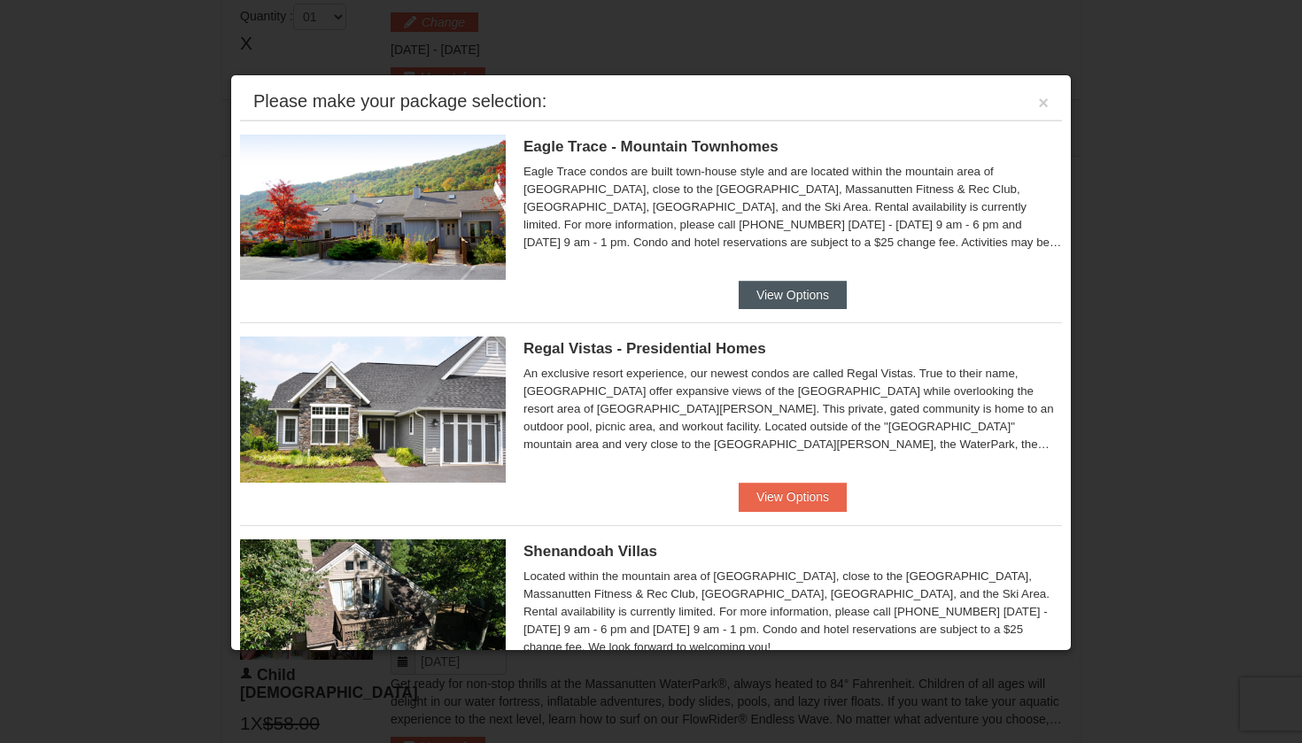
click at [796, 290] on button "View Options" at bounding box center [793, 295] width 108 height 28
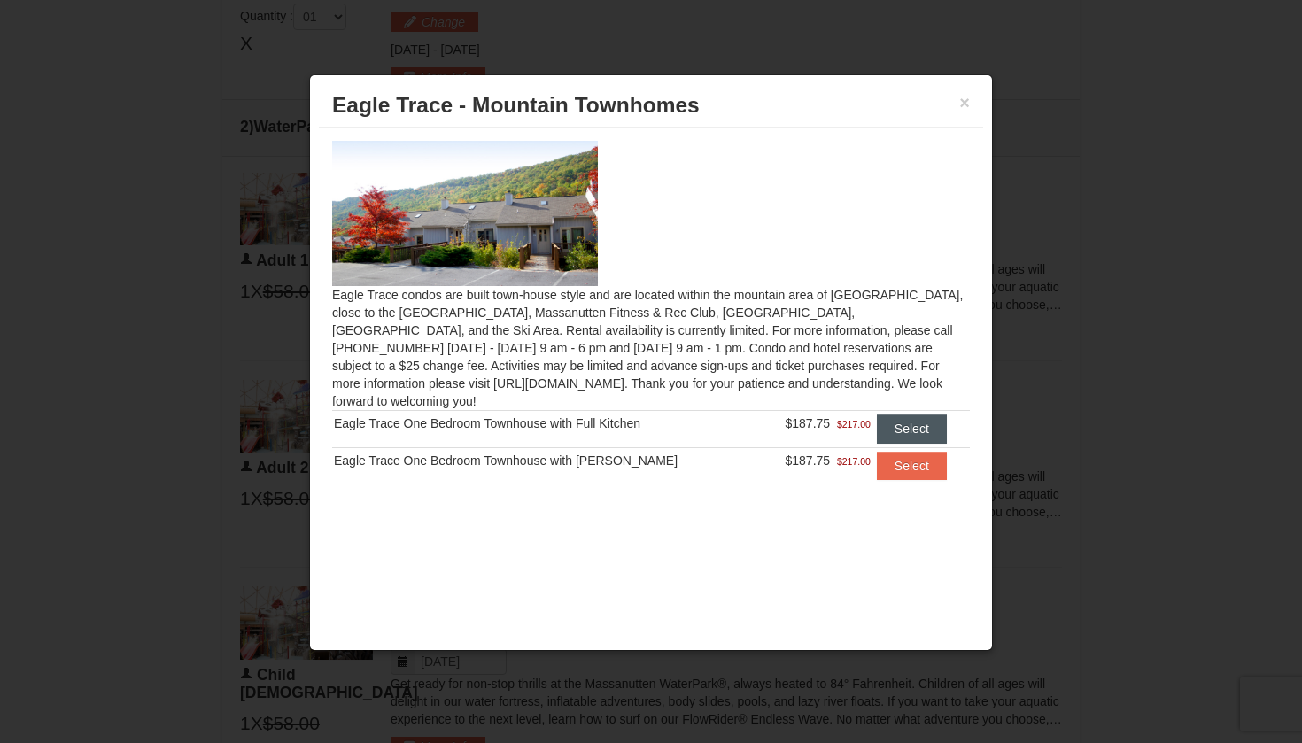
click at [923, 415] on button "Select" at bounding box center [912, 429] width 70 height 28
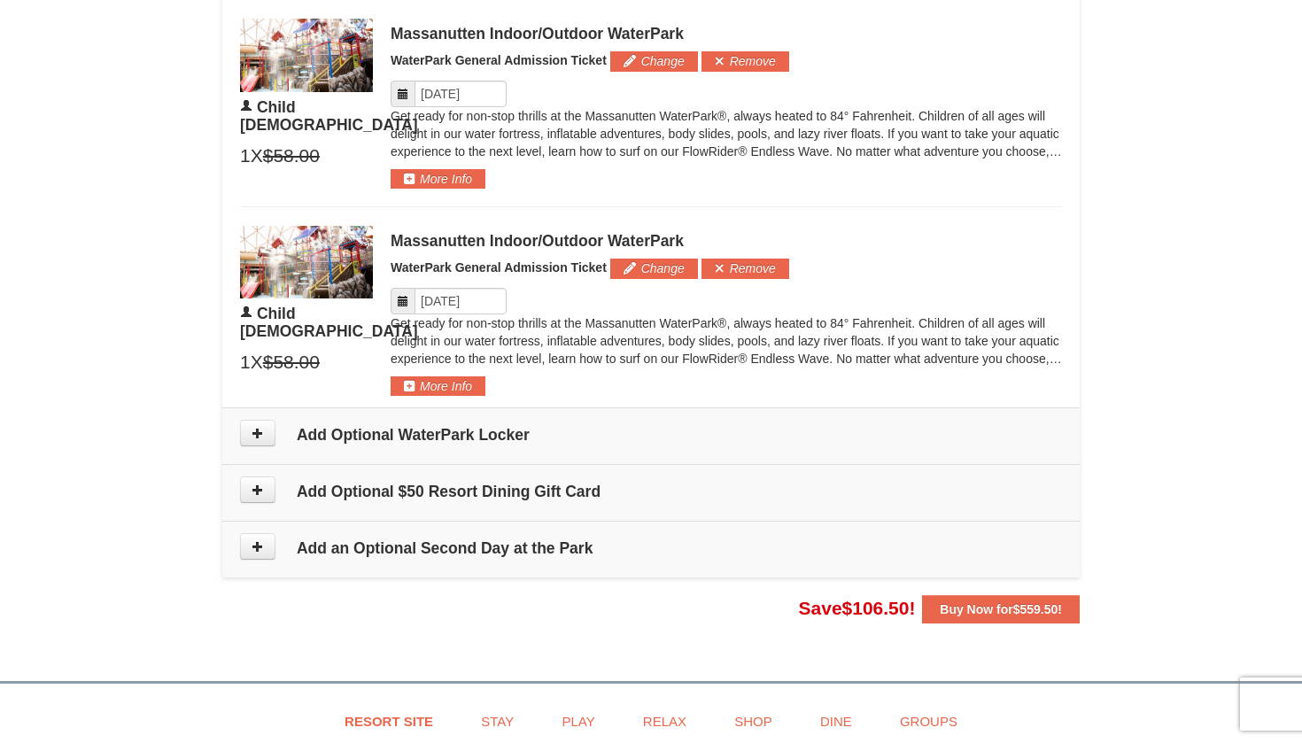
scroll to position [1401, 0]
click at [259, 426] on icon at bounding box center [258, 432] width 12 height 12
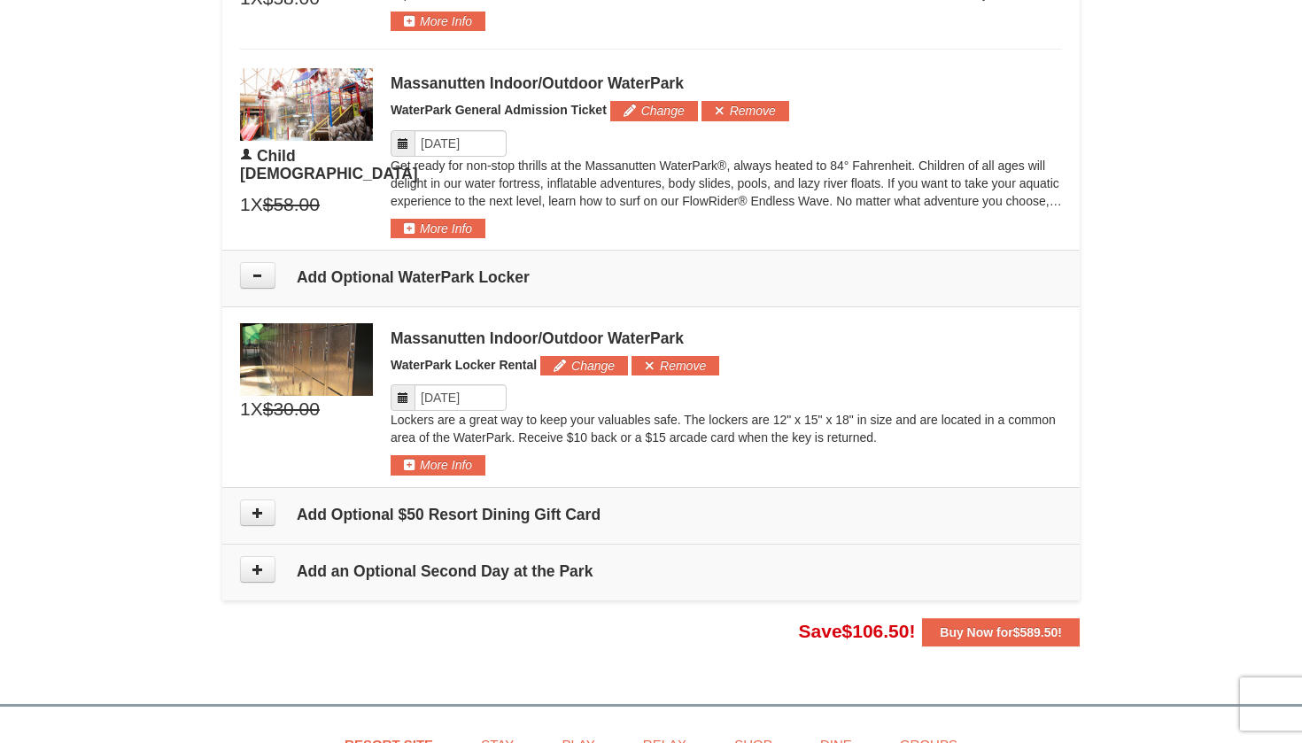
scroll to position [1558, 0]
click at [474, 459] on button "More Info" at bounding box center [438, 464] width 95 height 19
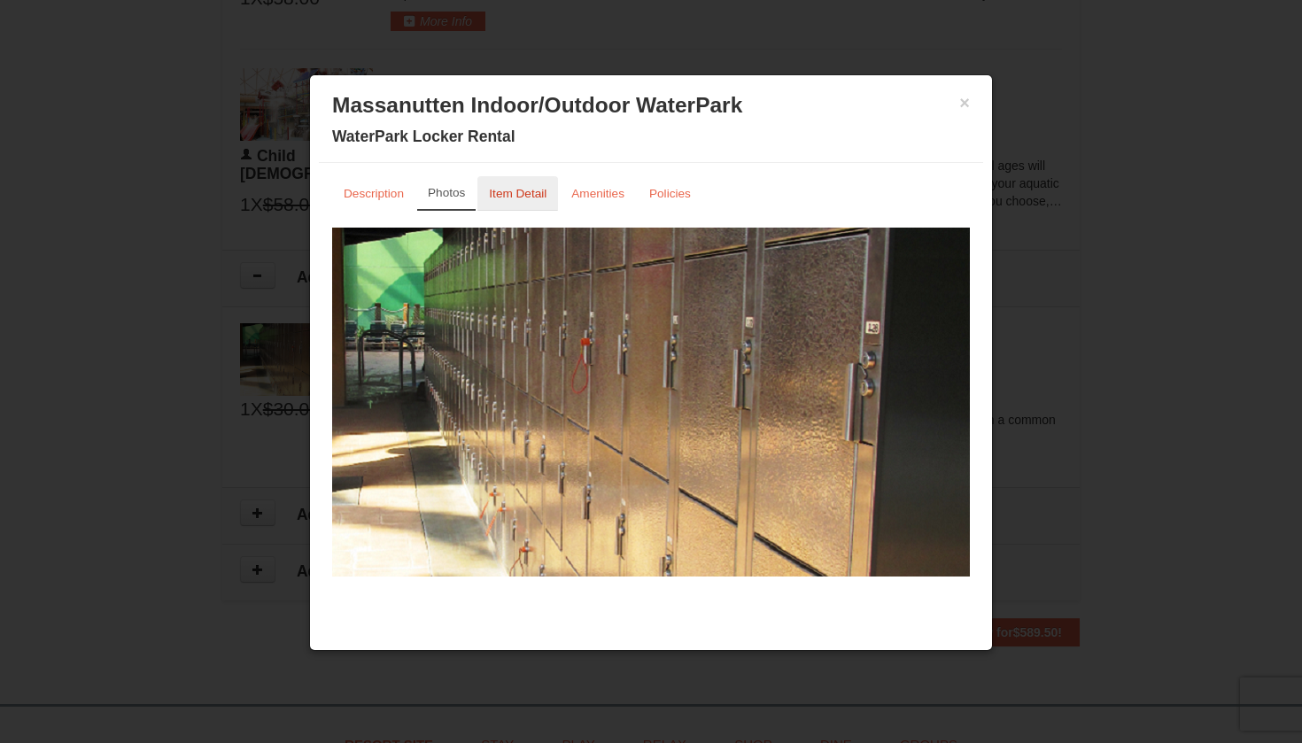
click at [534, 204] on link "Item Detail" at bounding box center [518, 193] width 81 height 35
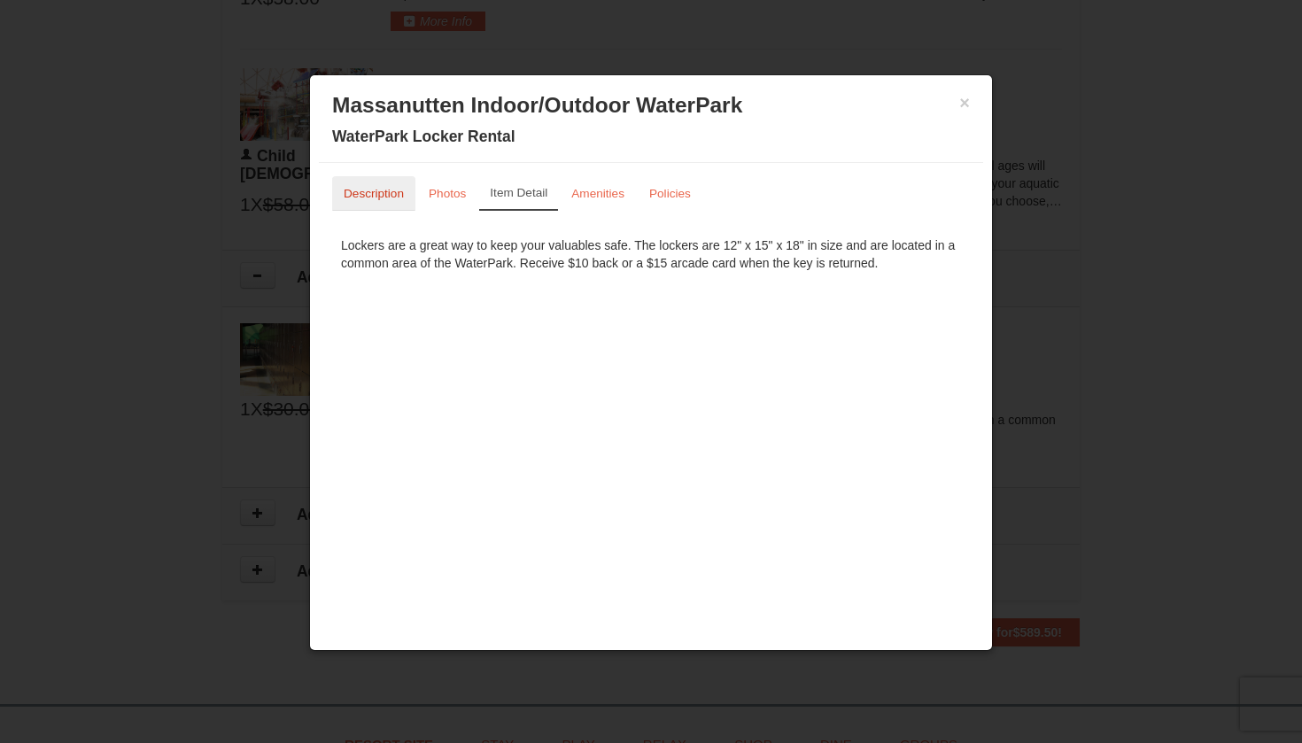
click at [377, 192] on small "Description" at bounding box center [374, 193] width 60 height 13
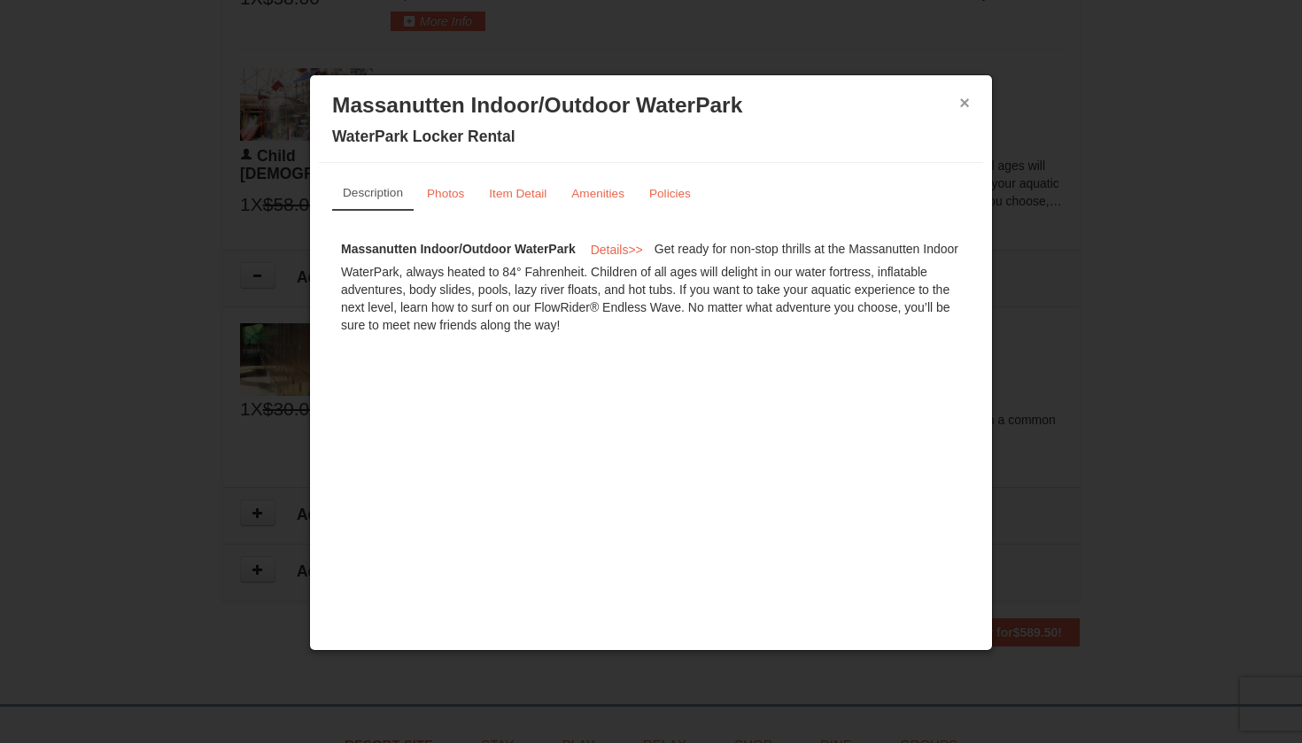
click at [965, 110] on button "×" at bounding box center [965, 103] width 11 height 18
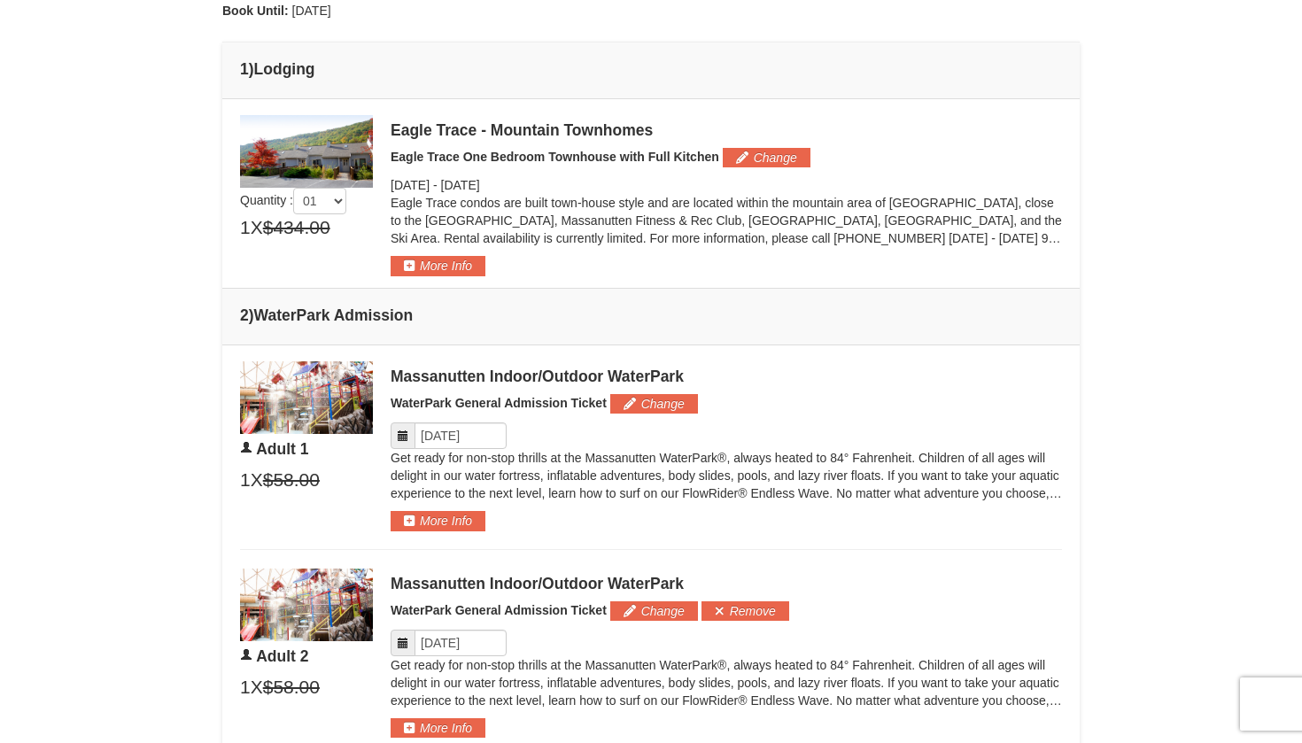
scroll to position [649, 0]
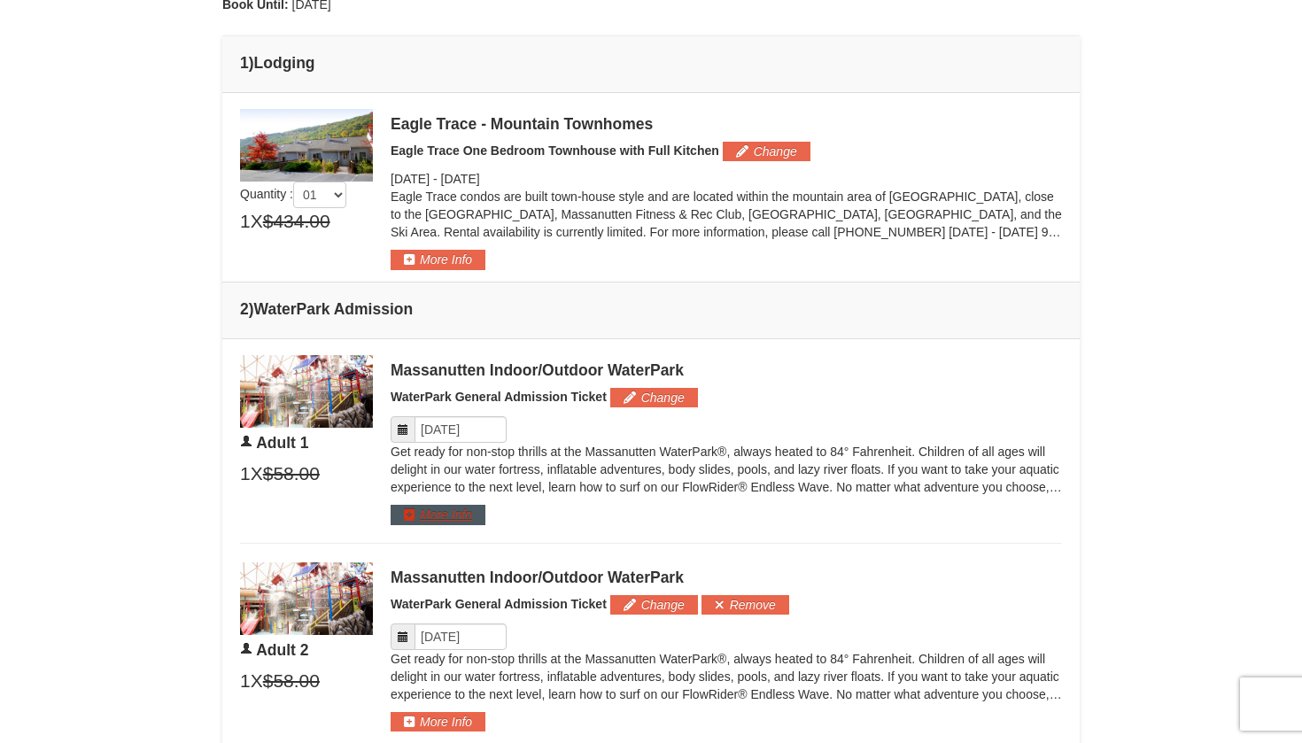
click at [470, 512] on button "More Info" at bounding box center [438, 514] width 95 height 19
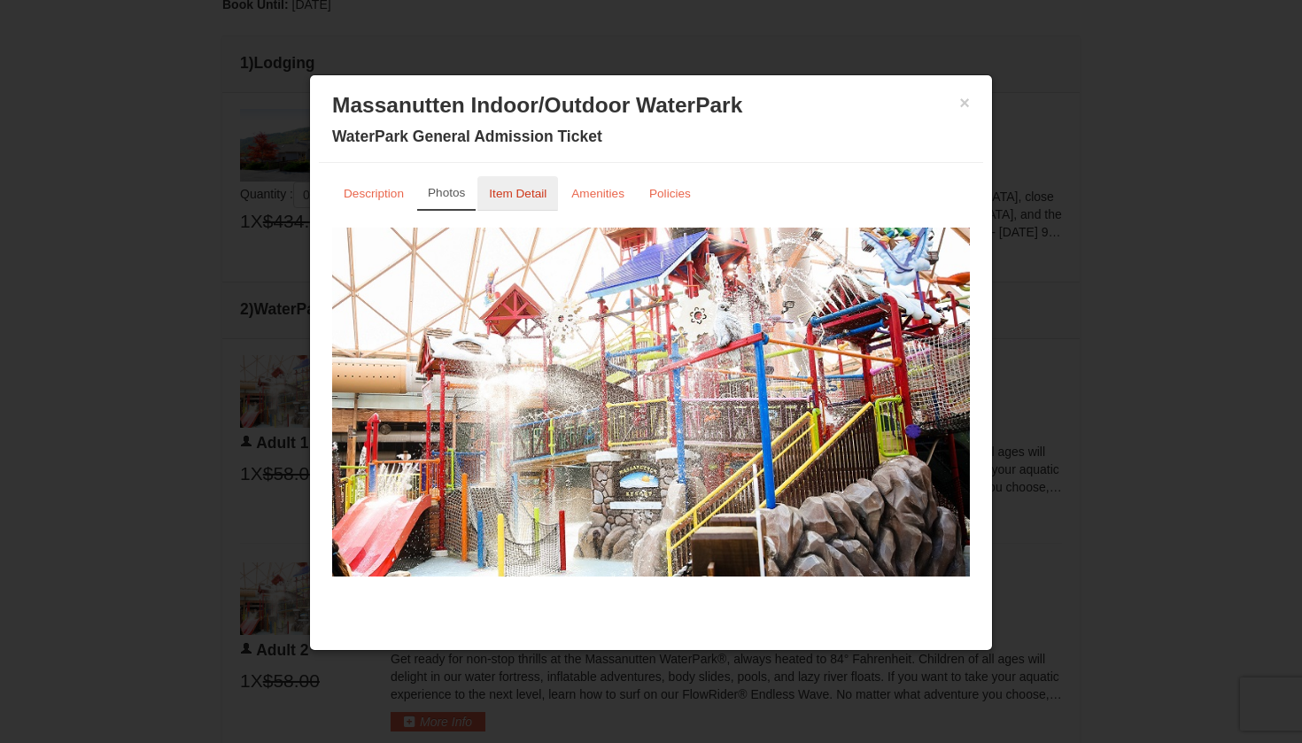
click at [507, 196] on small "Item Detail" at bounding box center [518, 193] width 58 height 13
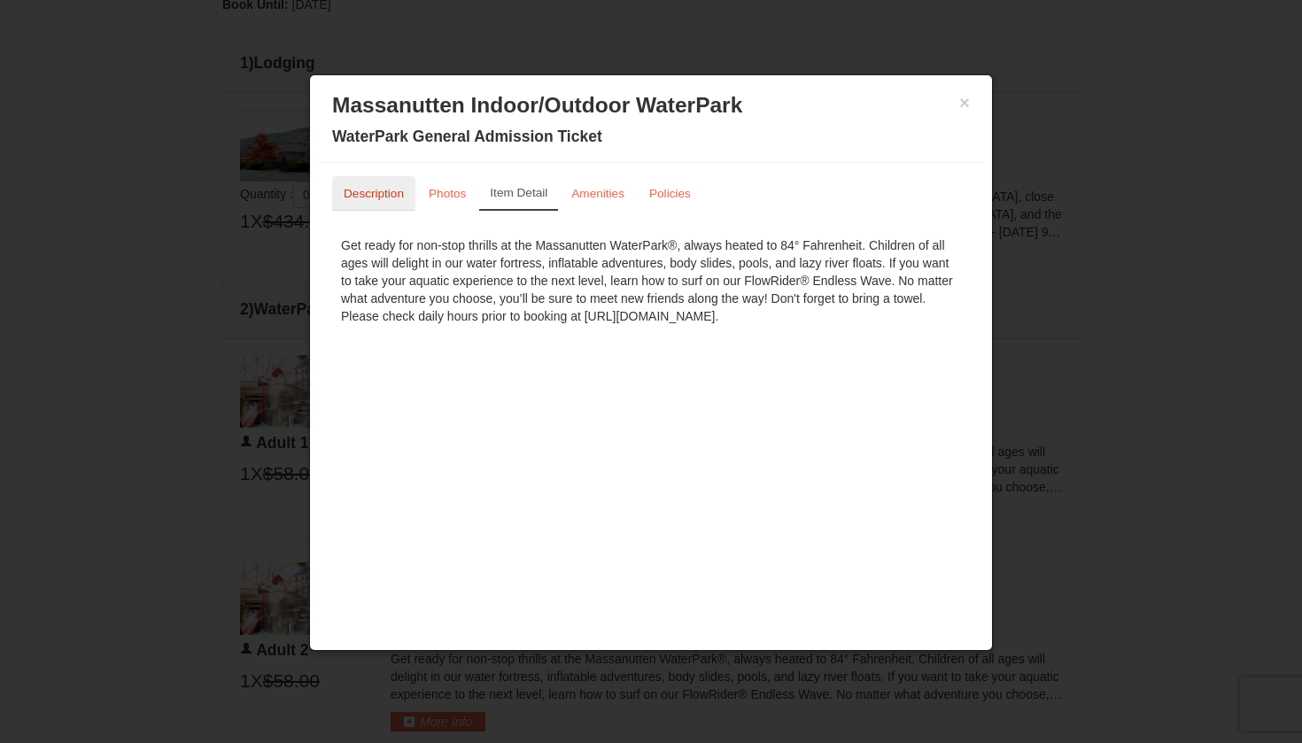
click at [392, 191] on small "Description" at bounding box center [374, 193] width 60 height 13
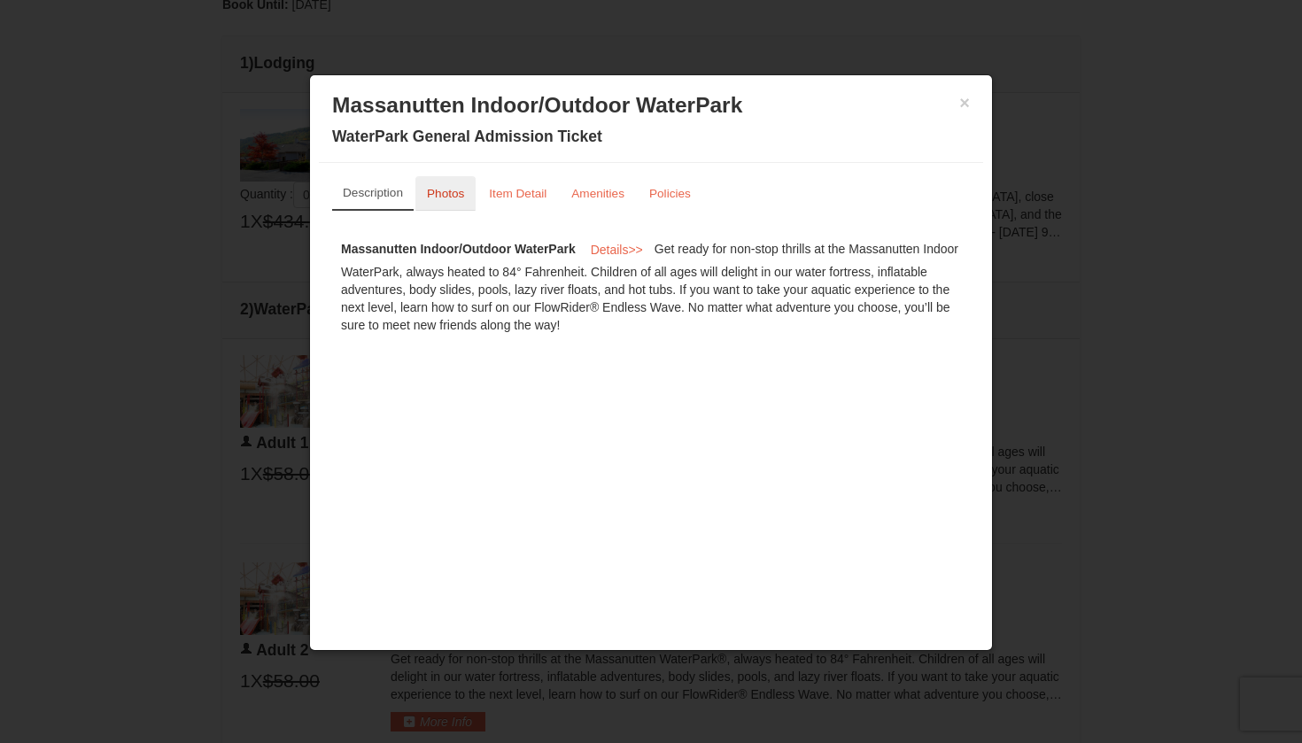
click at [434, 198] on small "Photos" at bounding box center [445, 193] width 37 height 13
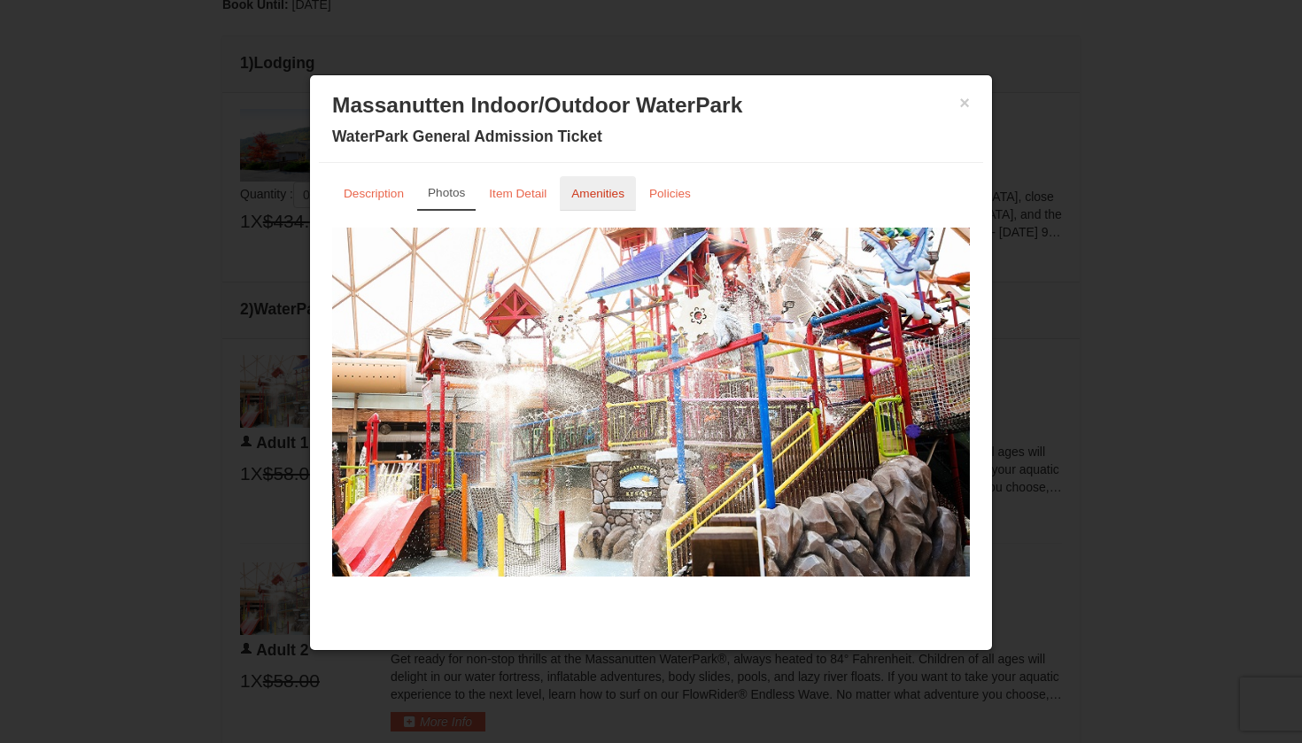
click at [610, 194] on small "Amenities" at bounding box center [597, 193] width 53 height 13
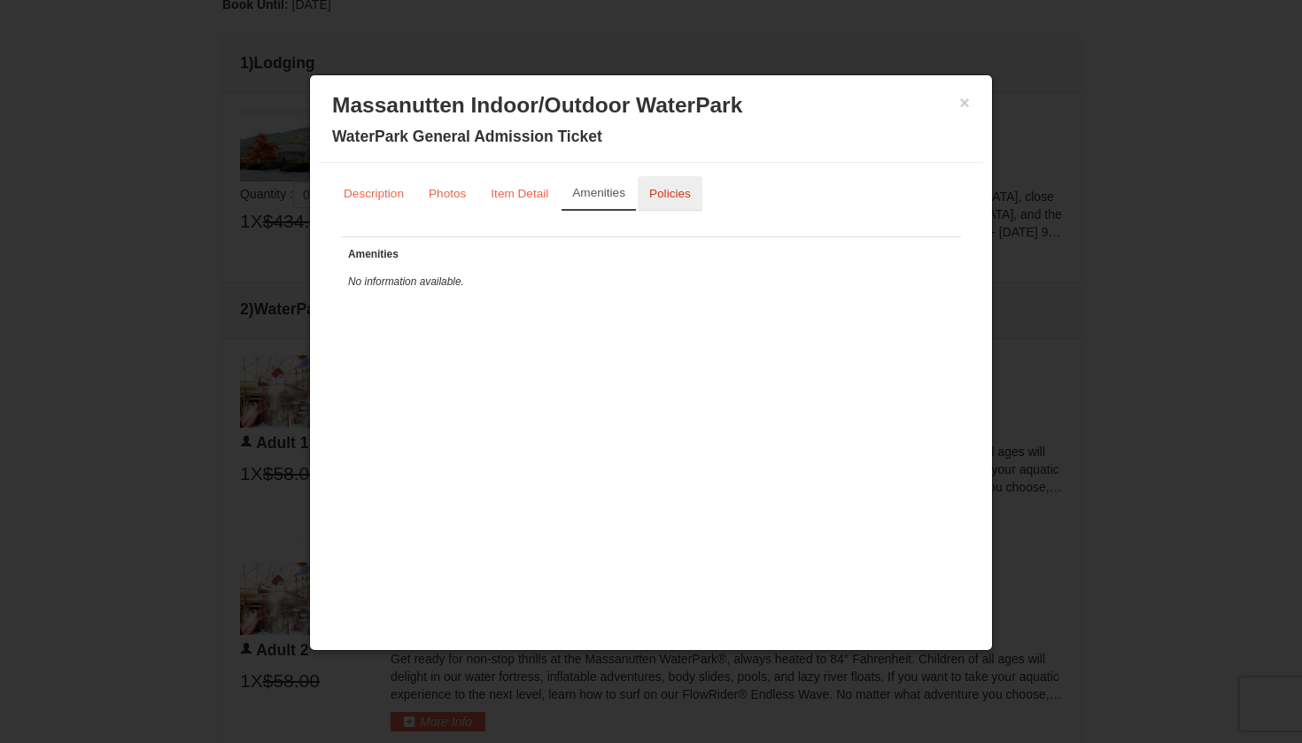
click at [683, 196] on small "Policies" at bounding box center [670, 193] width 42 height 13
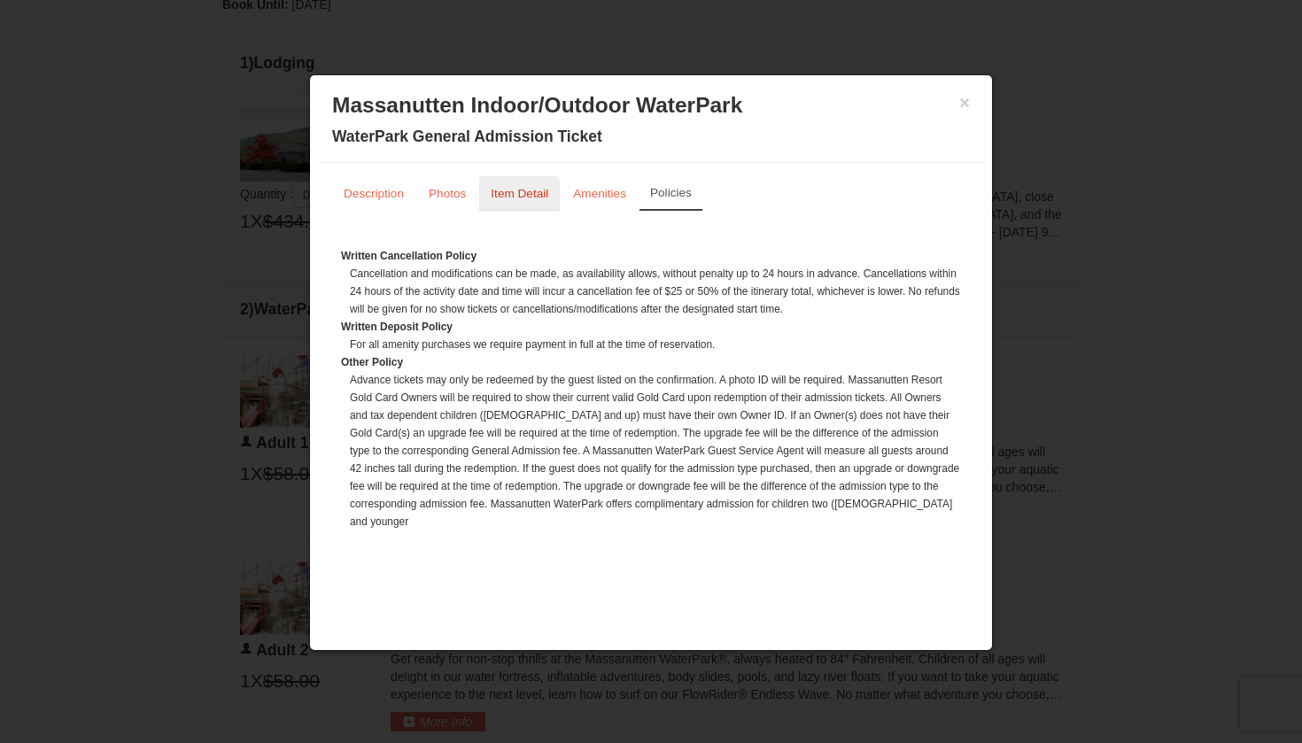
click at [529, 194] on small "Item Detail" at bounding box center [520, 193] width 58 height 13
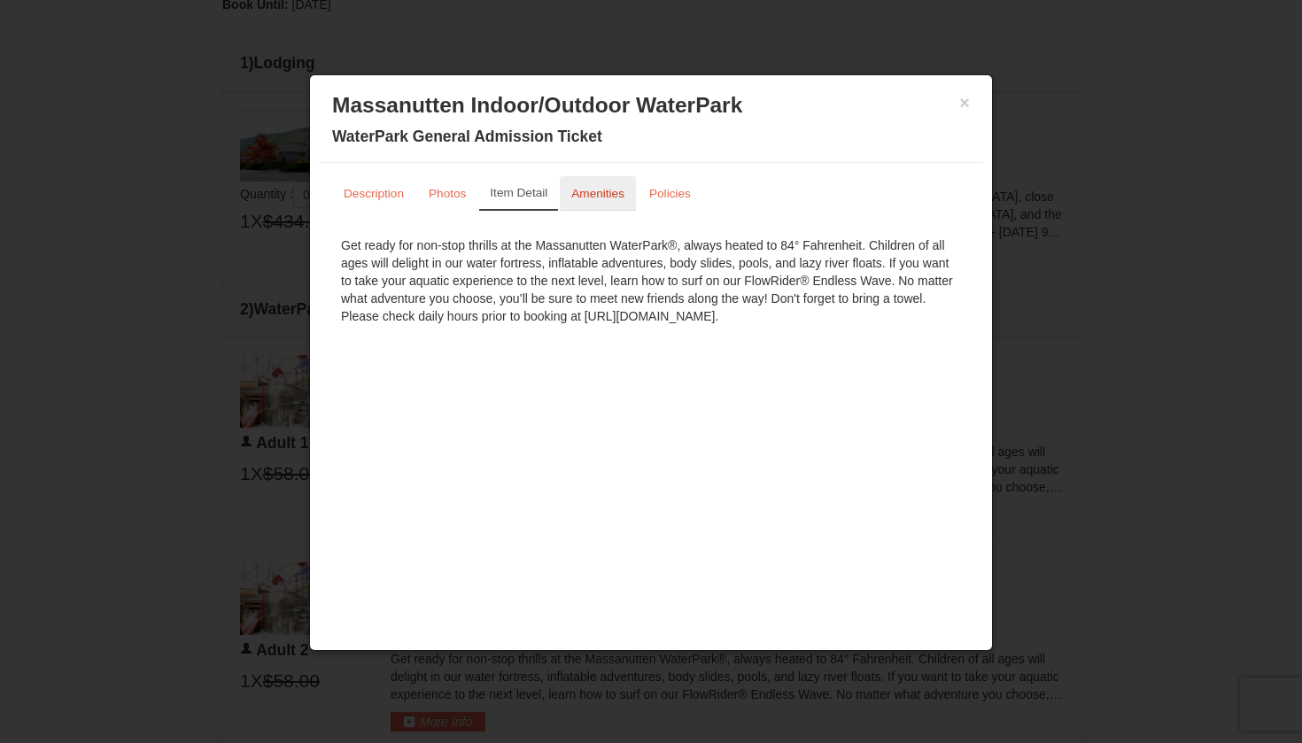
click at [578, 196] on small "Amenities" at bounding box center [597, 193] width 53 height 13
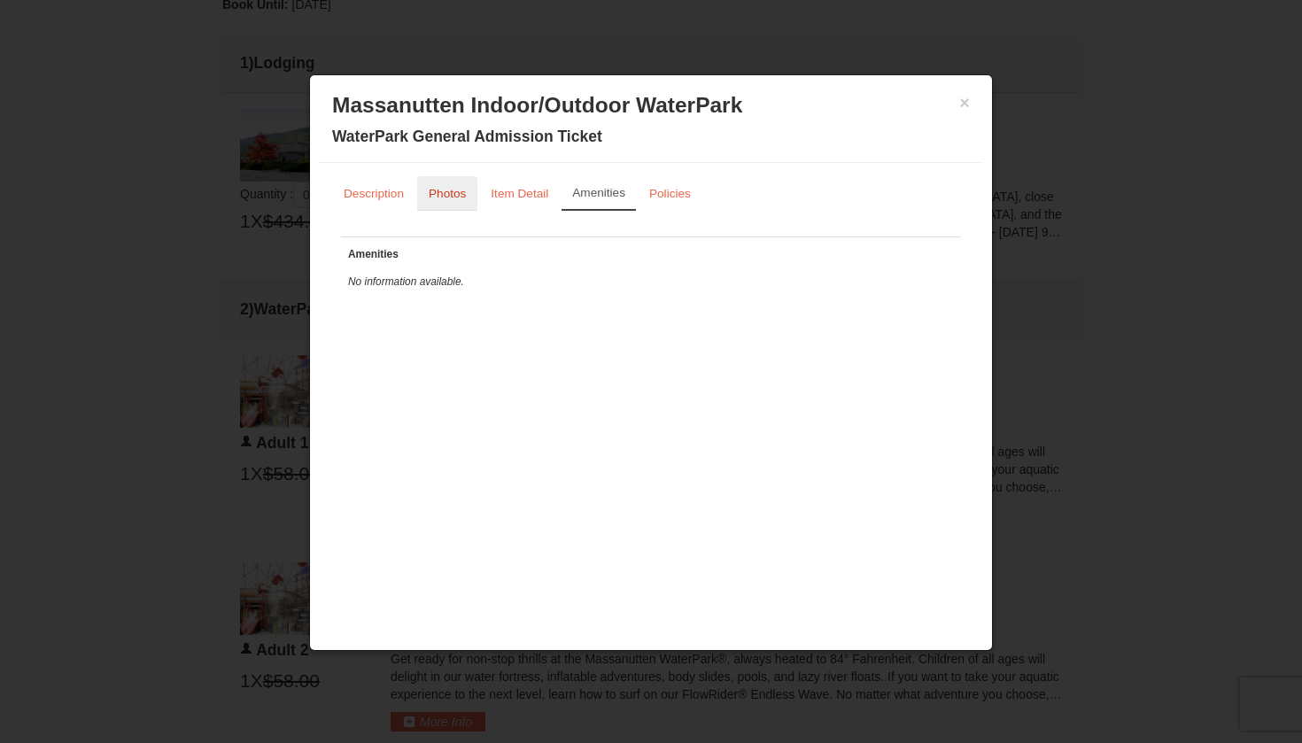
click at [454, 188] on small "Photos" at bounding box center [447, 193] width 37 height 13
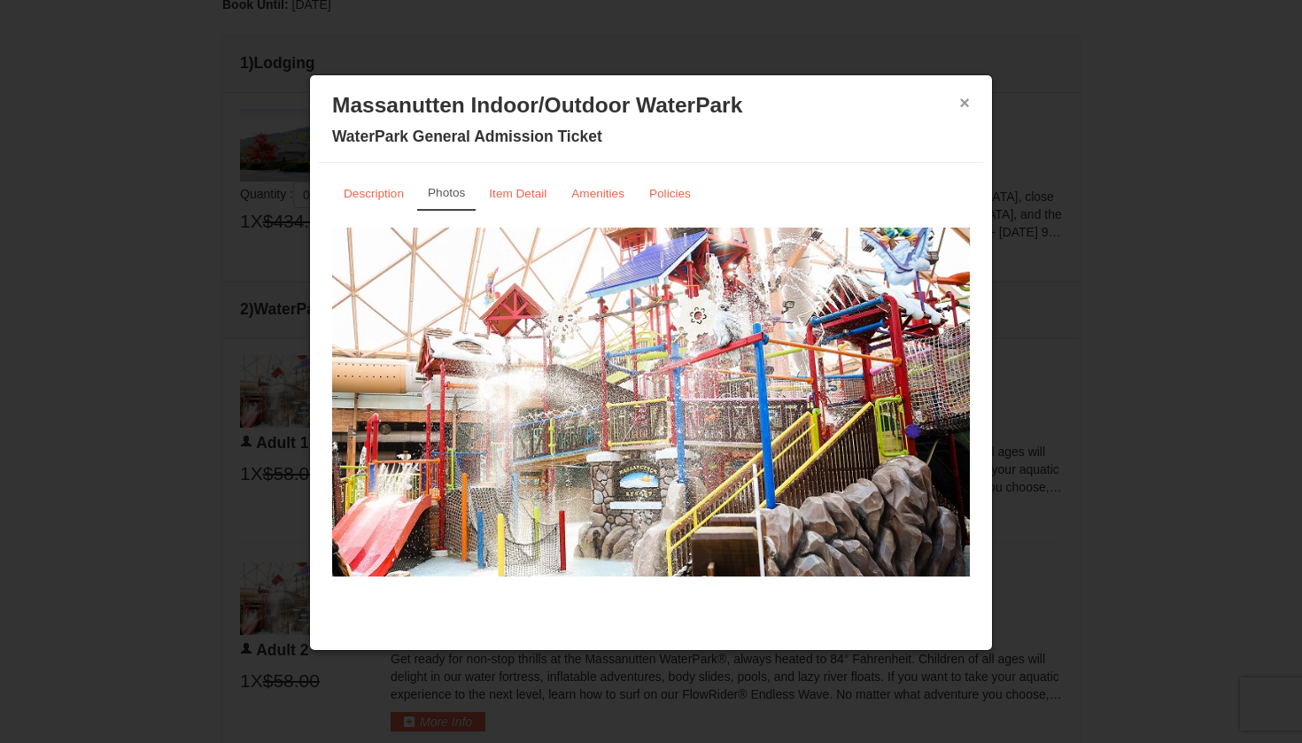
click at [967, 100] on button "×" at bounding box center [965, 103] width 11 height 18
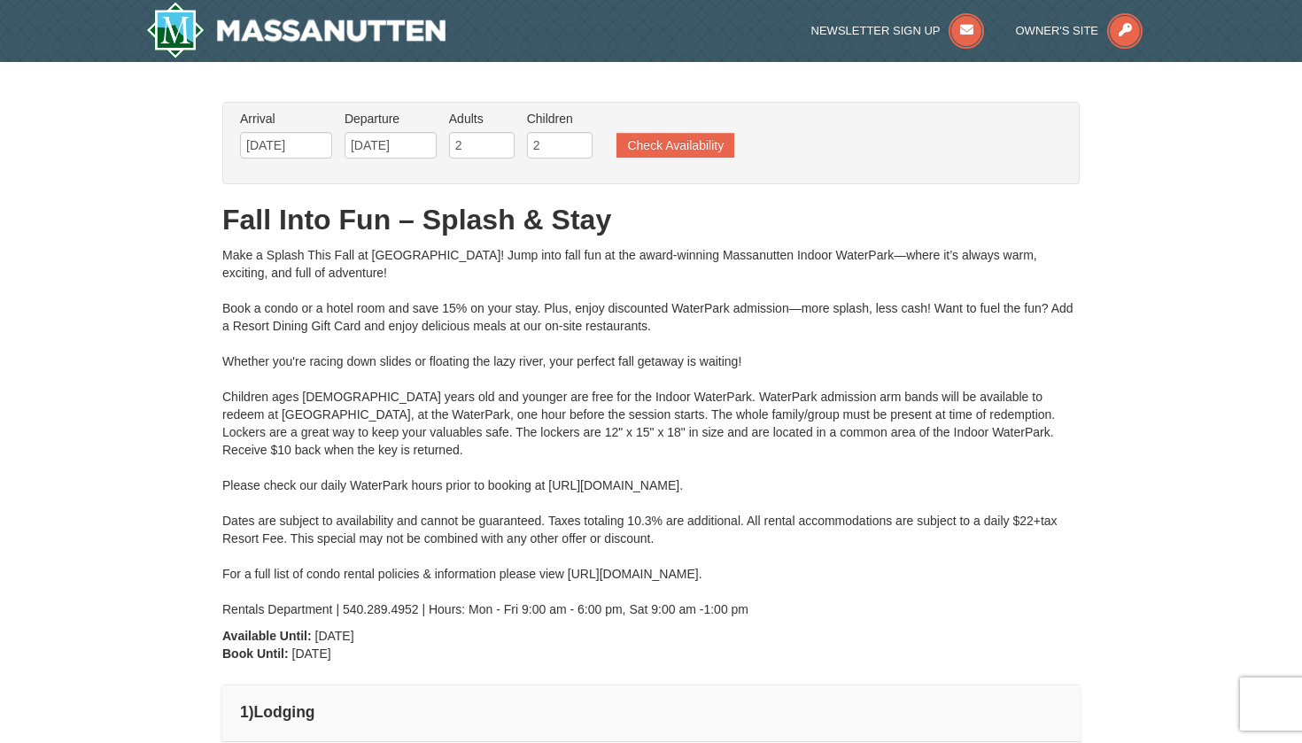
scroll to position [0, 0]
